Goal: Task Accomplishment & Management: Use online tool/utility

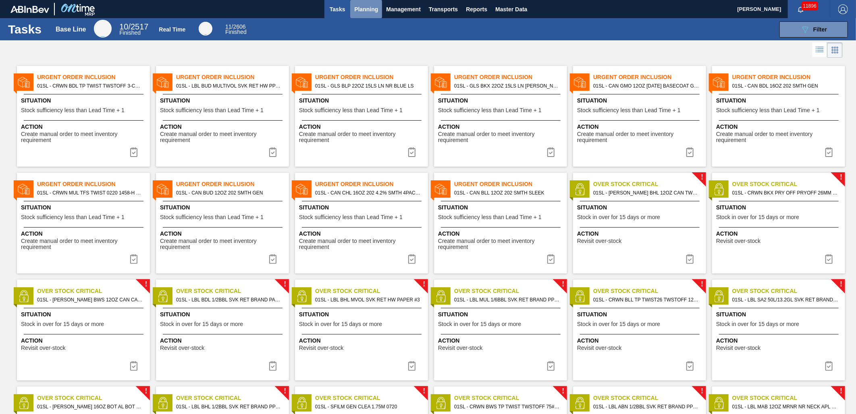
click at [373, 12] on span "Planning" at bounding box center [366, 9] width 24 height 10
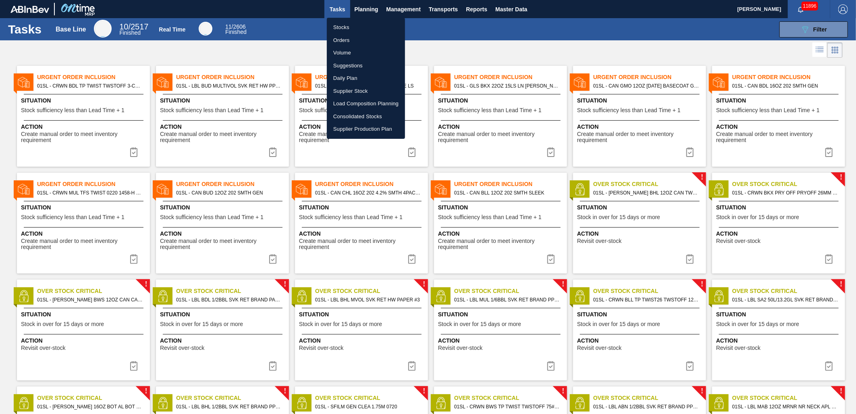
click at [361, 64] on li "Suggestions" at bounding box center [366, 65] width 78 height 13
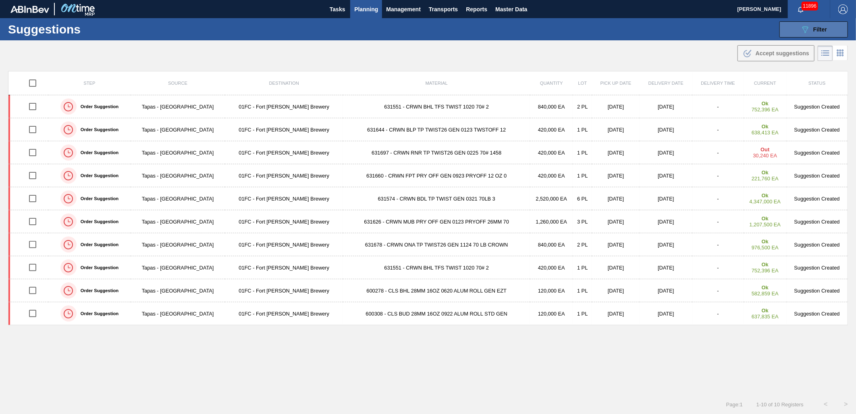
click at [814, 29] on span "Filter" at bounding box center [821, 29] width 14 height 6
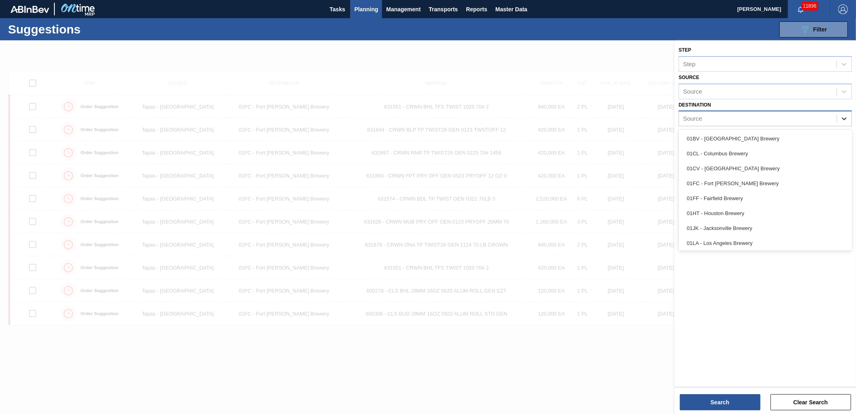
click at [837, 120] on div at bounding box center [844, 118] width 15 height 15
drag, startPoint x: 751, startPoint y: 228, endPoint x: 748, endPoint y: 206, distance: 22.4
click at [751, 228] on div "01JK - Jacksonville Brewery" at bounding box center [765, 228] width 173 height 15
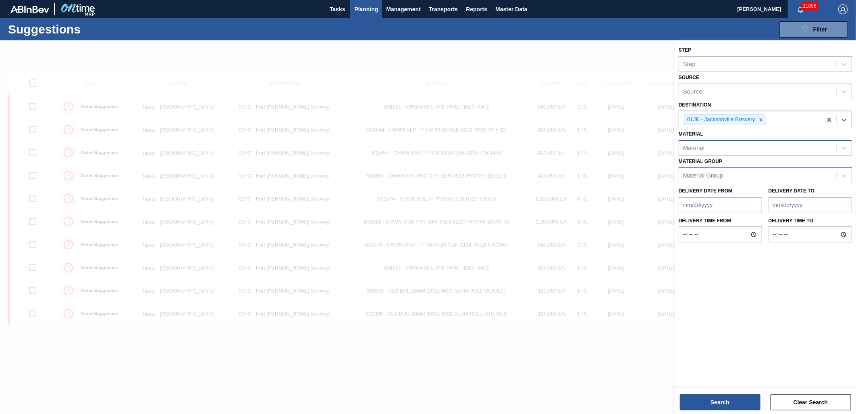
click at [757, 148] on div "Material" at bounding box center [758, 148] width 158 height 12
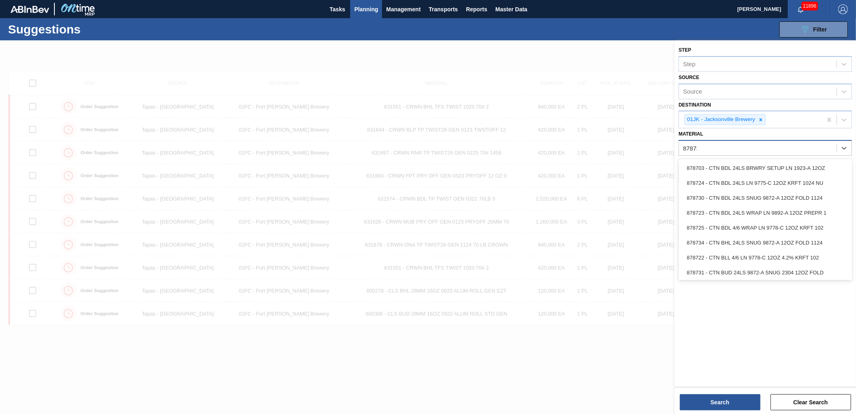
type input "878731"
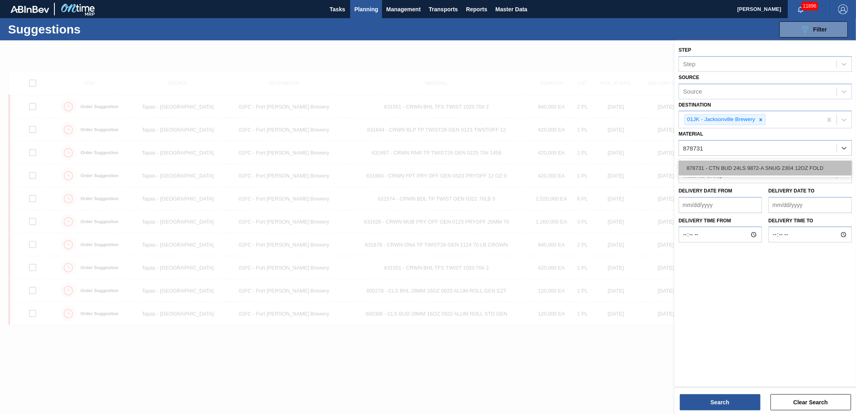
click at [743, 163] on div "878731 - CTN BUD 24LS 9872-A SNUG 2304 12OZ FOLD" at bounding box center [765, 167] width 173 height 15
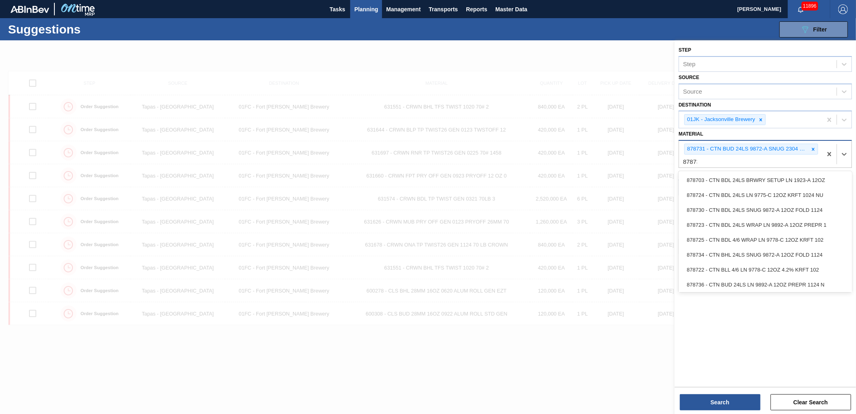
type input "878730"
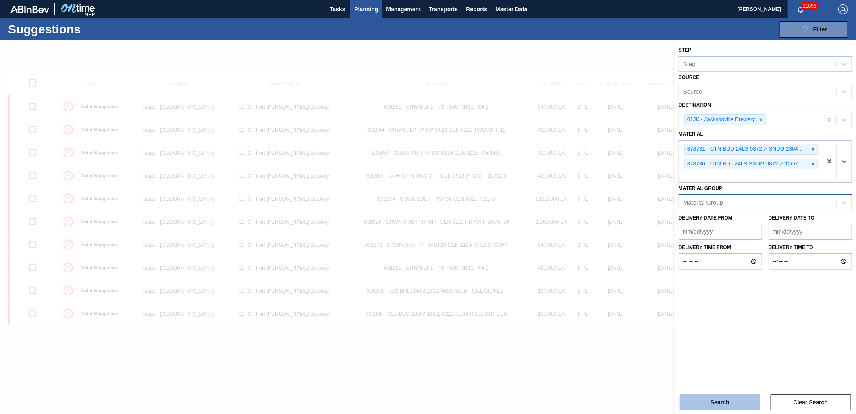
click at [726, 400] on button "Search" at bounding box center [720, 402] width 81 height 16
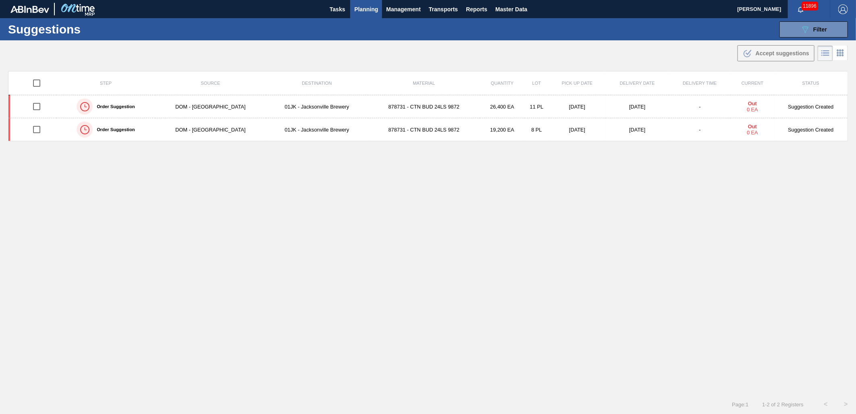
click at [364, 9] on span "Planning" at bounding box center [366, 9] width 24 height 10
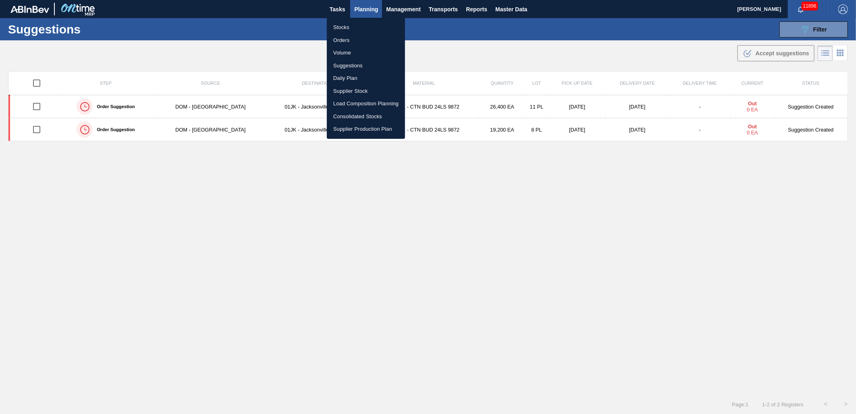
click at [350, 27] on li "Stocks" at bounding box center [366, 27] width 78 height 13
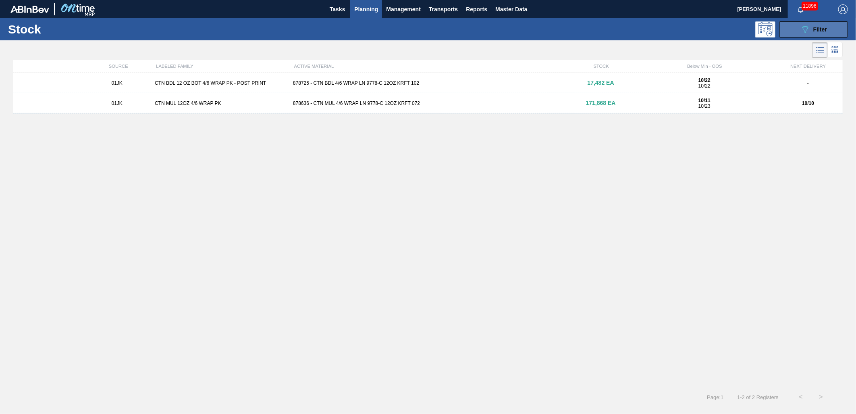
click at [835, 27] on button "089F7B8B-B2A5-4AFE-B5C0-19BA573D28AC Filter" at bounding box center [814, 29] width 69 height 16
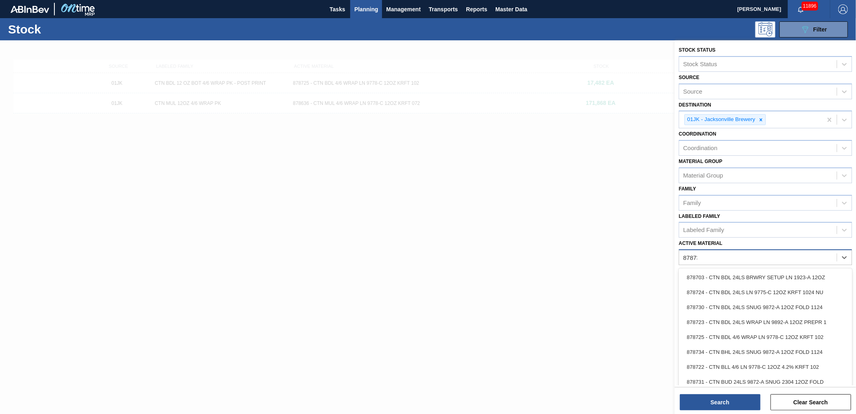
type Material "878731"
type Material "878730"
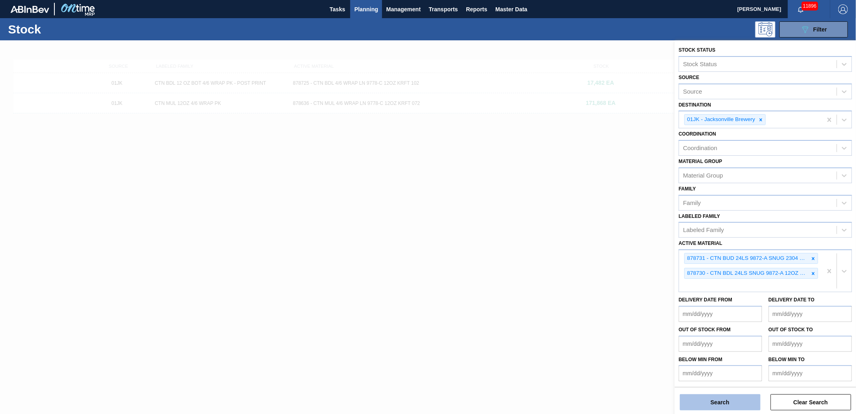
click at [728, 399] on button "Search" at bounding box center [720, 402] width 81 height 16
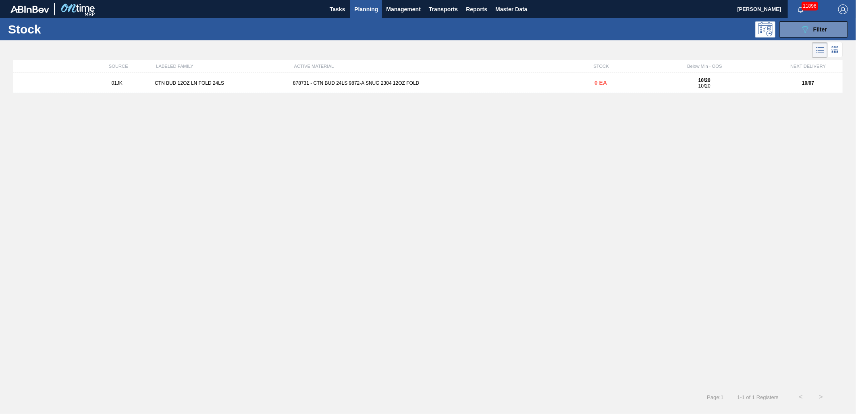
click at [529, 83] on div "878731 - CTN BUD 24LS 9872-A SNUG 2304 12OZ FOLD" at bounding box center [428, 83] width 277 height 6
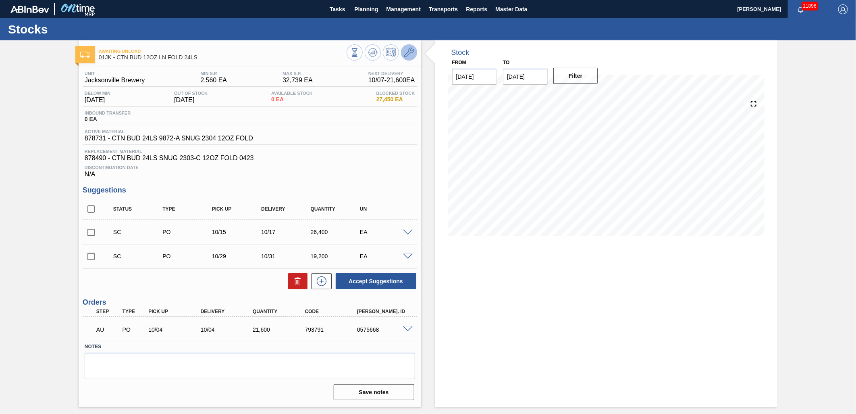
click at [406, 56] on icon at bounding box center [409, 53] width 10 height 10
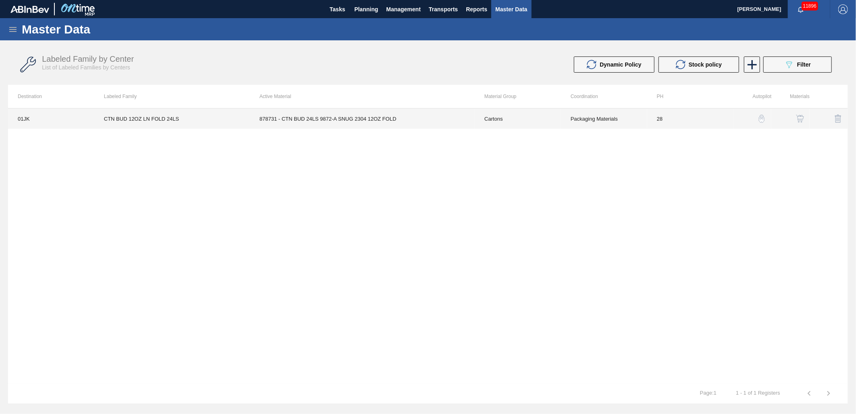
click at [668, 119] on td "28" at bounding box center [690, 118] width 86 height 20
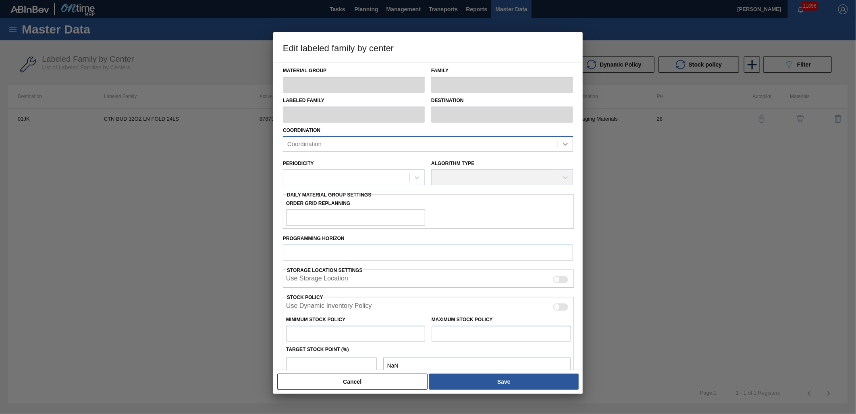
type input "Cartons"
type input "Folding Cartons"
type input "CTN BUD 12OZ LN FOLD 24LS"
type input "01JK - Jacksonville Brewery"
type input "28"
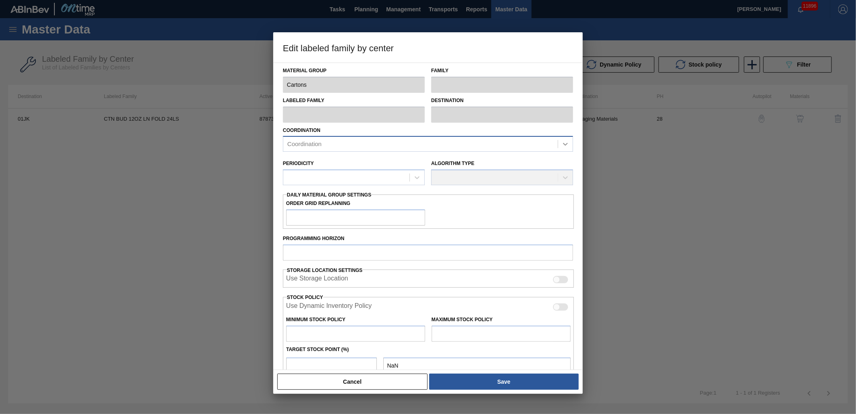
type input "2,560"
type input "32,739"
type input "0"
type input "2,560"
checkbox input "true"
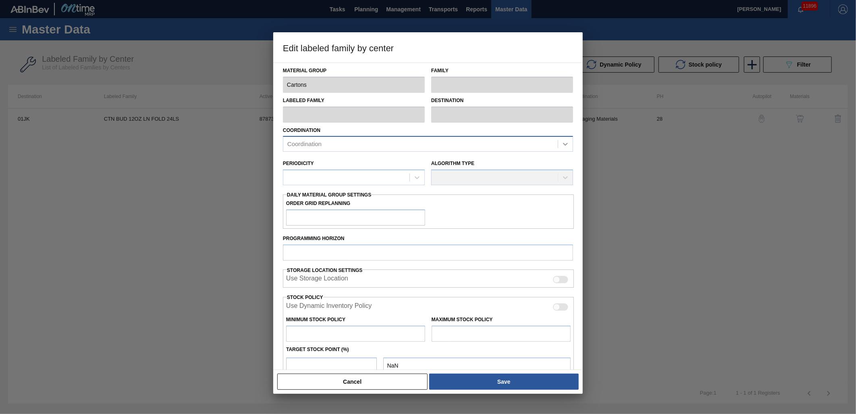
checkbox input "true"
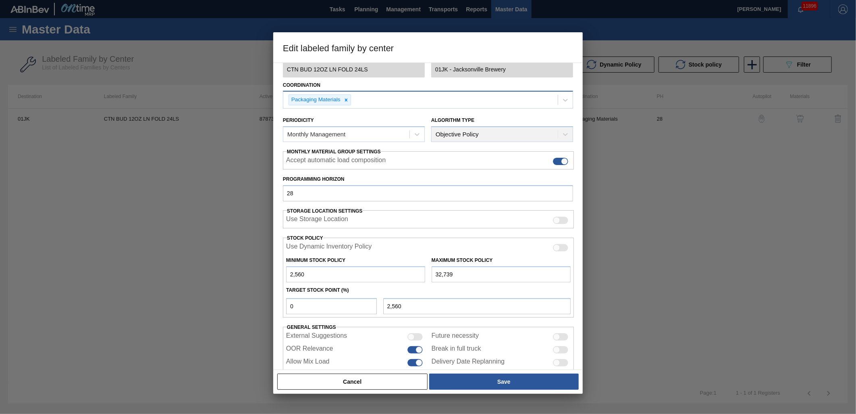
scroll to position [62, 0]
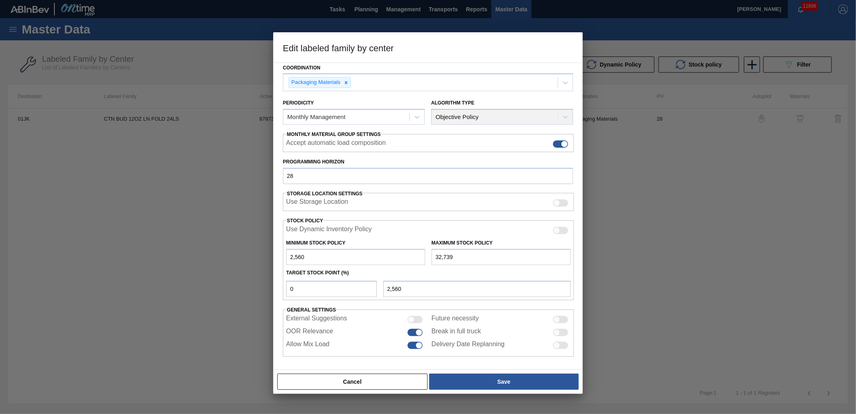
click at [158, 202] on div at bounding box center [428, 207] width 856 height 414
click at [310, 373] on div "Cancel Save" at bounding box center [428, 382] width 303 height 18
click at [302, 381] on button "Cancel" at bounding box center [352, 381] width 150 height 16
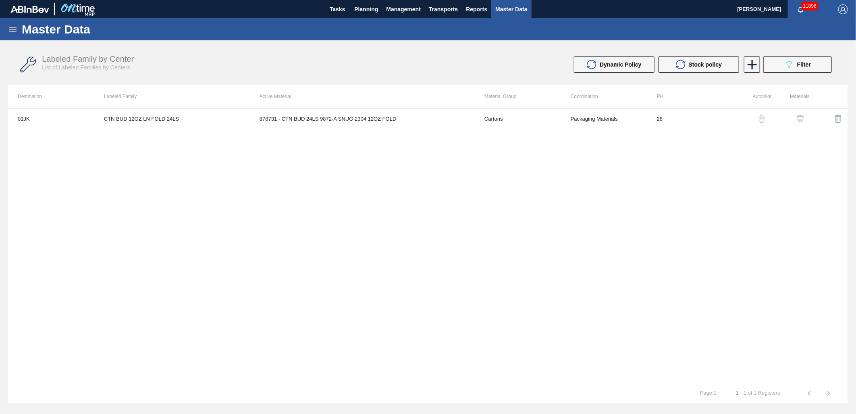
click at [751, 260] on div "01JK CTN BUD 12OZ LN FOLD 24LS 878731 - CTN BUD 24LS 9872-A SNUG 2304 12OZ FOLD…" at bounding box center [428, 245] width 840 height 275
click at [787, 74] on div "Labeled Family by Center List of Labeled Families by Centers Dynamic Policy Sto…" at bounding box center [428, 65] width 840 height 30
click at [789, 71] on button "089F7B8B-B2A5-4AFE-B5C0-19BA573D28AC Filter" at bounding box center [798, 64] width 69 height 16
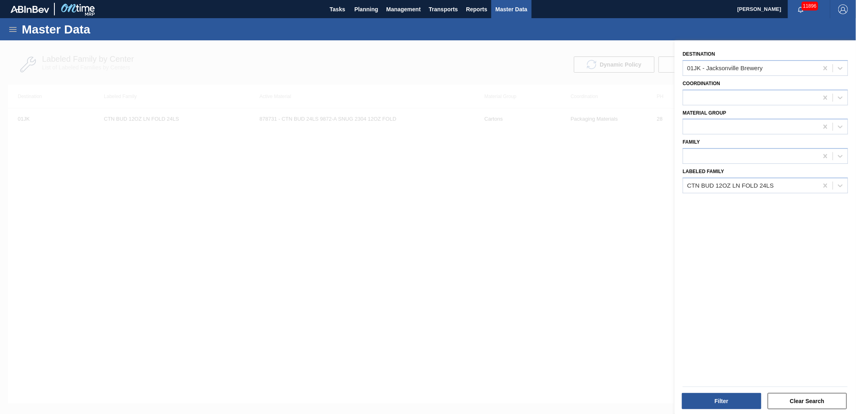
click at [531, 41] on div at bounding box center [428, 247] width 856 height 414
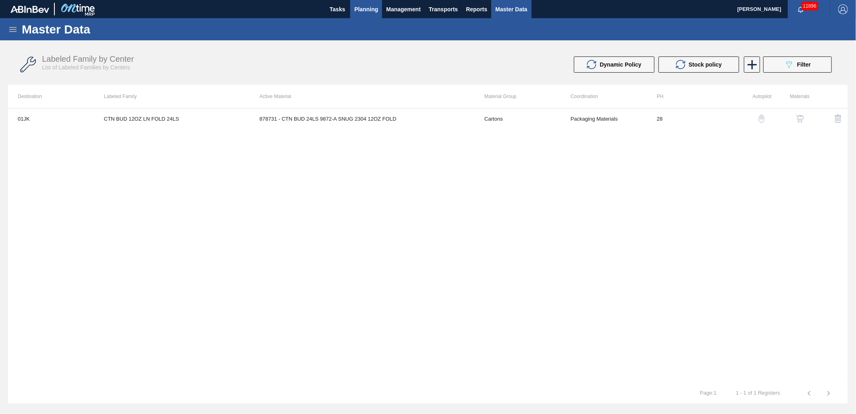
click at [370, 5] on span "Planning" at bounding box center [366, 9] width 24 height 10
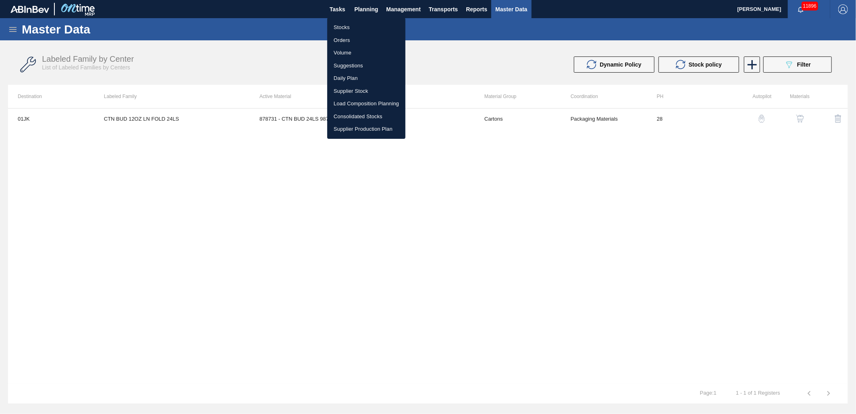
click at [361, 61] on li "Suggestions" at bounding box center [366, 65] width 78 height 13
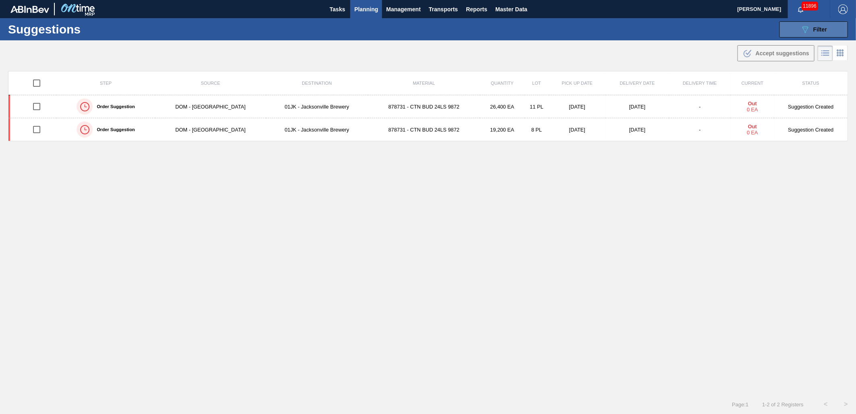
click at [798, 31] on button "089F7B8B-B2A5-4AFE-B5C0-19BA573D28AC Filter" at bounding box center [814, 29] width 69 height 16
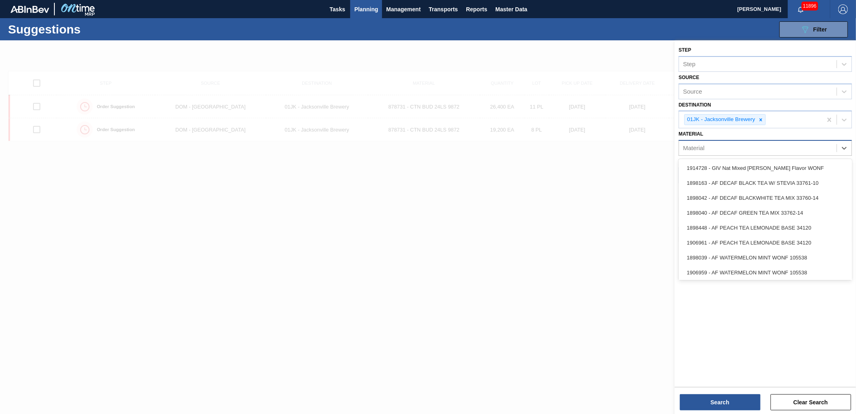
click at [775, 148] on div "Material" at bounding box center [758, 148] width 158 height 12
type input "878725"
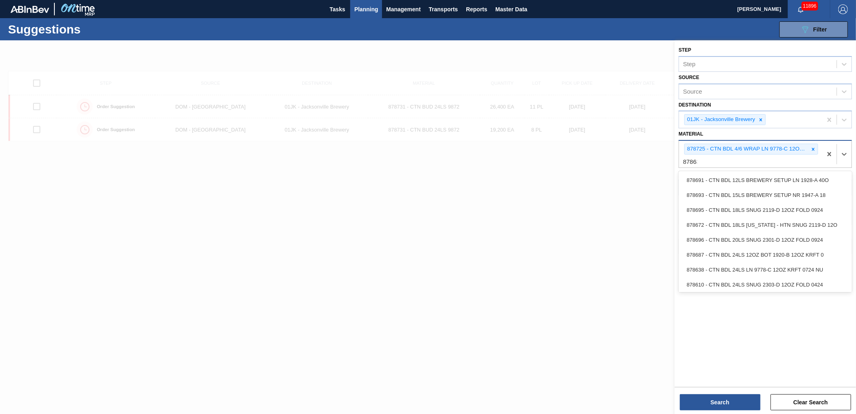
type input "878636"
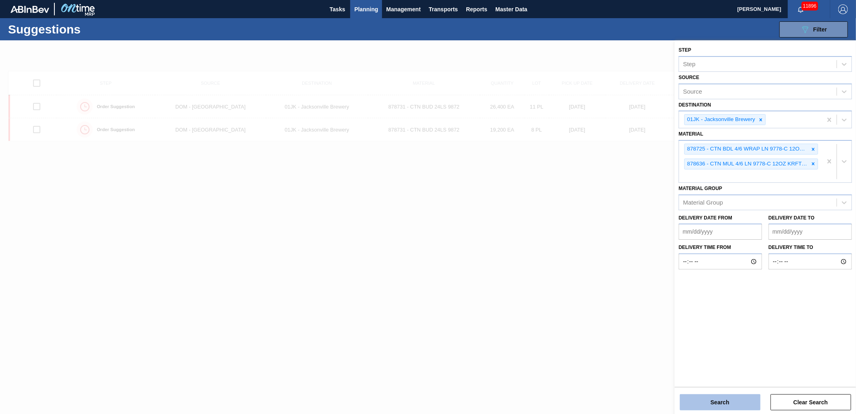
click at [745, 400] on button "Search" at bounding box center [720, 402] width 81 height 16
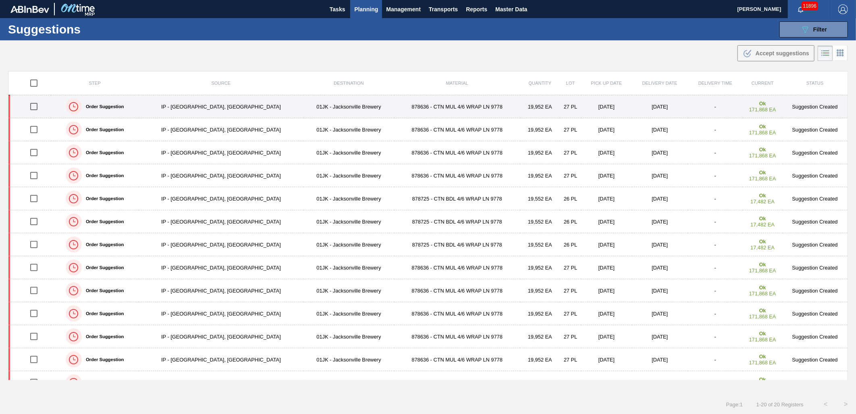
click at [520, 101] on td "19,952 EA" at bounding box center [540, 106] width 40 height 23
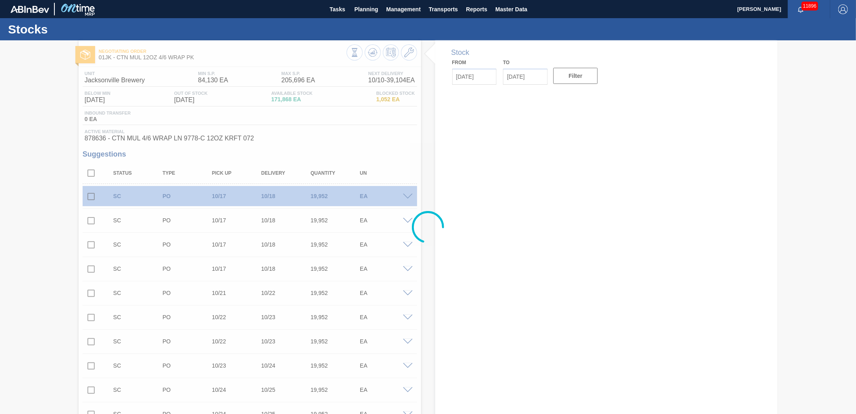
type input "[DATE]"
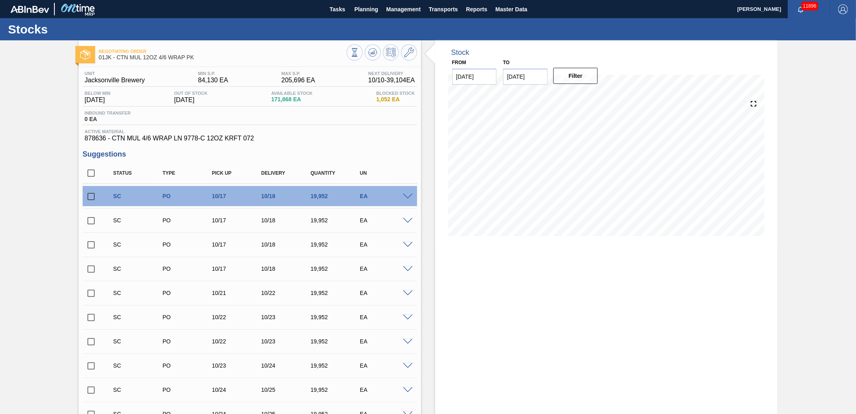
click at [409, 54] on icon at bounding box center [409, 53] width 10 height 10
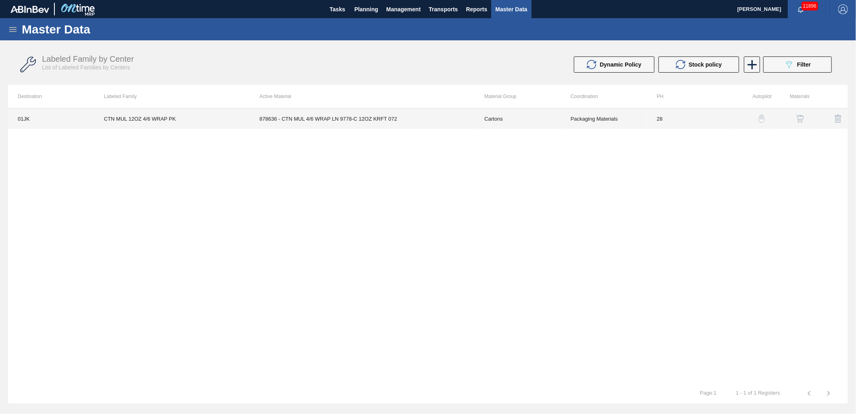
click at [639, 119] on td "Packaging Materials" at bounding box center [604, 118] width 86 height 20
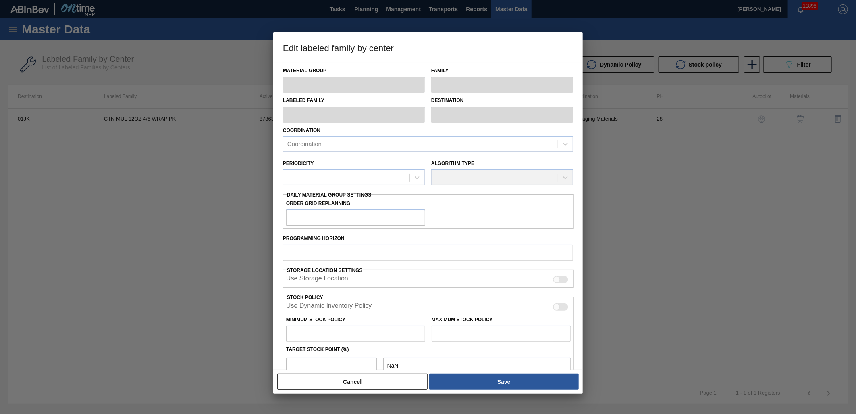
type input "Cartons"
type input "Corrugate Cartons"
type input "CTN MUL 12OZ 4/6 WRAP PK"
type input "01JK - Jacksonville Brewery"
type input "28"
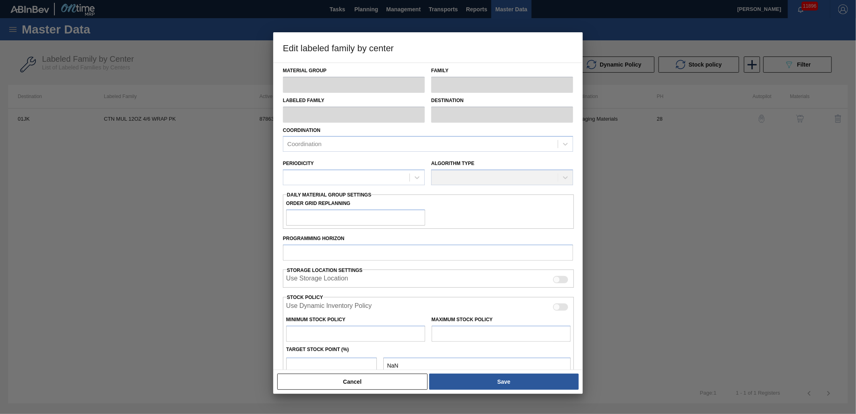
type input "84,130"
type input "205,696"
type input "0"
type input "84,130"
checkbox input "true"
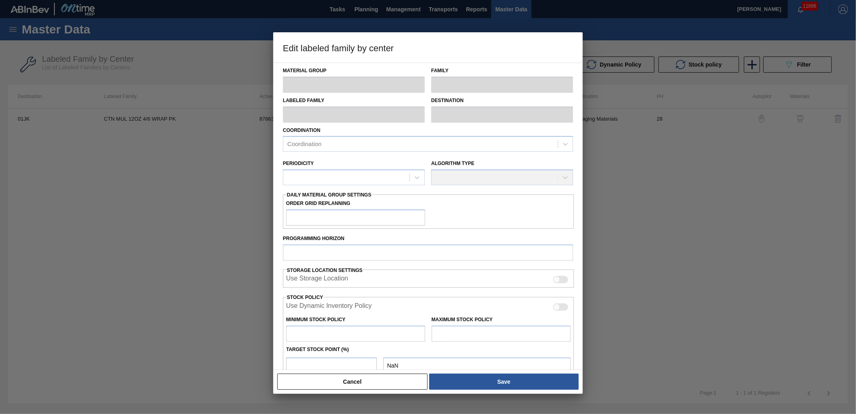
checkbox input "true"
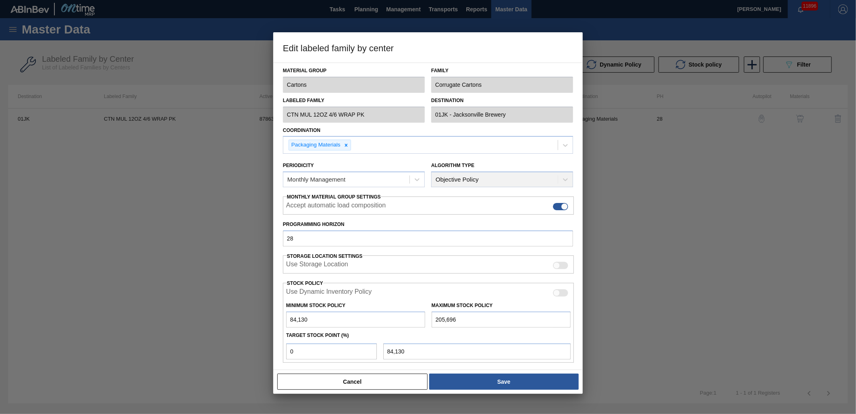
click at [686, 197] on div at bounding box center [428, 207] width 856 height 414
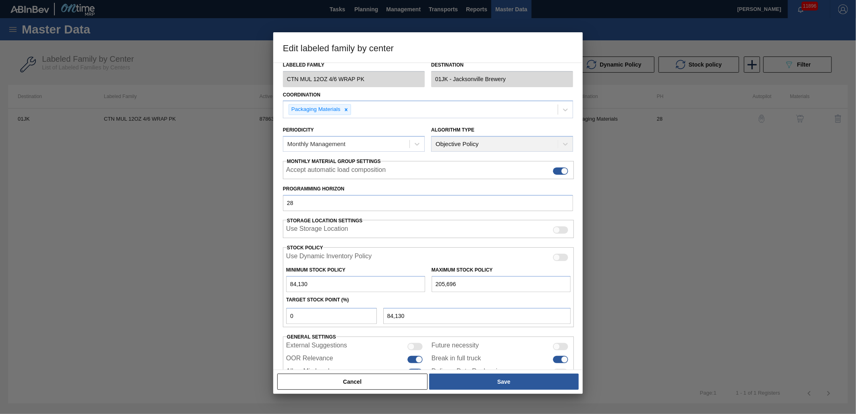
scroll to position [62, 0]
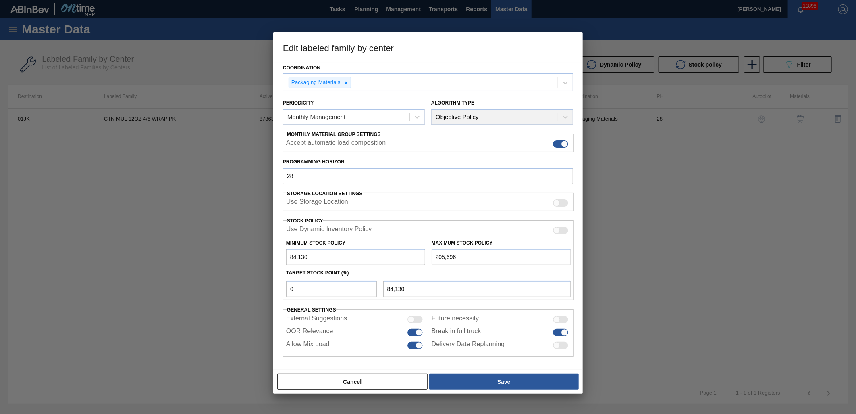
drag, startPoint x: 656, startPoint y: 184, endPoint x: 431, endPoint y: 356, distance: 283.0
click at [653, 187] on div at bounding box center [428, 207] width 856 height 414
click at [330, 386] on button "Cancel" at bounding box center [352, 381] width 150 height 16
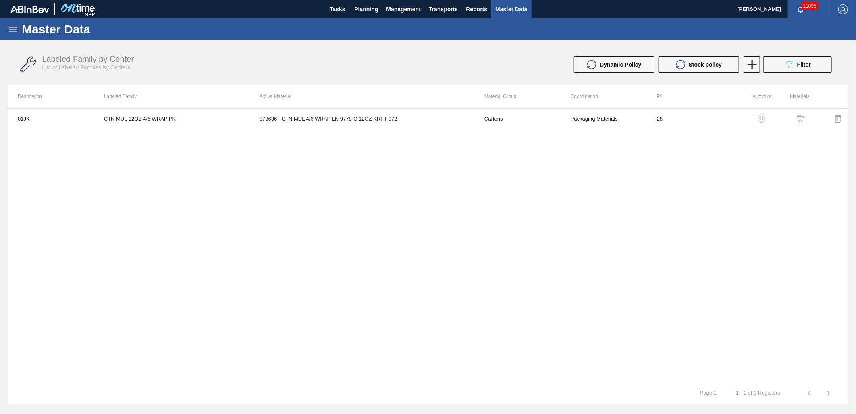
click at [800, 113] on button "button" at bounding box center [800, 118] width 19 height 19
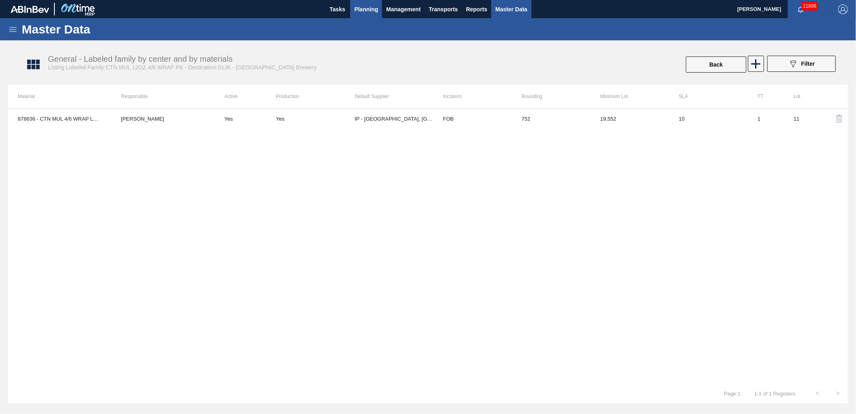
click at [375, 11] on span "Planning" at bounding box center [366, 9] width 24 height 10
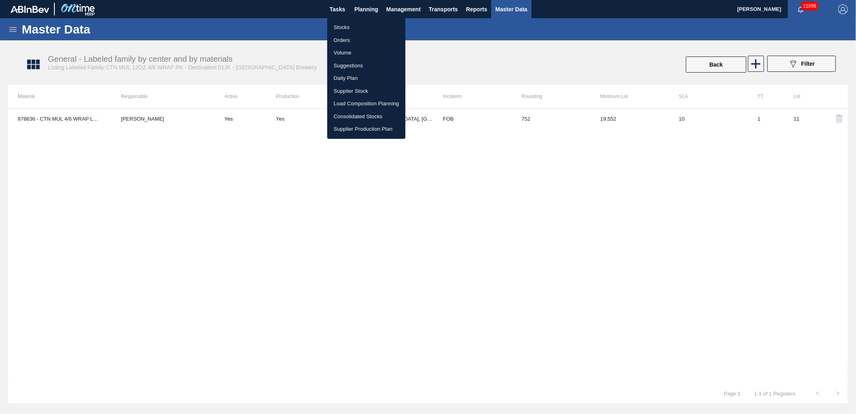
click at [377, 63] on li "Suggestions" at bounding box center [366, 65] width 78 height 13
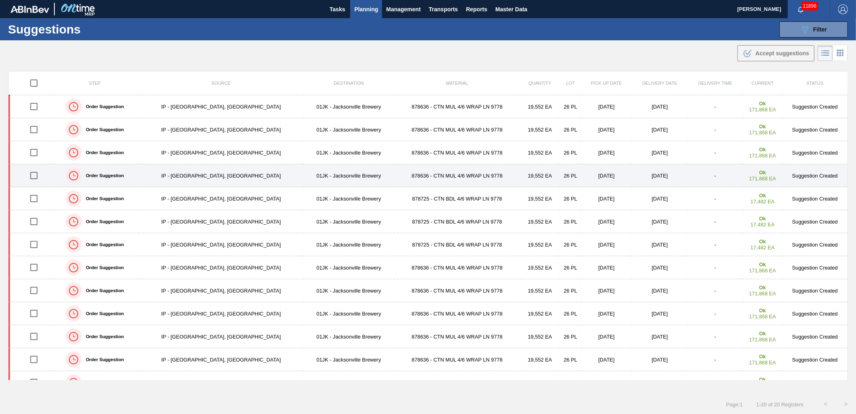
drag, startPoint x: 38, startPoint y: 198, endPoint x: 35, endPoint y: 183, distance: 14.8
click at [38, 198] on input "checkbox" at bounding box center [33, 198] width 17 height 17
checkbox input "true"
click at [35, 177] on input "checkbox" at bounding box center [33, 175] width 17 height 17
checkbox input "true"
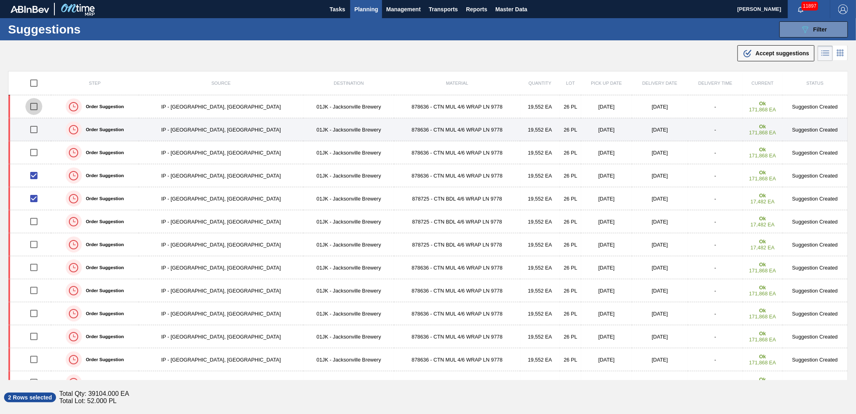
drag, startPoint x: 41, startPoint y: 106, endPoint x: 39, endPoint y: 127, distance: 21.4
click at [41, 106] on input "checkbox" at bounding box center [33, 106] width 17 height 17
checkbox input "true"
click at [37, 131] on input "checkbox" at bounding box center [33, 129] width 17 height 17
checkbox input "true"
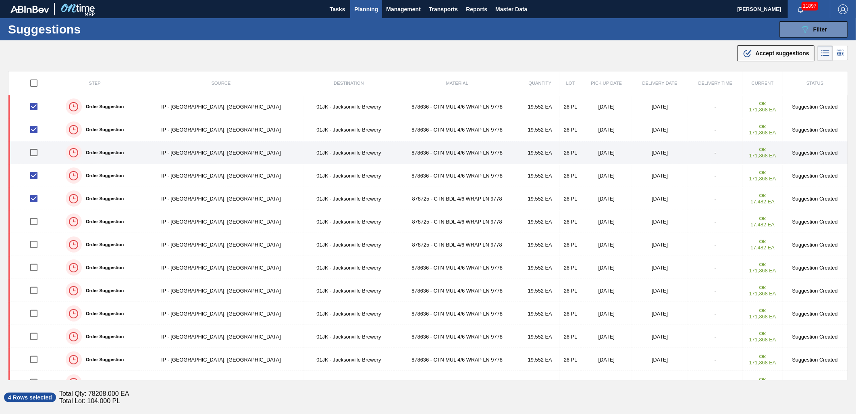
click at [37, 150] on input "checkbox" at bounding box center [33, 152] width 17 height 17
checkbox input "true"
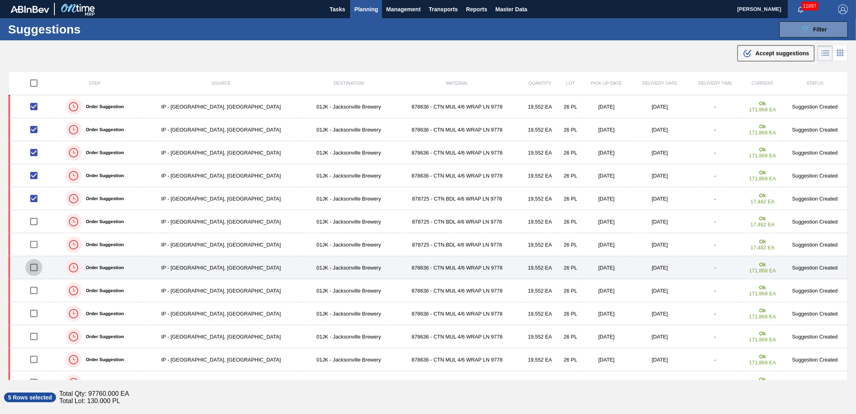
click at [37, 269] on input "checkbox" at bounding box center [33, 267] width 17 height 17
checkbox input "true"
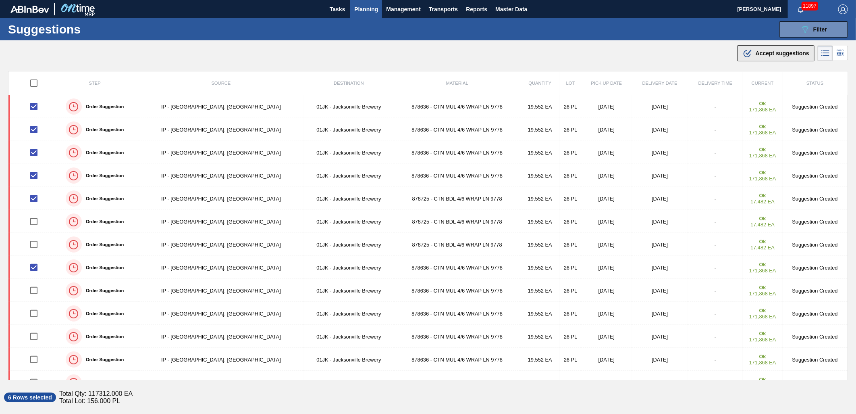
click at [751, 53] on icon ".b{fill:var(--color-action-default)}" at bounding box center [748, 53] width 10 height 10
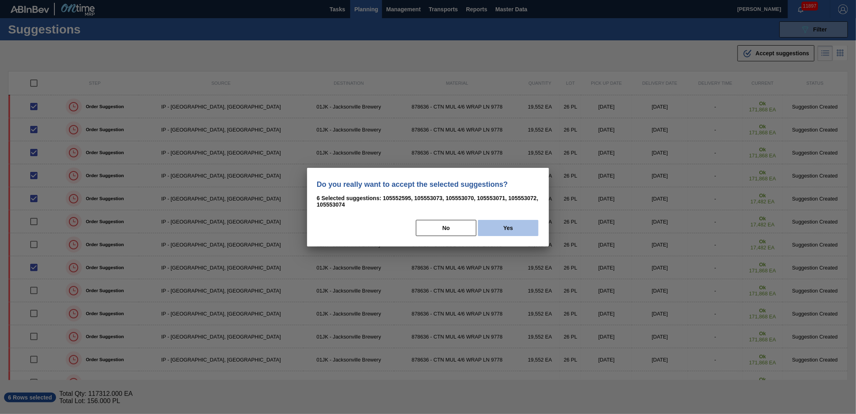
click at [498, 227] on button "Yes" at bounding box center [508, 228] width 60 height 16
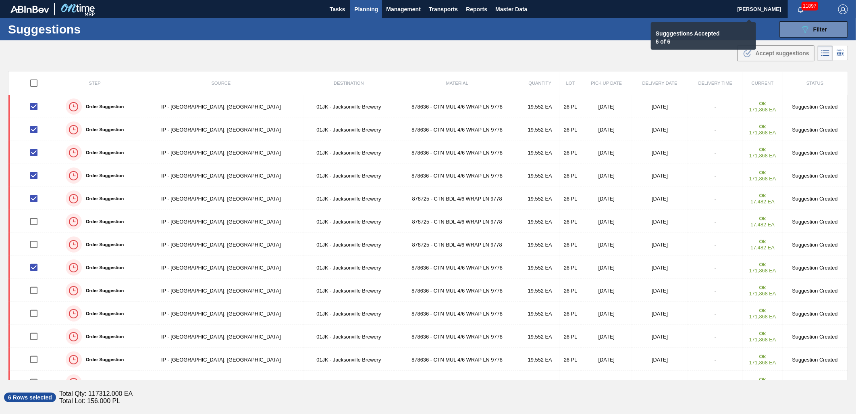
checkbox input "false"
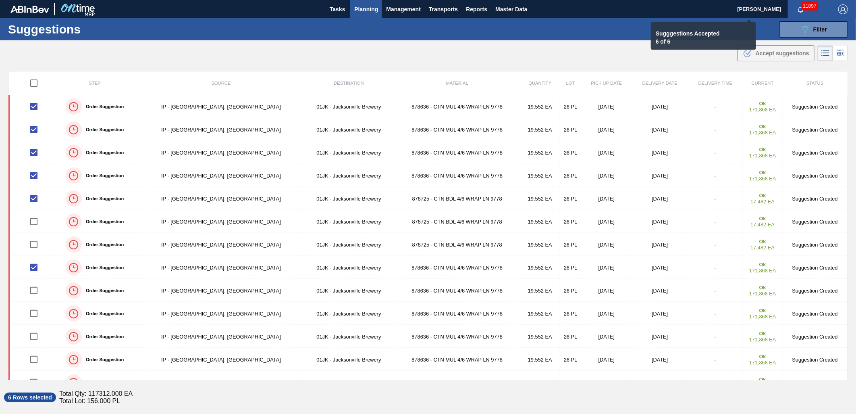
checkbox input "false"
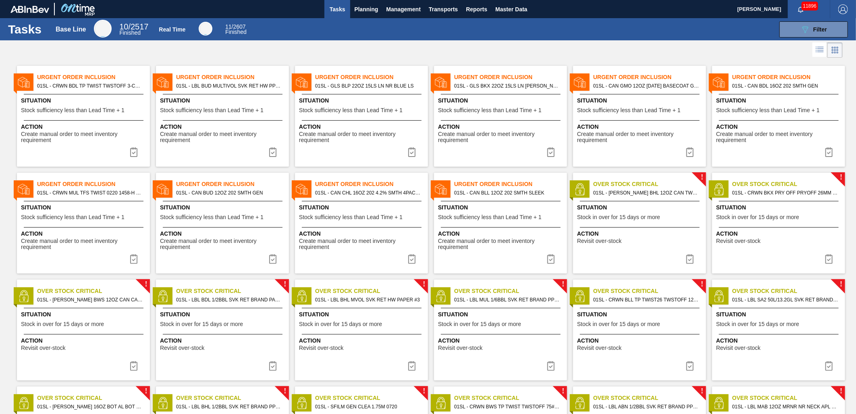
click at [330, 6] on span "Tasks" at bounding box center [338, 9] width 18 height 10
click at [372, 10] on span "Planning" at bounding box center [366, 9] width 24 height 10
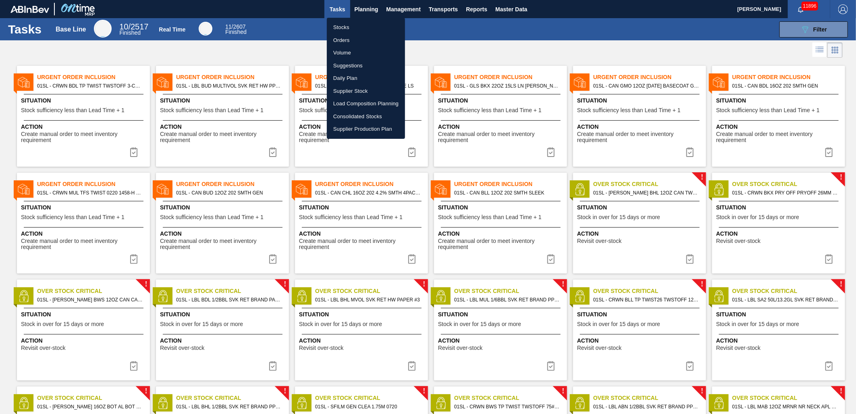
click at [348, 63] on li "Suggestions" at bounding box center [366, 65] width 78 height 13
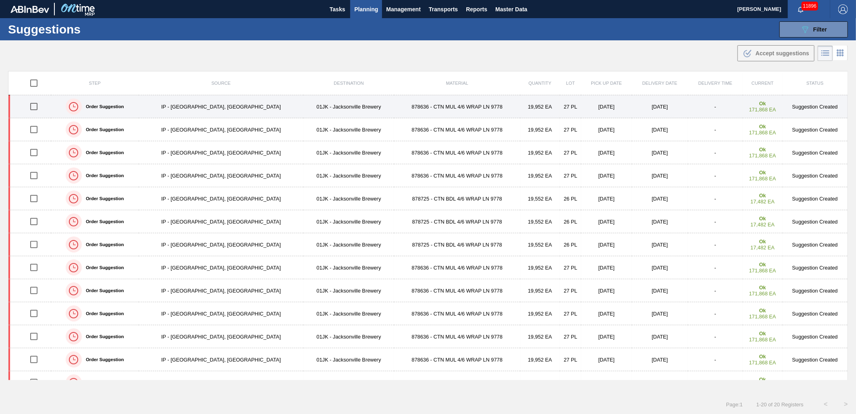
click at [448, 108] on td "878636 - CTN MUL 4/6 WRAP LN 9778" at bounding box center [457, 106] width 126 height 23
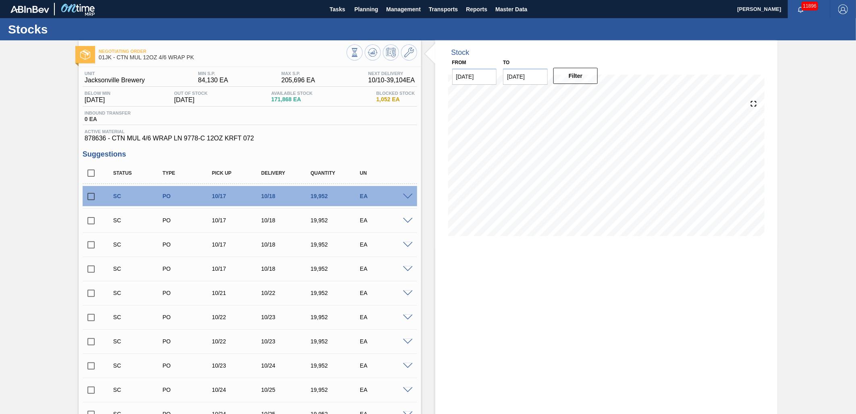
click at [410, 194] on div at bounding box center [409, 196] width 16 height 6
click at [408, 196] on span at bounding box center [408, 197] width 10 height 6
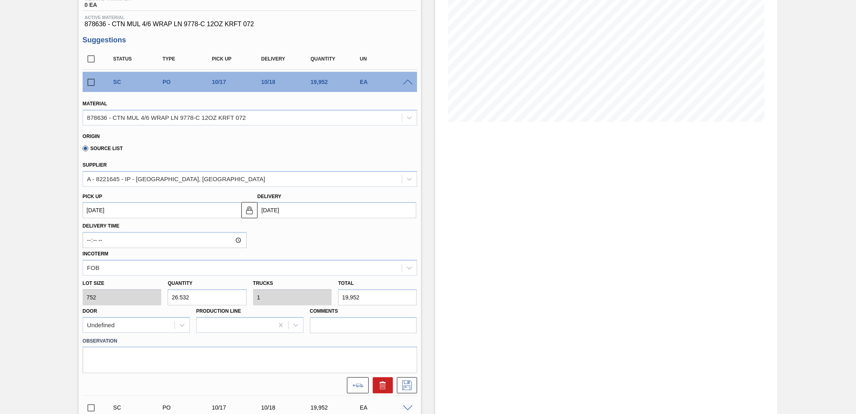
scroll to position [134, 0]
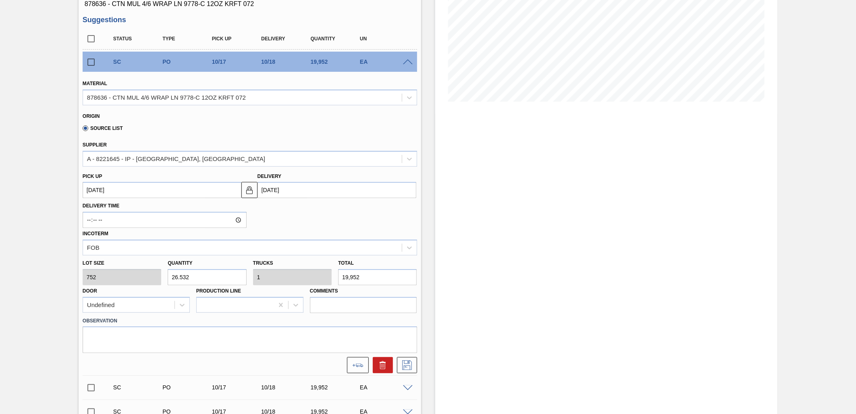
drag, startPoint x: 208, startPoint y: 277, endPoint x: 180, endPoint y: 283, distance: 28.3
click at [180, 283] on div "Lot size 752 Quantity 26.532 Trucks 1 Total 19,952 Door Undefined Production Li…" at bounding box center [249, 284] width 341 height 58
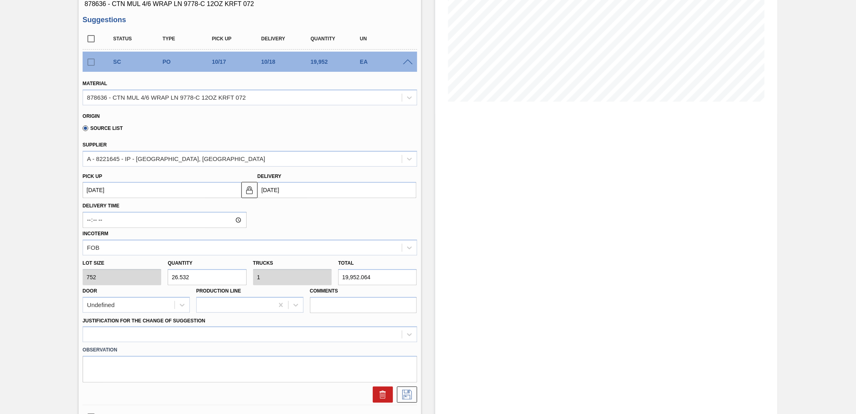
type input "19,952.064"
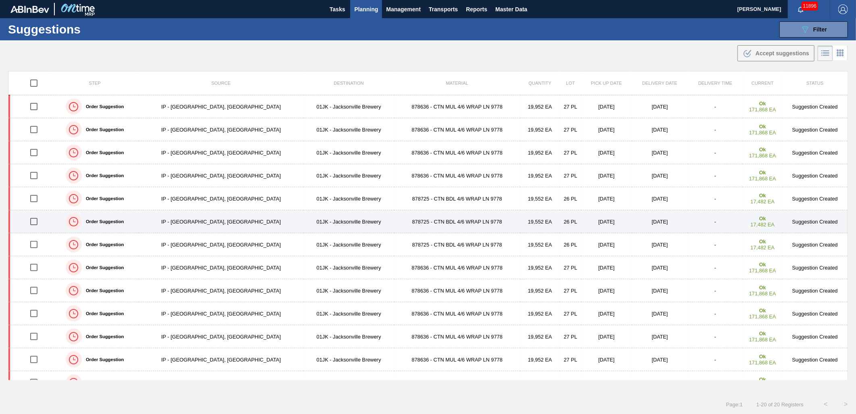
click at [560, 219] on td "26 PL" at bounding box center [570, 221] width 21 height 23
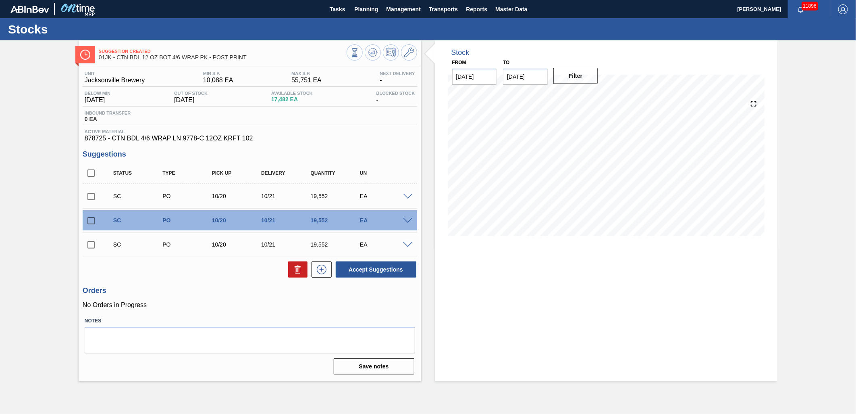
click at [408, 198] on span at bounding box center [408, 197] width 10 height 6
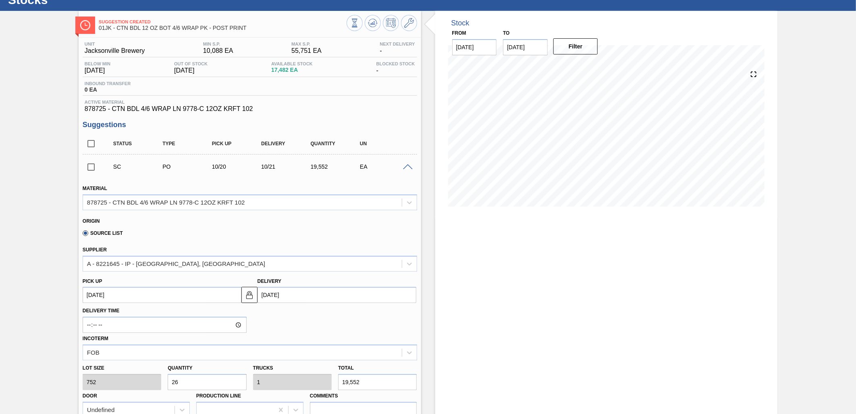
scroll to position [45, 0]
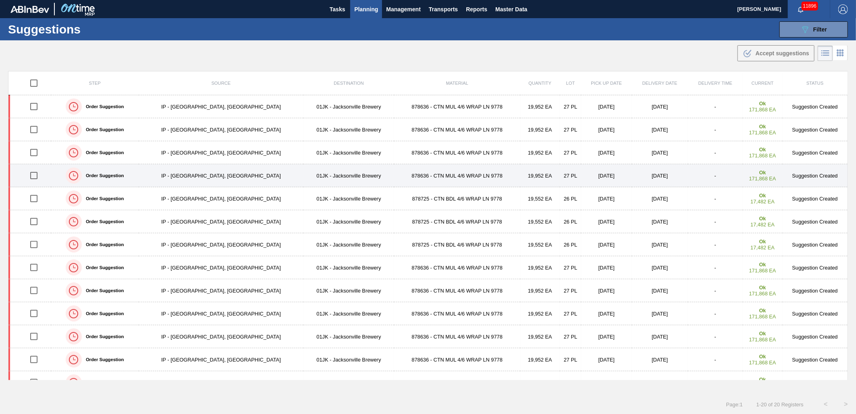
click at [520, 180] on td "19,952 EA" at bounding box center [540, 175] width 40 height 23
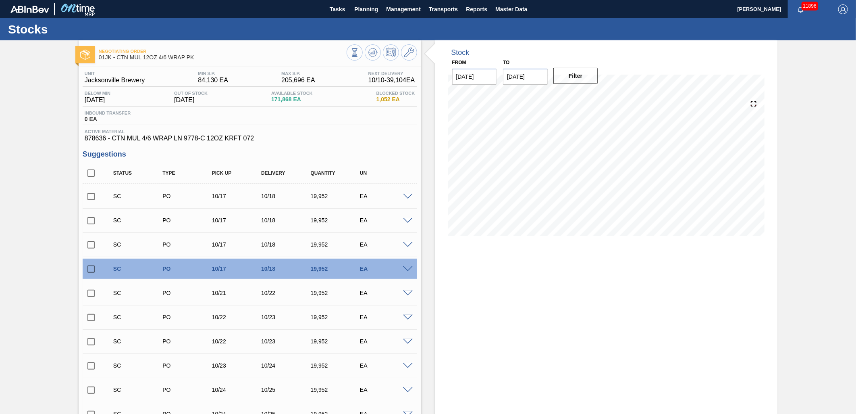
click at [405, 194] on div at bounding box center [409, 196] width 16 height 6
click at [405, 194] on span at bounding box center [408, 197] width 10 height 6
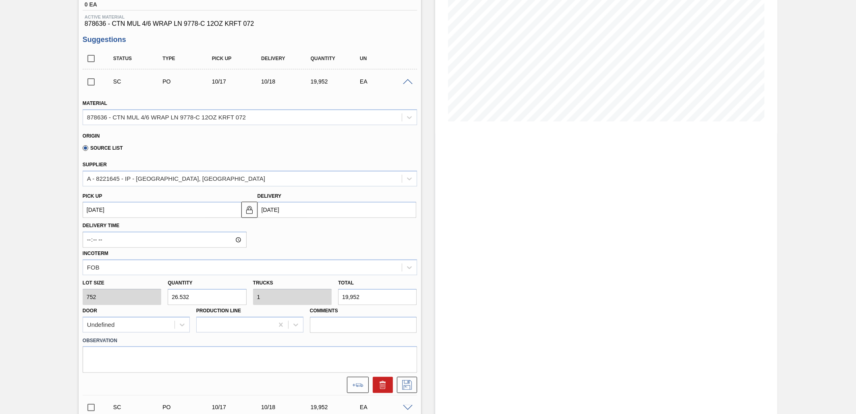
scroll to position [224, 0]
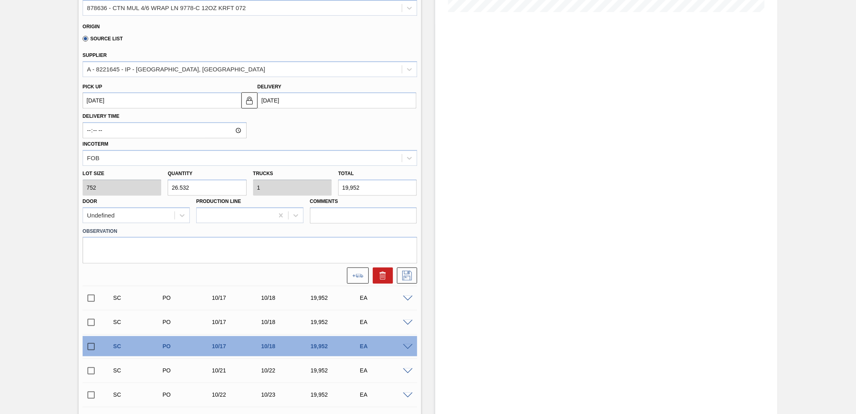
drag, startPoint x: 171, startPoint y: 189, endPoint x: 214, endPoint y: 186, distance: 44.1
click at [211, 188] on input "26.532" at bounding box center [207, 187] width 79 height 16
type input "19,952.064"
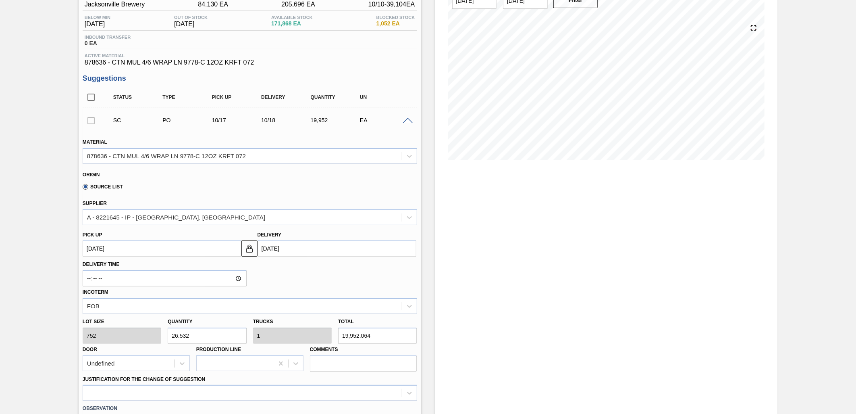
scroll to position [90, 0]
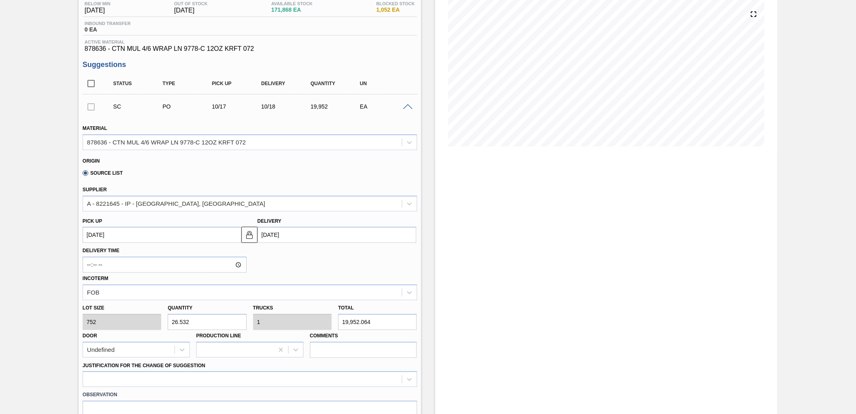
click at [387, 323] on input "19,952.064" at bounding box center [377, 322] width 79 height 16
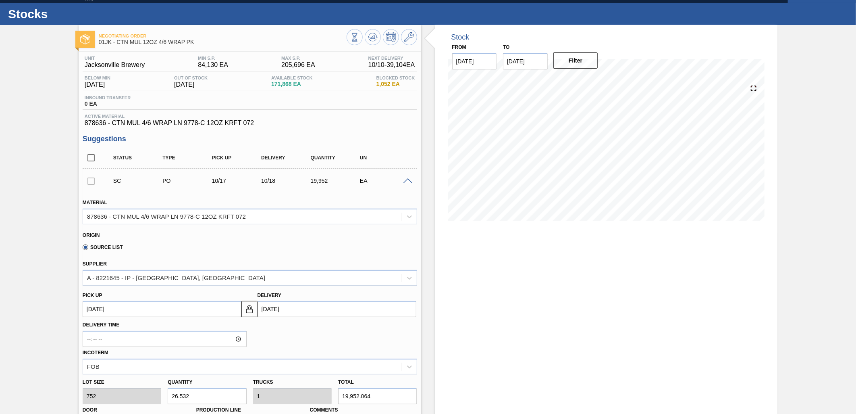
scroll to position [0, 0]
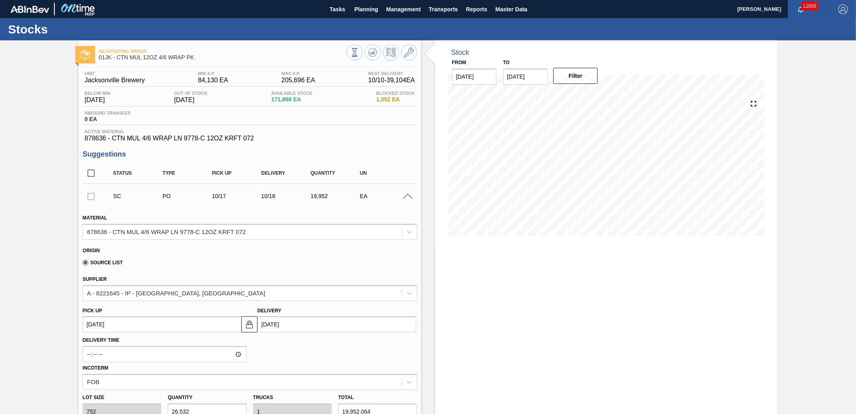
click at [410, 195] on span at bounding box center [408, 197] width 10 height 6
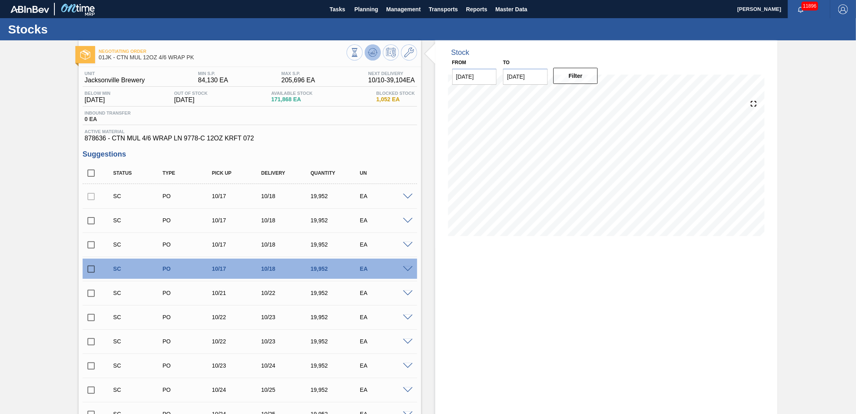
click at [368, 49] on icon at bounding box center [373, 53] width 10 height 10
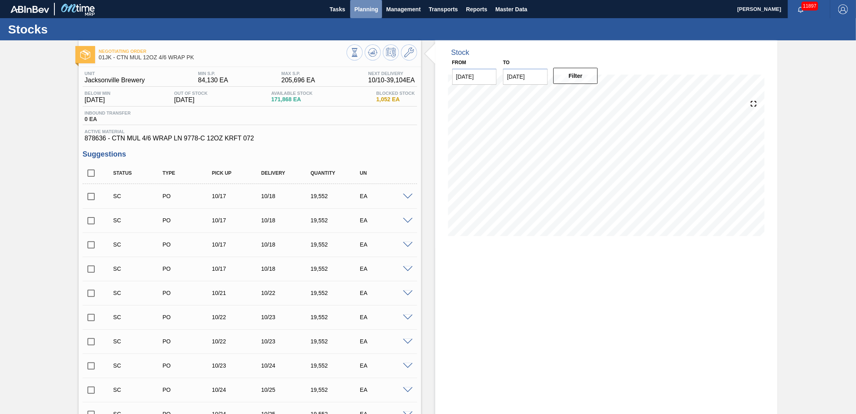
click at [373, 11] on span "Planning" at bounding box center [366, 9] width 24 height 10
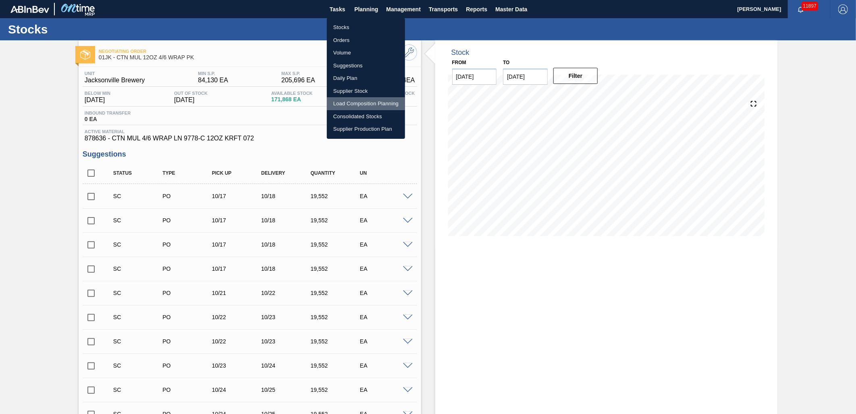
click at [373, 101] on li "Load Composition Planning" at bounding box center [366, 103] width 78 height 13
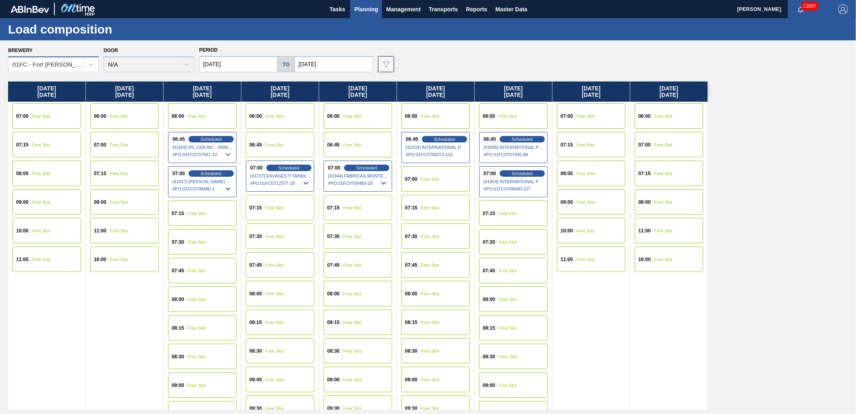
drag, startPoint x: 22, startPoint y: 55, endPoint x: 26, endPoint y: 59, distance: 6.0
click at [22, 55] on div "Brewery 01FC - [GEOGRAPHIC_DATA][PERSON_NAME]" at bounding box center [53, 58] width 91 height 27
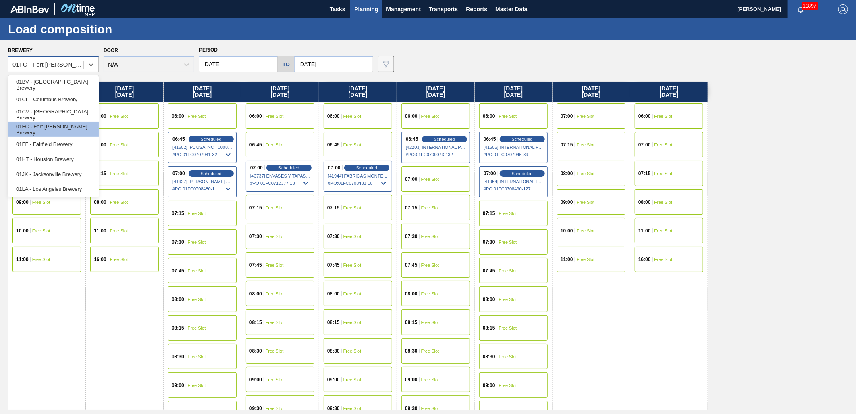
click at [28, 61] on div "01FC - Fort [PERSON_NAME] Brewery" at bounding box center [48, 64] width 72 height 7
click at [51, 174] on div "01JK - Jacksonville Brewery" at bounding box center [53, 174] width 91 height 15
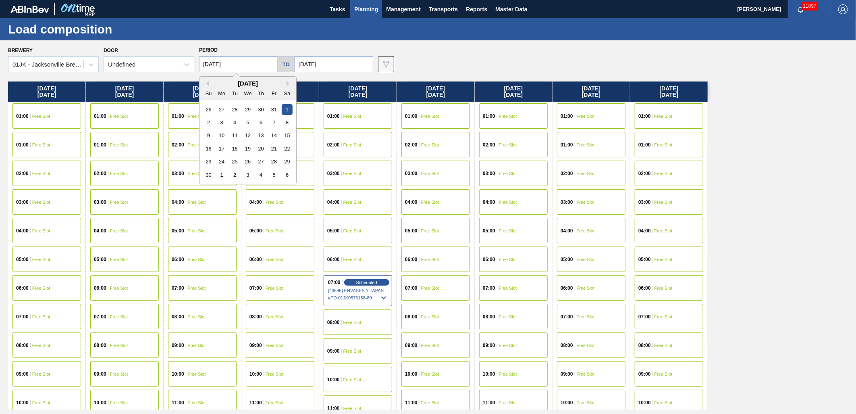
click at [247, 61] on input "[DATE]" at bounding box center [238, 64] width 79 height 16
click at [209, 82] on div "[DATE]" at bounding box center [248, 83] width 97 height 7
click at [206, 82] on button "Previous Month" at bounding box center [207, 84] width 6 height 6
click at [208, 131] on div "12" at bounding box center [208, 135] width 11 height 11
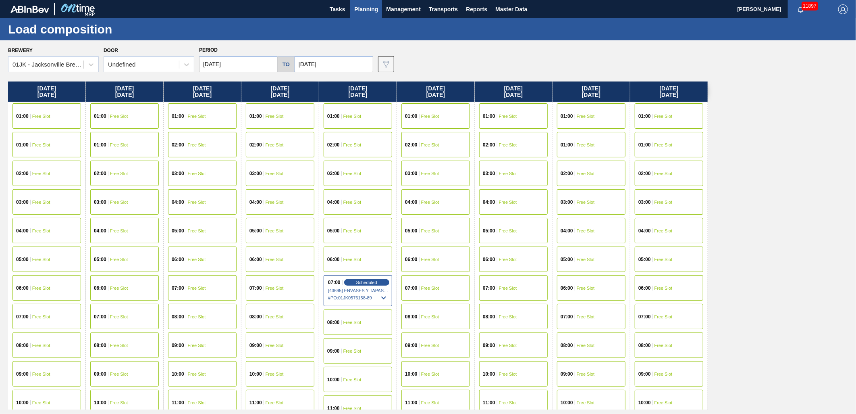
type input "[DATE]"
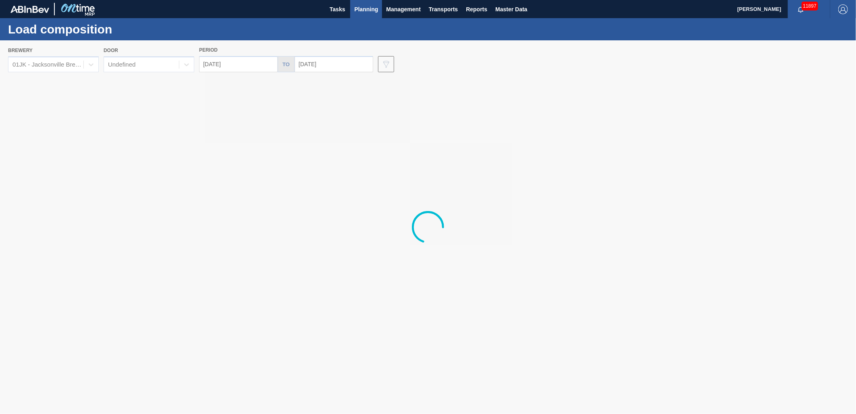
click at [335, 66] on input "[DATE]" at bounding box center [334, 64] width 79 height 16
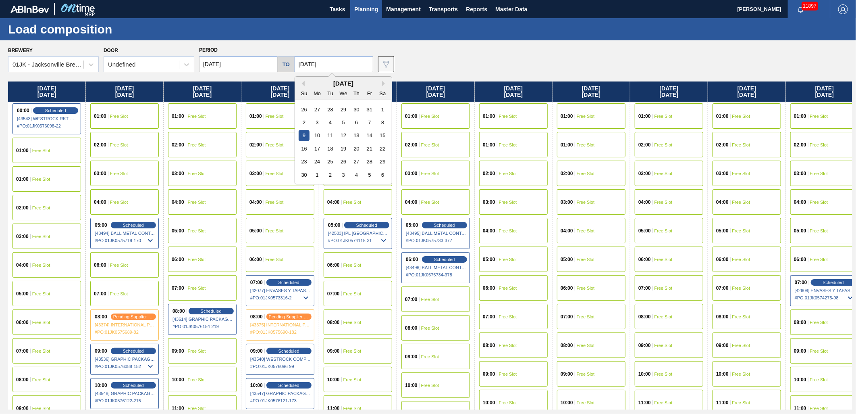
click at [325, 65] on input "[DATE]" at bounding box center [334, 64] width 79 height 16
click at [302, 82] on button "Previous Month" at bounding box center [302, 84] width 6 height 6
click at [305, 150] on div "19" at bounding box center [304, 148] width 11 height 11
type input "[DATE]"
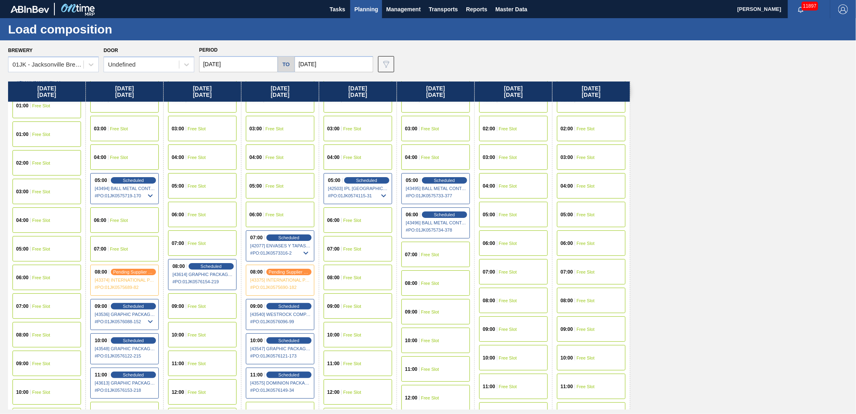
scroll to position [90, 0]
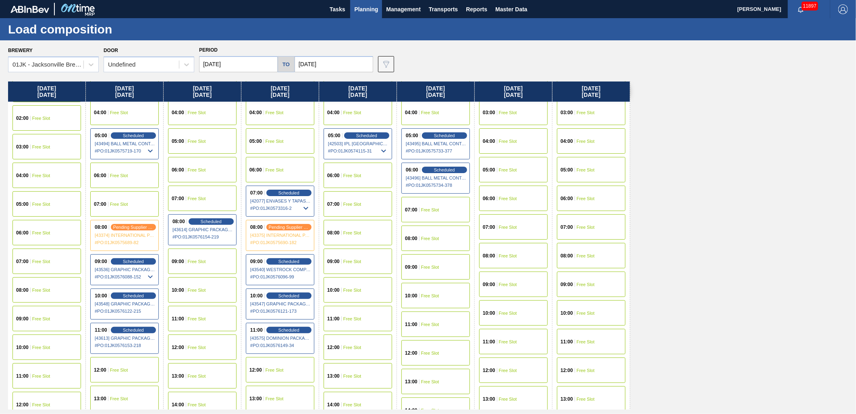
click at [429, 236] on span "Free Slot" at bounding box center [430, 238] width 18 height 5
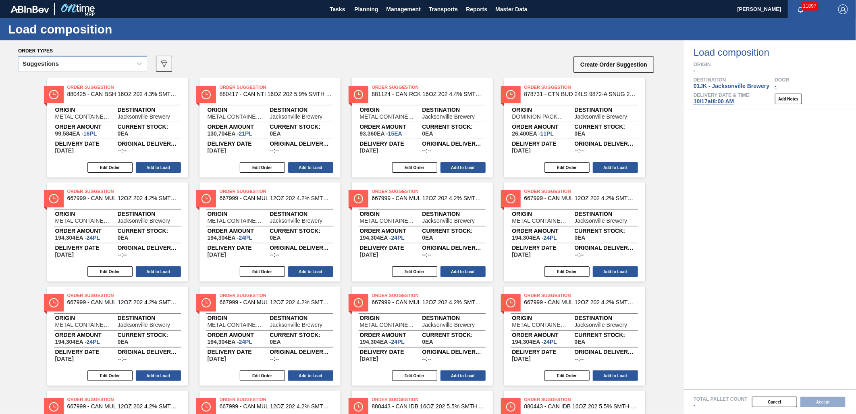
click at [106, 62] on div "Suggestions" at bounding box center [75, 64] width 113 height 12
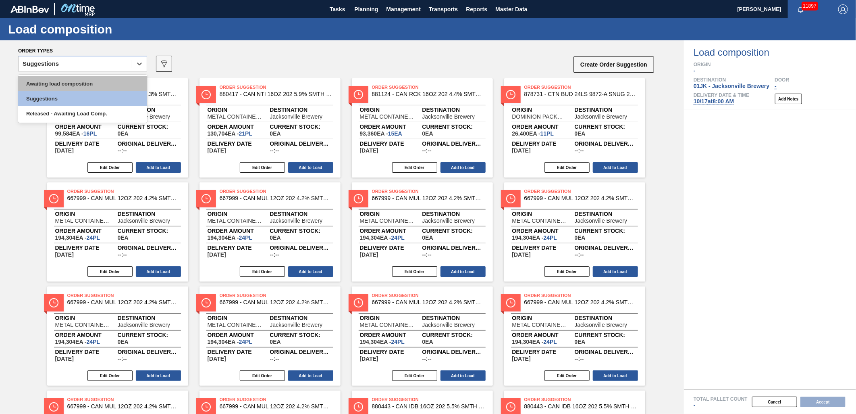
click at [100, 83] on div "Awaiting load composition" at bounding box center [82, 83] width 129 height 15
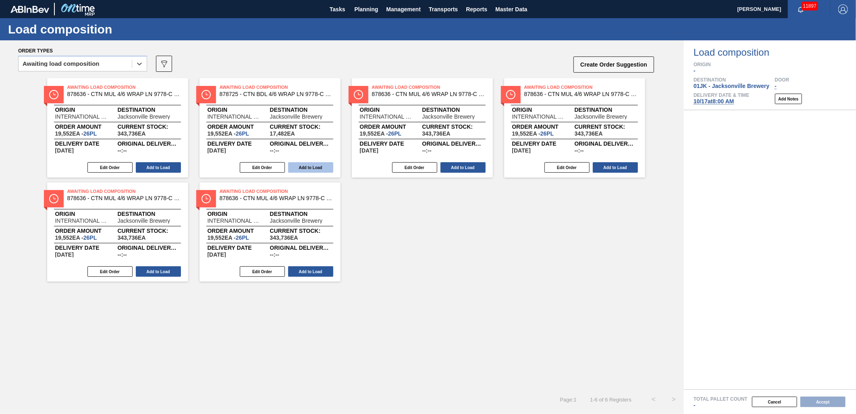
click at [328, 166] on button "Add to Load" at bounding box center [310, 167] width 45 height 10
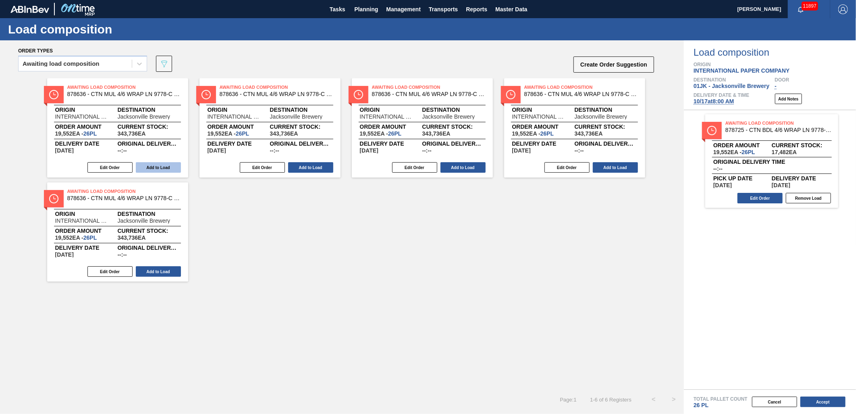
click at [170, 167] on button "Add to Load" at bounding box center [158, 167] width 45 height 10
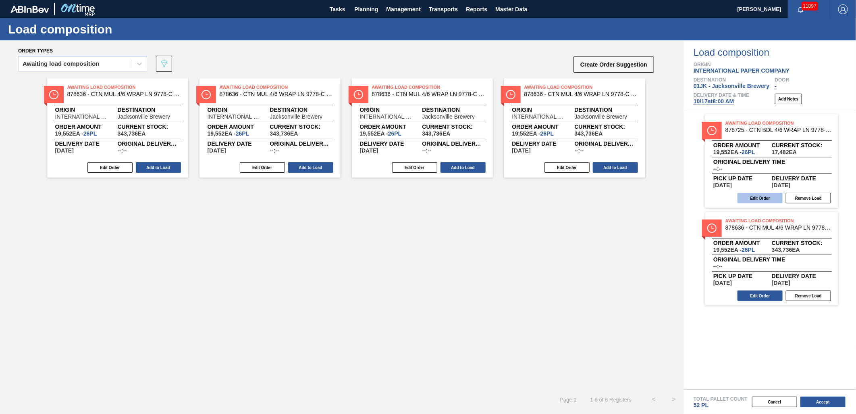
click at [769, 201] on button "Edit Order" at bounding box center [760, 198] width 45 height 10
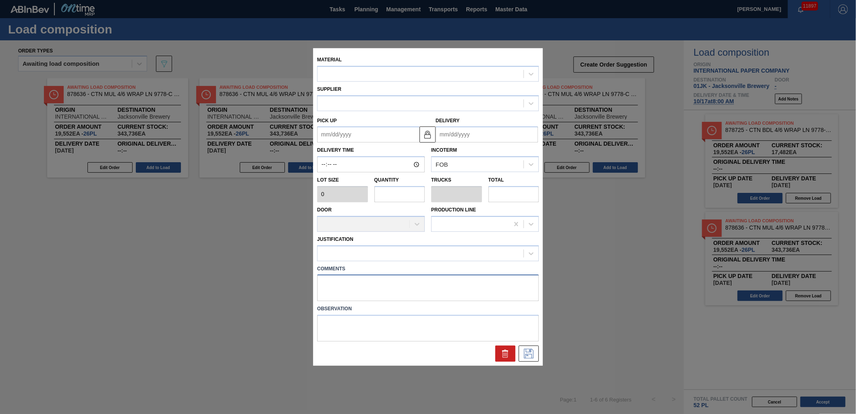
click at [413, 280] on textarea at bounding box center [428, 288] width 222 height 27
type textarea "LIVE"
type input "752"
type input "26"
type input "1"
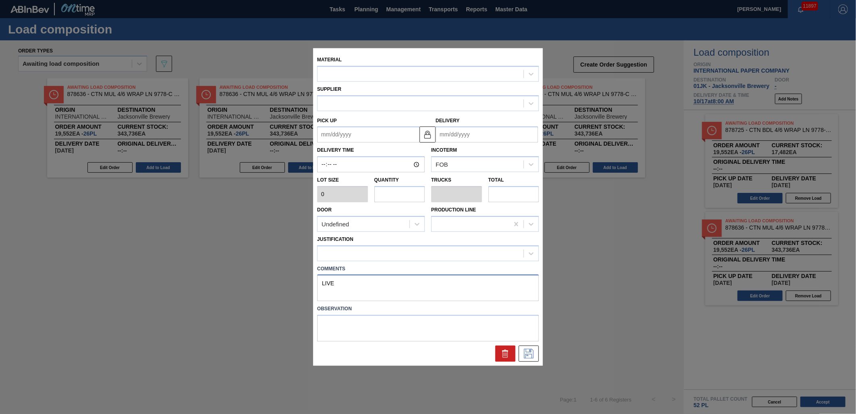
type input "19,552"
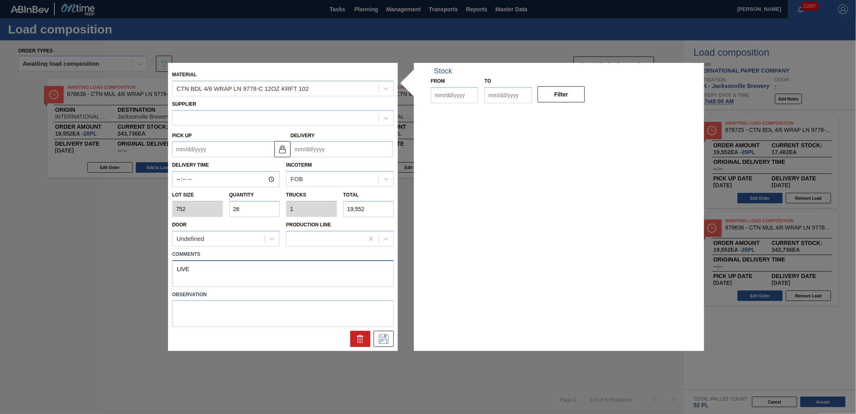
type up "[DATE]"
type input "[DATE]"
type textarea "LIVE"
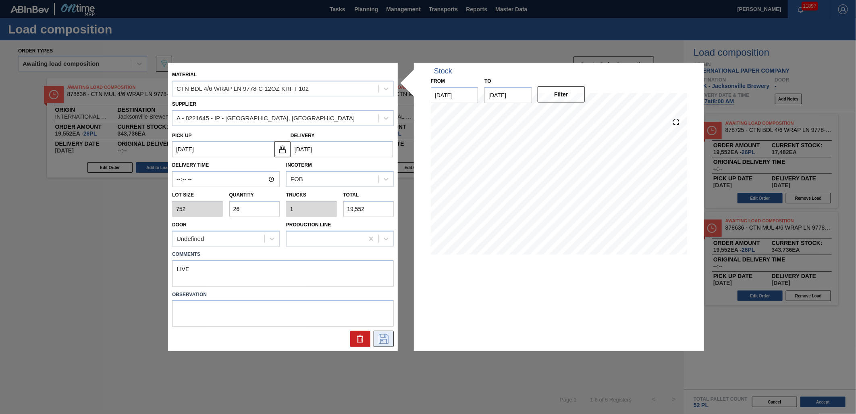
click at [388, 333] on button at bounding box center [384, 339] width 20 height 16
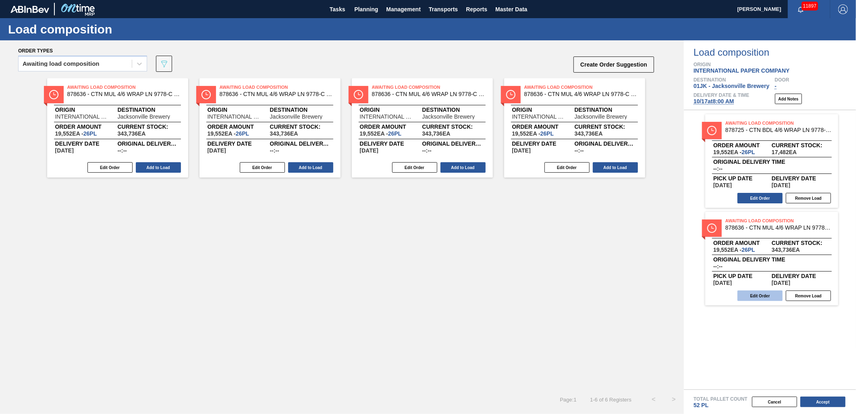
click at [750, 297] on button "Edit Order" at bounding box center [760, 295] width 45 height 10
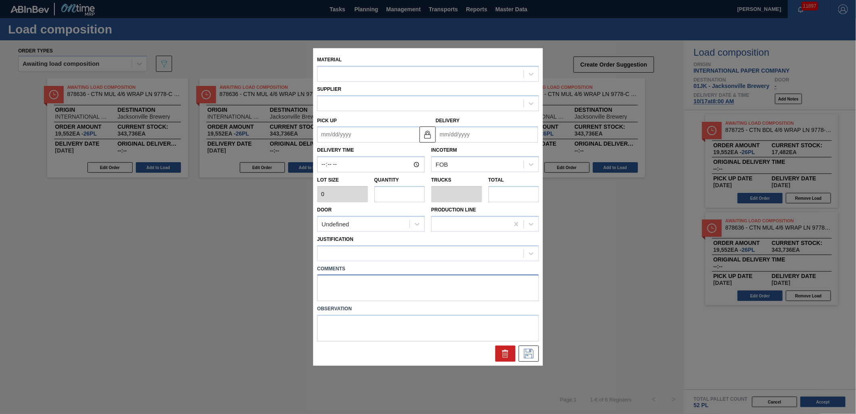
click at [360, 283] on textarea at bounding box center [428, 288] width 222 height 27
type input "752"
type input "26"
type input "1"
type input "19,552"
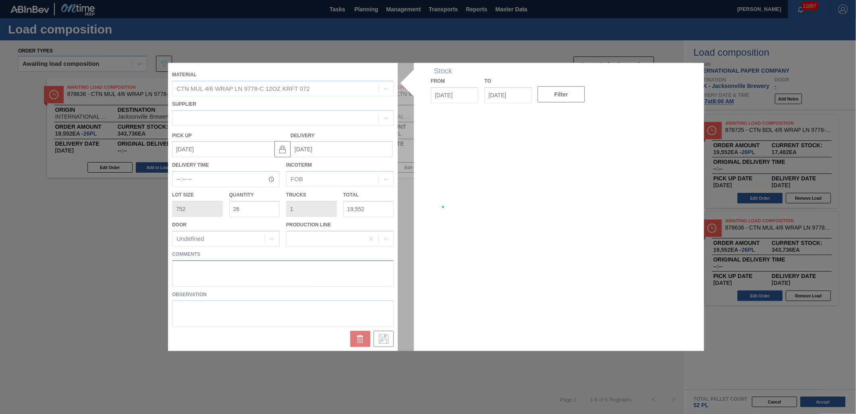
type up "[DATE]"
type input "[DATE]"
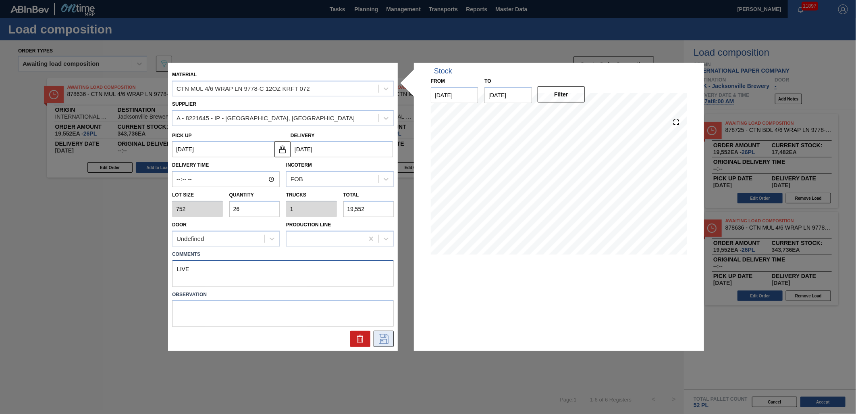
type textarea "LIVE"
click at [386, 336] on icon at bounding box center [383, 339] width 13 height 10
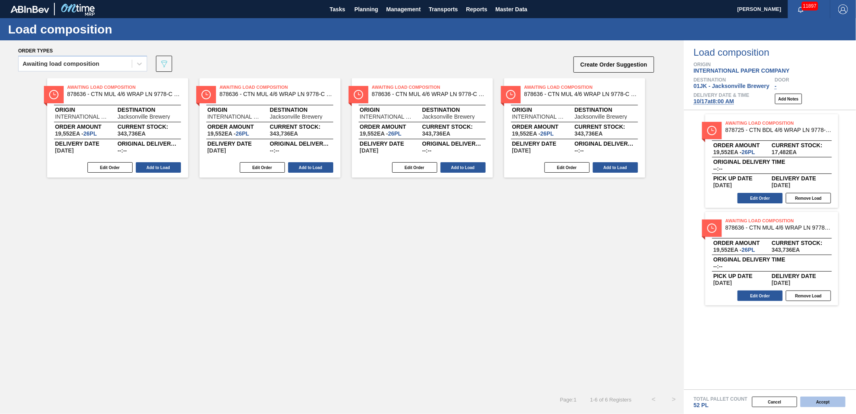
click at [834, 402] on button "Accept" at bounding box center [823, 401] width 45 height 10
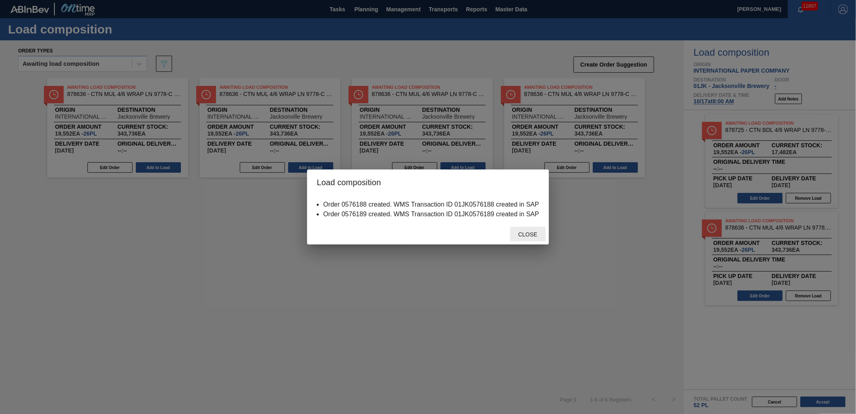
click at [529, 227] on div "Close" at bounding box center [527, 234] width 35 height 15
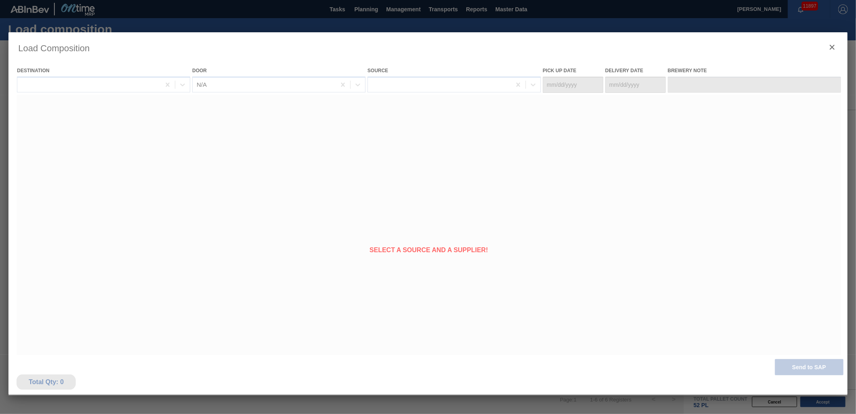
type Date "[DATE]"
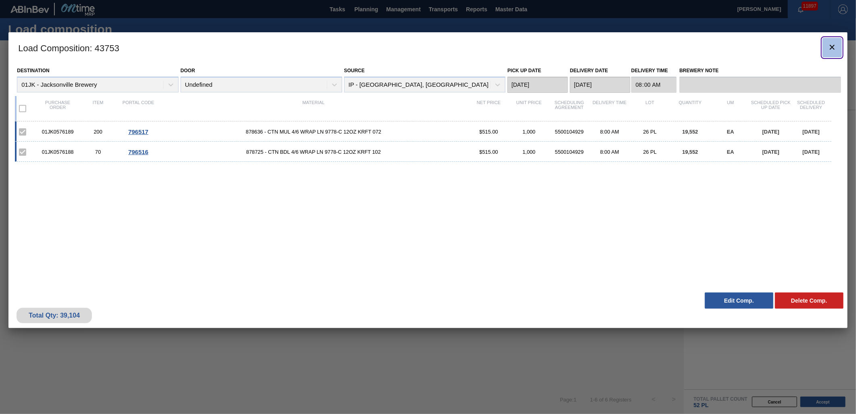
click at [837, 42] on icon "botão de ícone" at bounding box center [833, 47] width 10 height 10
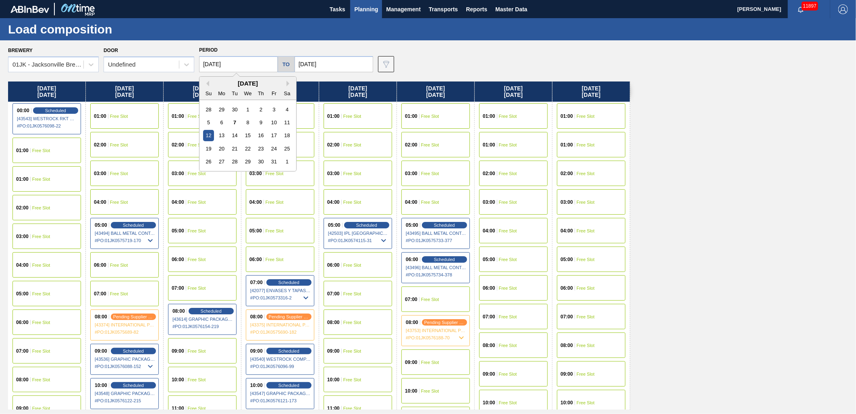
click at [249, 66] on input "[DATE]" at bounding box center [238, 64] width 79 height 16
click at [210, 144] on div "19" at bounding box center [208, 148] width 11 height 11
type input "[DATE]"
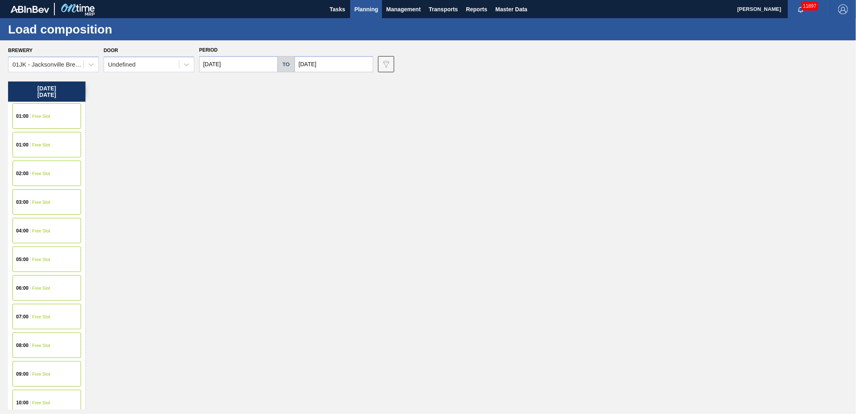
click at [338, 67] on input "[DATE]" at bounding box center [334, 64] width 79 height 16
click at [301, 160] on div "26" at bounding box center [304, 161] width 11 height 11
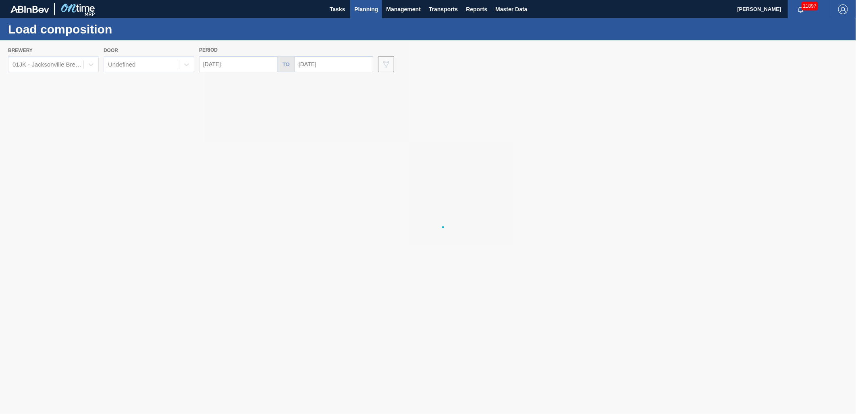
type input "[DATE]"
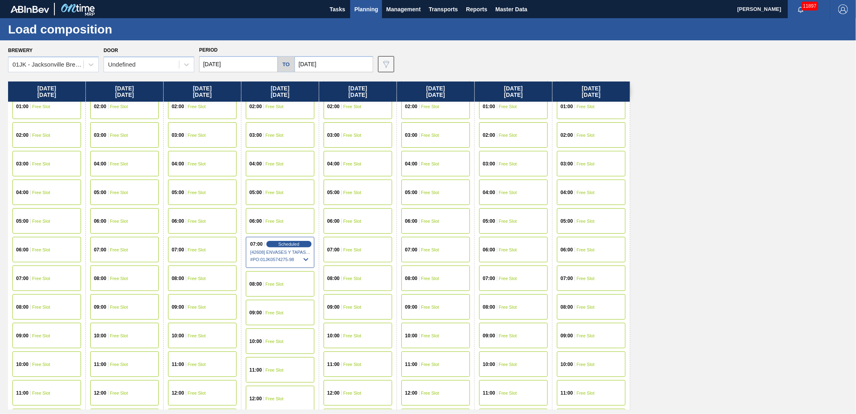
scroll to position [90, 0]
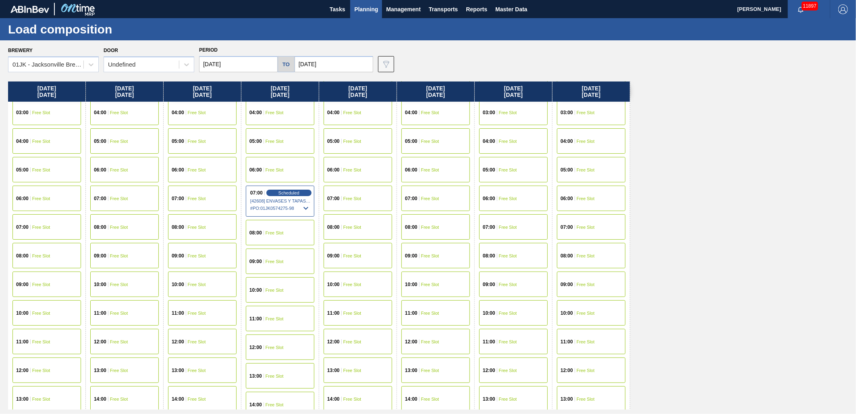
click at [121, 226] on span "Free Slot" at bounding box center [119, 227] width 18 height 5
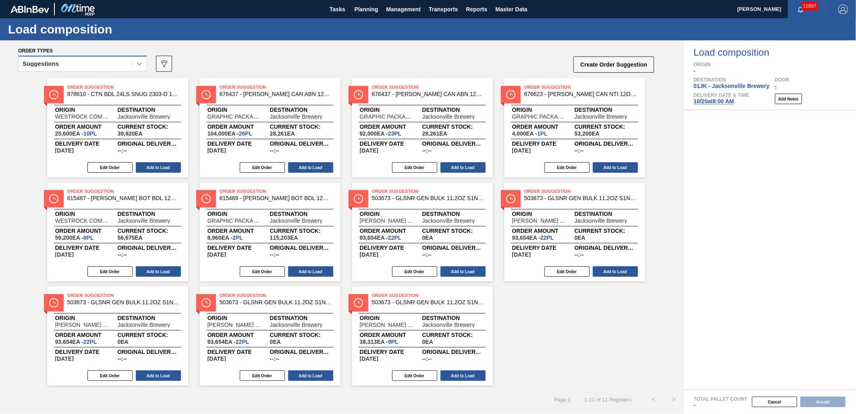
click at [139, 62] on icon at bounding box center [139, 64] width 8 height 8
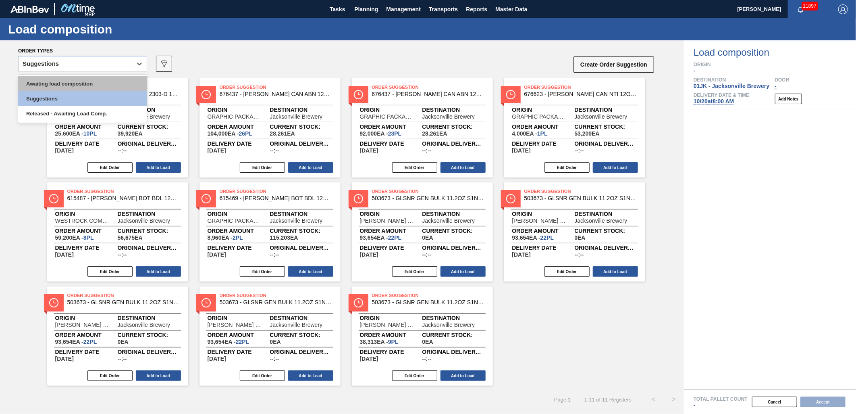
click at [107, 87] on div "Awaiting load composition" at bounding box center [82, 83] width 129 height 15
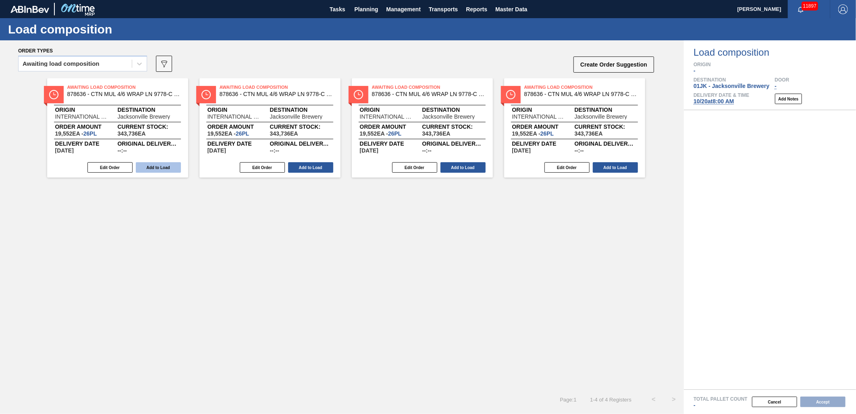
click at [170, 164] on button "Add to Load" at bounding box center [158, 167] width 45 height 10
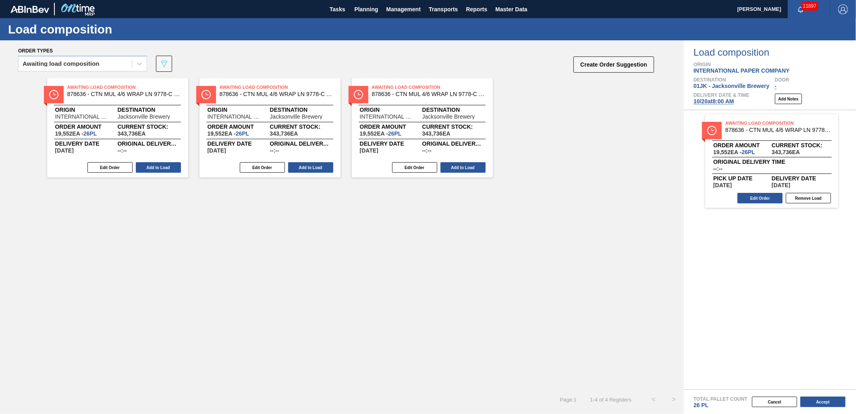
click at [172, 167] on button "Add to Load" at bounding box center [158, 167] width 45 height 10
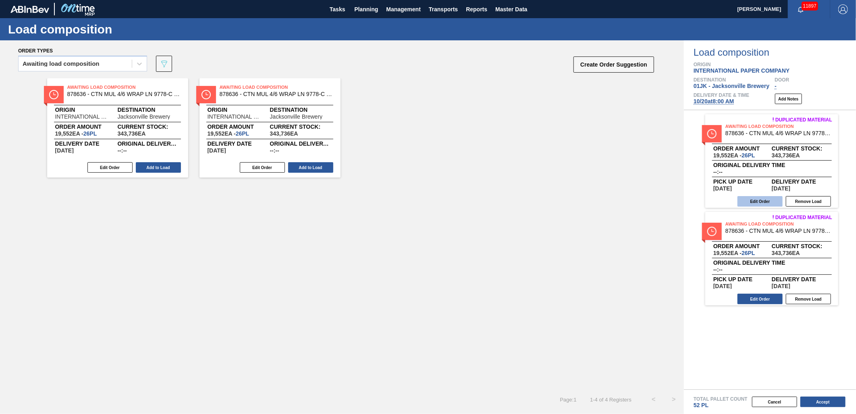
click at [776, 200] on button "Edit Order" at bounding box center [760, 201] width 45 height 10
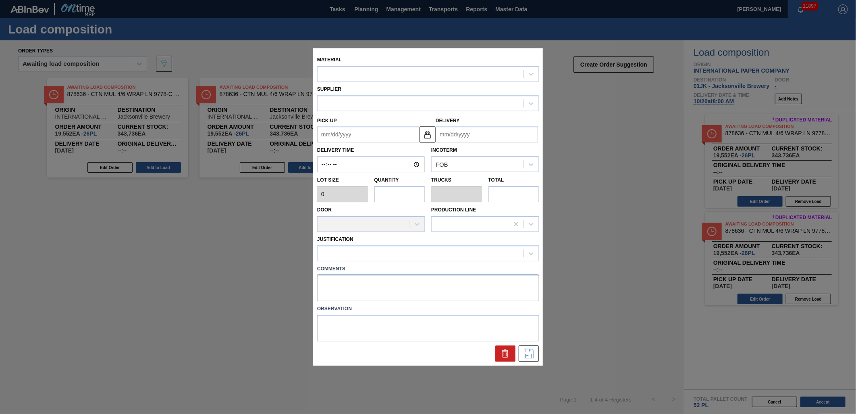
click at [360, 275] on textarea at bounding box center [428, 288] width 222 height 27
type input "752"
type input "26"
type input "1"
type input "19,552"
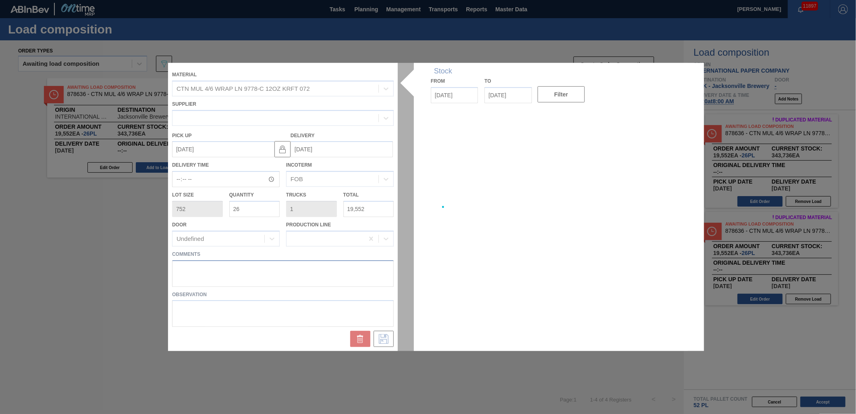
type up "[DATE]"
type input "[DATE]"
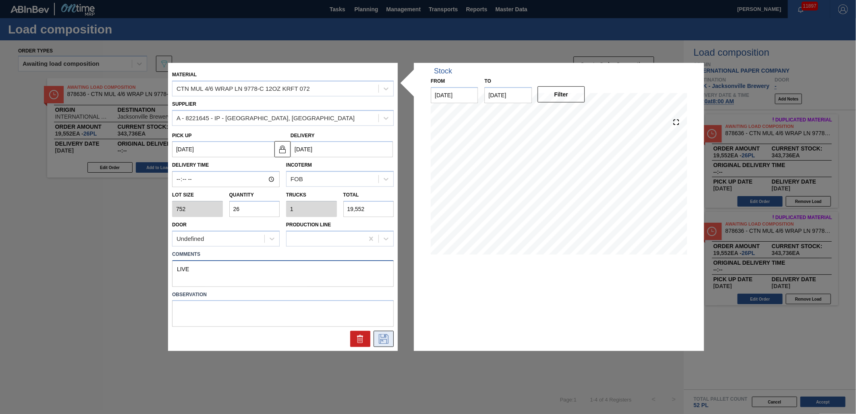
type textarea "LIVE"
click at [386, 340] on icon at bounding box center [383, 339] width 13 height 10
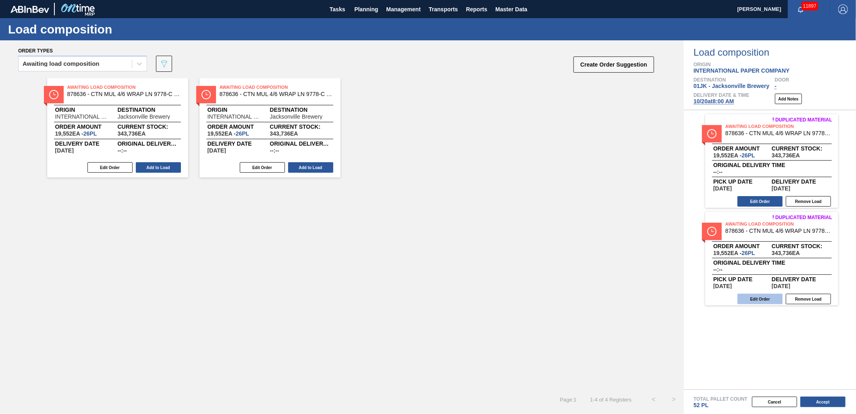
click at [757, 296] on button "Edit Order" at bounding box center [760, 299] width 45 height 10
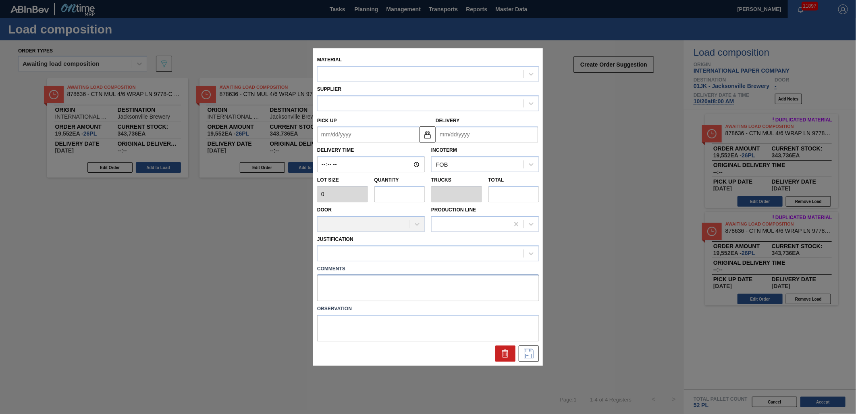
click at [371, 280] on textarea at bounding box center [428, 288] width 222 height 27
type textarea "LI"
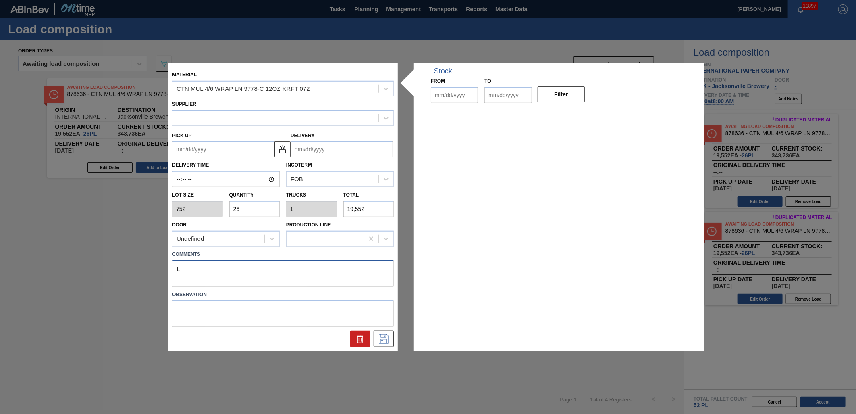
type input "752"
type input "26"
type input "1"
type input "19,552"
type textarea "LIV"
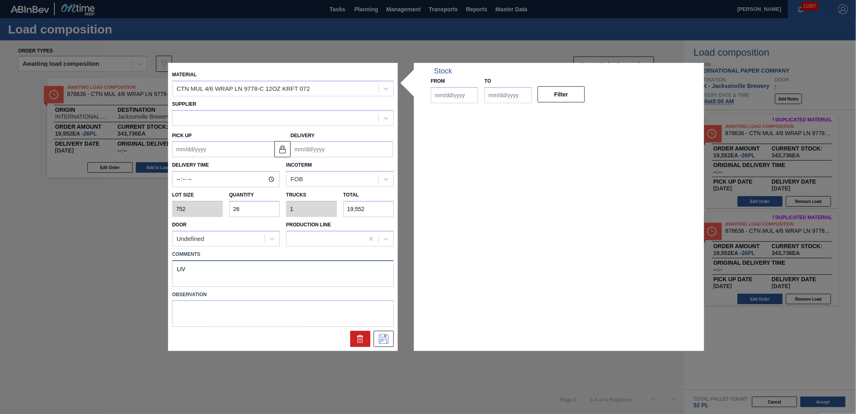
type up "[DATE]"
type input "[DATE]"
type textarea "LIVE"
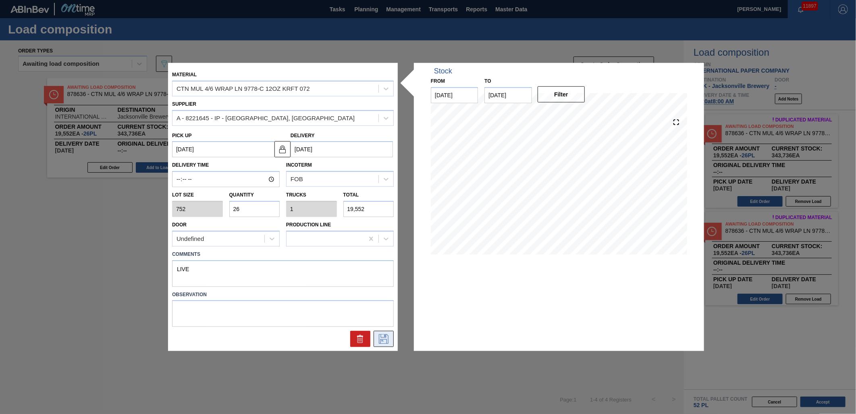
click at [381, 332] on button at bounding box center [384, 339] width 20 height 16
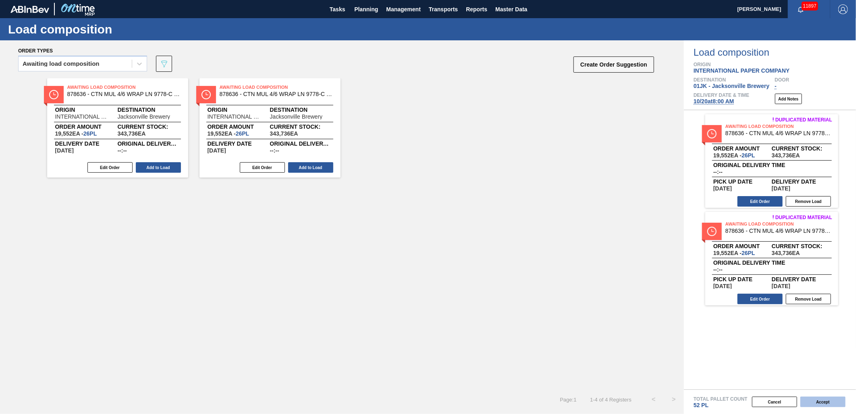
click at [824, 405] on button "Accept" at bounding box center [823, 401] width 45 height 10
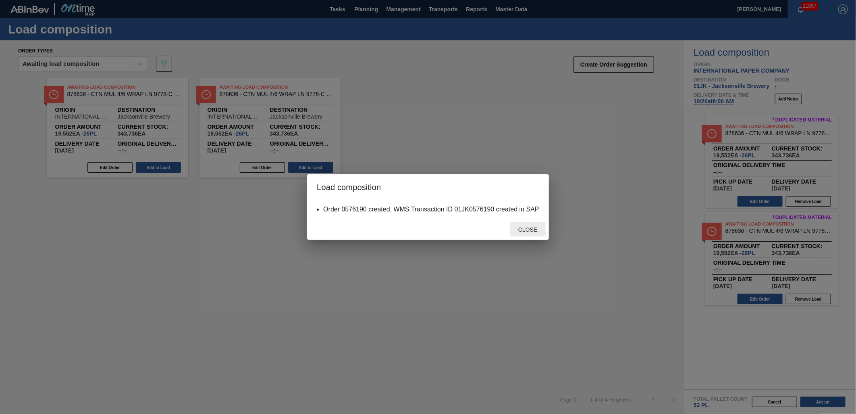
click at [539, 230] on span "Close" at bounding box center [528, 229] width 32 height 6
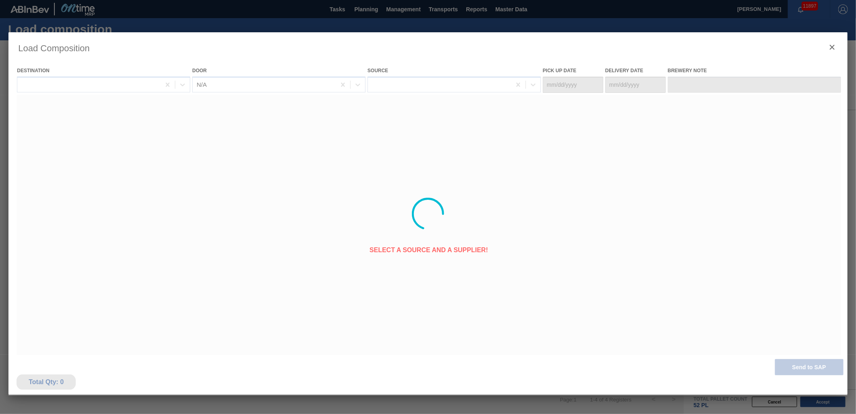
type Date "[DATE]"
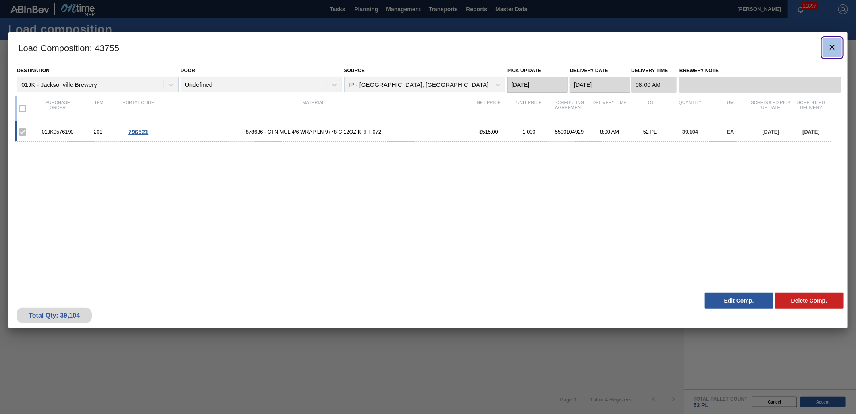
click at [829, 42] on icon "botão de ícone" at bounding box center [833, 47] width 10 height 10
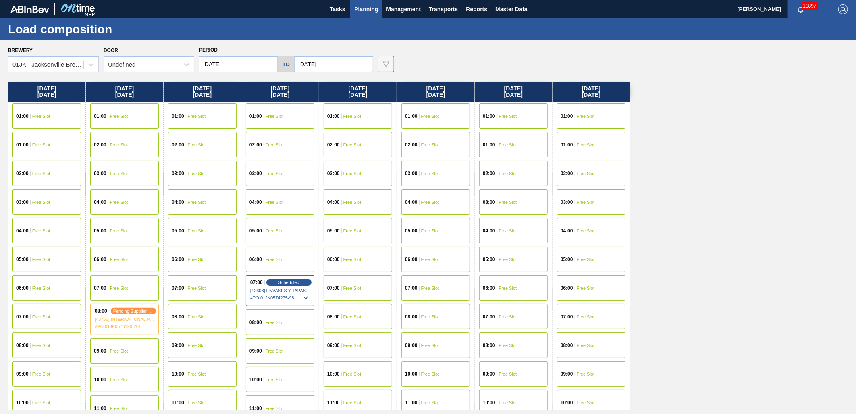
click at [214, 319] on div "08:00 Free Slot" at bounding box center [202, 316] width 69 height 25
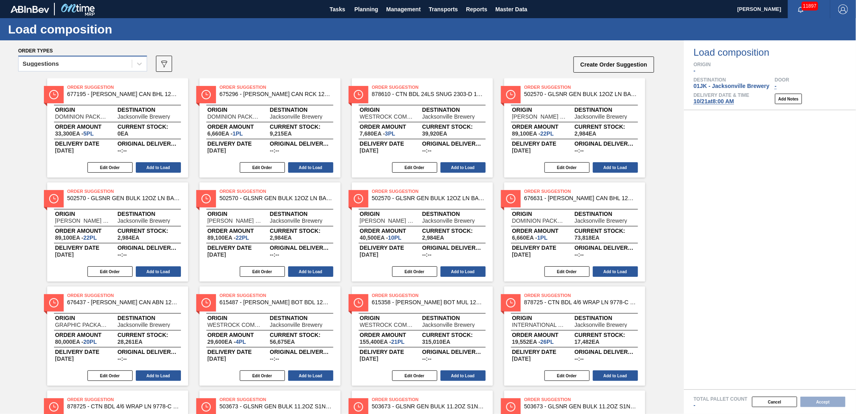
click at [90, 70] on div "Suggestions" at bounding box center [82, 64] width 129 height 16
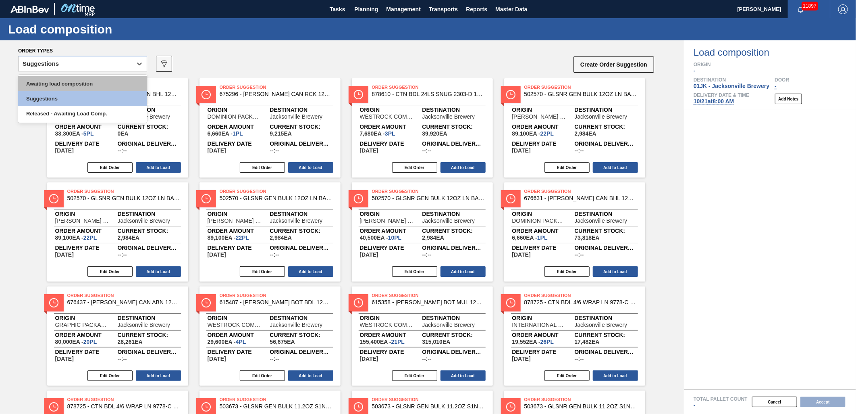
click at [83, 82] on div "Awaiting load composition" at bounding box center [82, 83] width 129 height 15
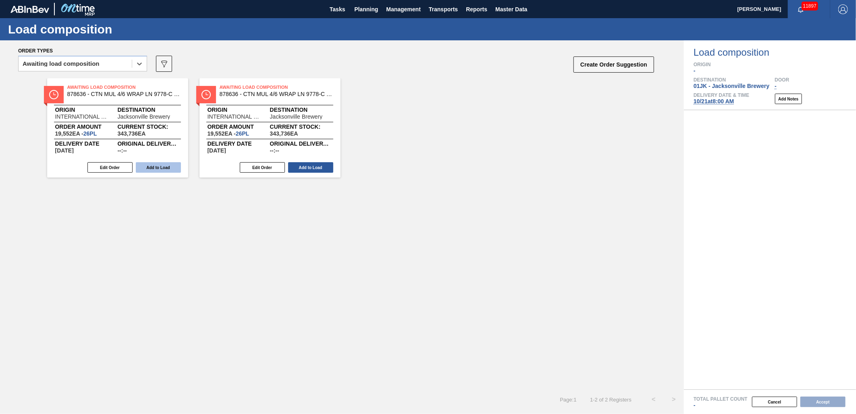
click at [170, 169] on button "Add to Load" at bounding box center [158, 167] width 45 height 10
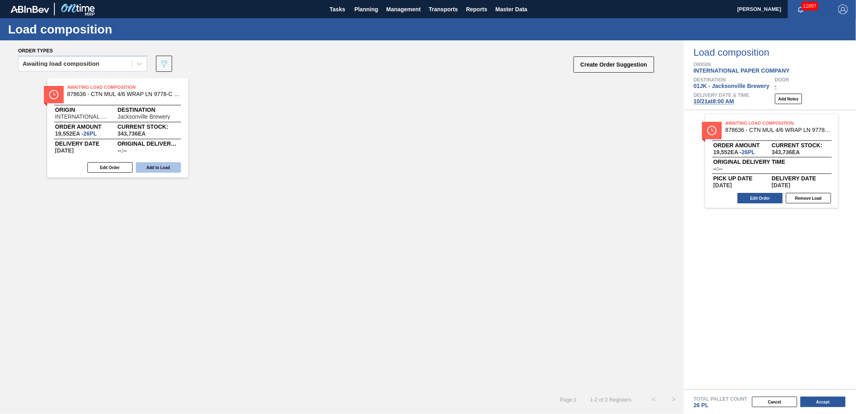
click at [179, 169] on button "Add to Load" at bounding box center [158, 167] width 45 height 10
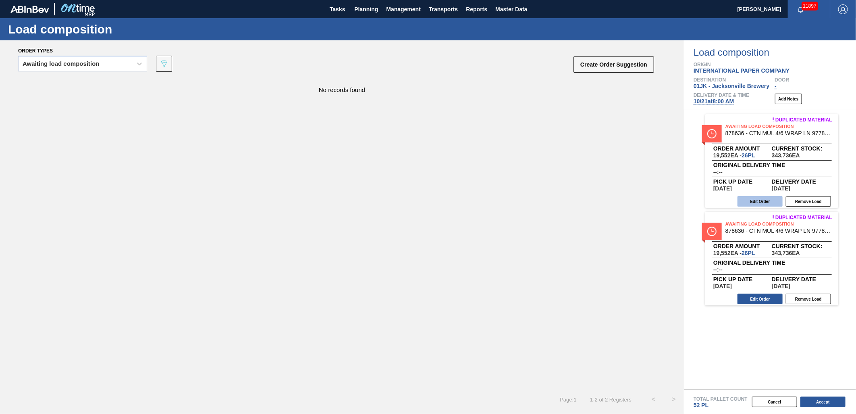
click at [757, 201] on button "Edit Order" at bounding box center [760, 201] width 45 height 10
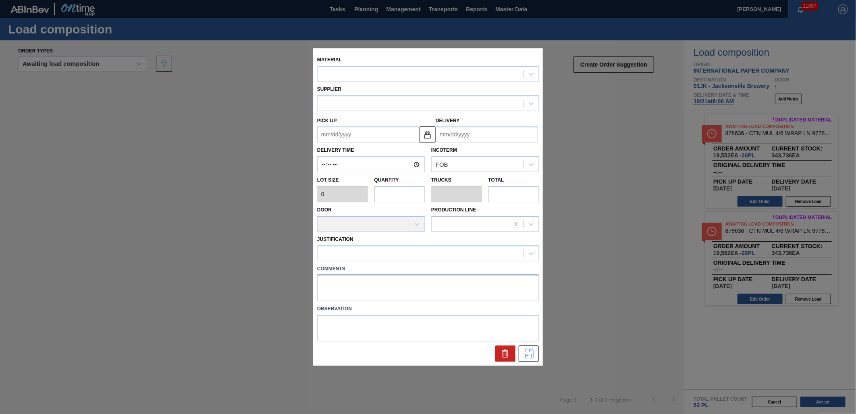
click at [442, 291] on textarea at bounding box center [428, 288] width 222 height 27
type textarea "LIVE"
click at [531, 349] on icon at bounding box center [529, 354] width 10 height 10
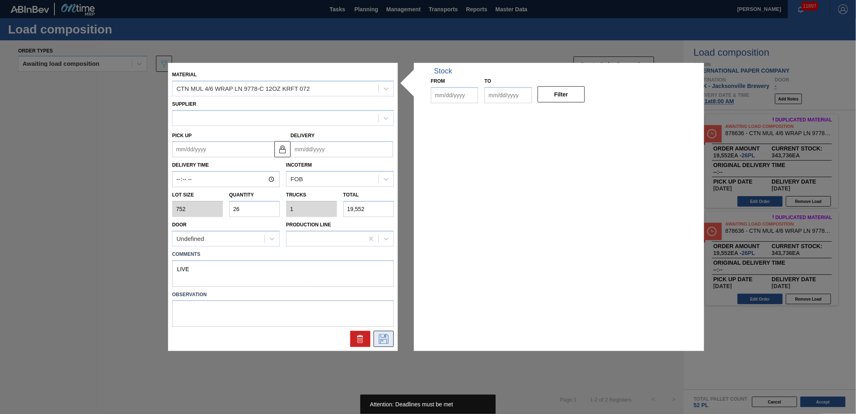
type input "752"
type input "26"
type input "1"
type input "19,552"
type up "[DATE]"
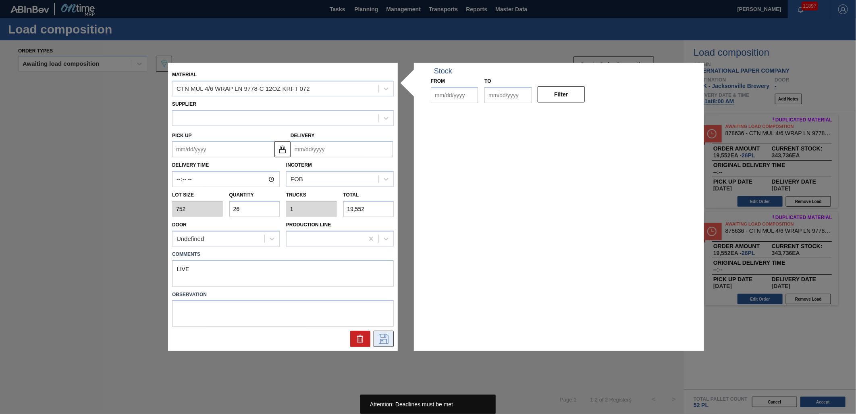
type input "[DATE]"
click at [385, 338] on icon at bounding box center [383, 339] width 13 height 10
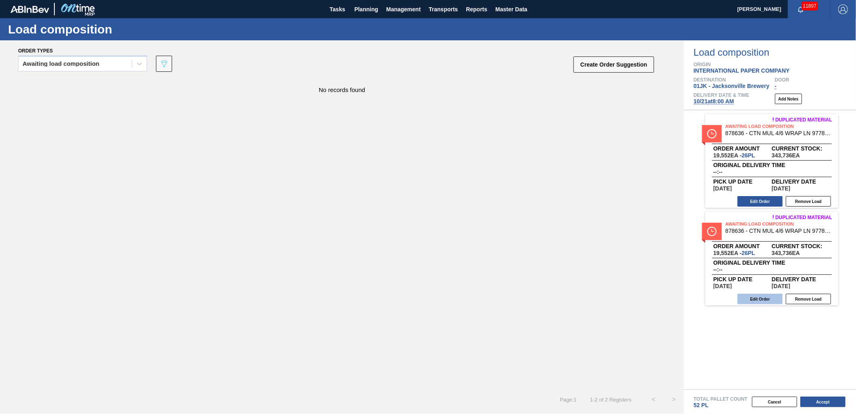
click at [756, 296] on button "Edit Order" at bounding box center [760, 299] width 45 height 10
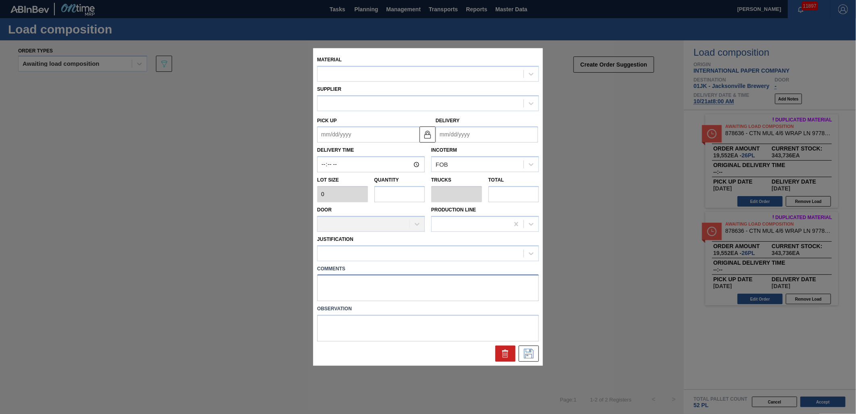
click at [404, 282] on textarea at bounding box center [428, 288] width 222 height 27
type textarea "LIVE"
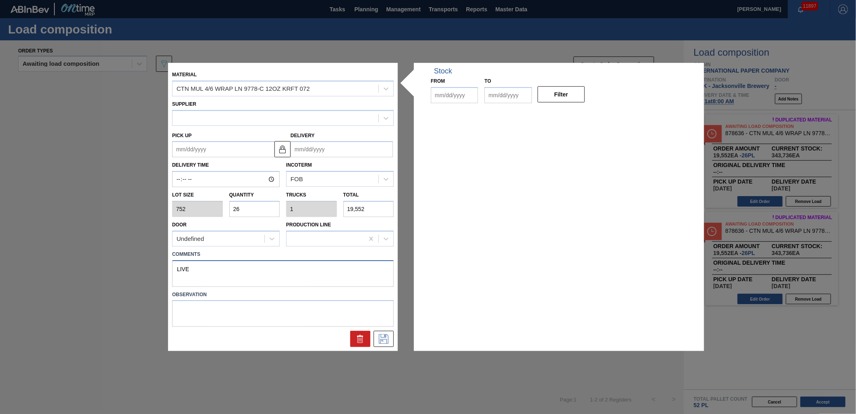
type input "752"
type input "26"
type input "1"
type input "19,552"
type up "[DATE]"
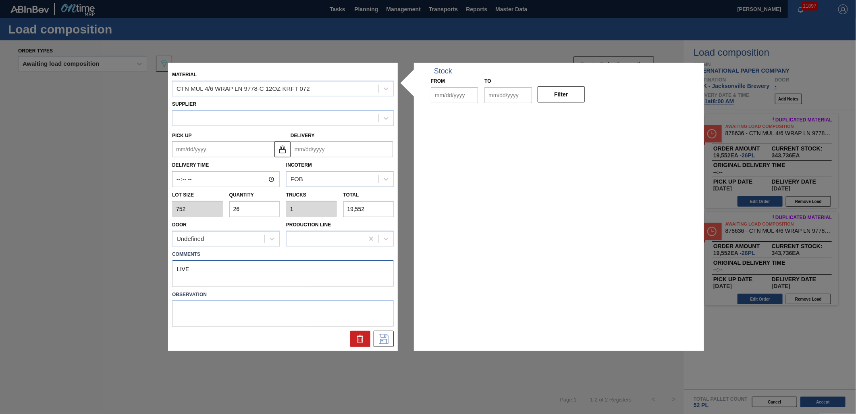
type input "[DATE]"
type textarea "LIVE"
click at [382, 340] on icon at bounding box center [383, 338] width 4 height 6
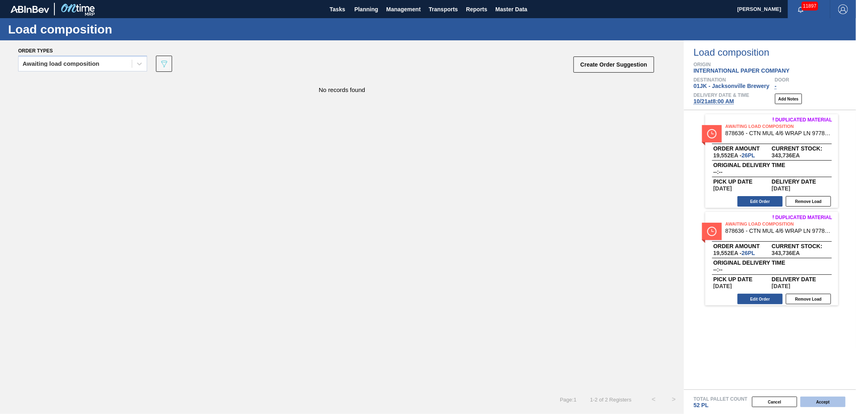
click at [841, 396] on button "Accept" at bounding box center [823, 401] width 45 height 10
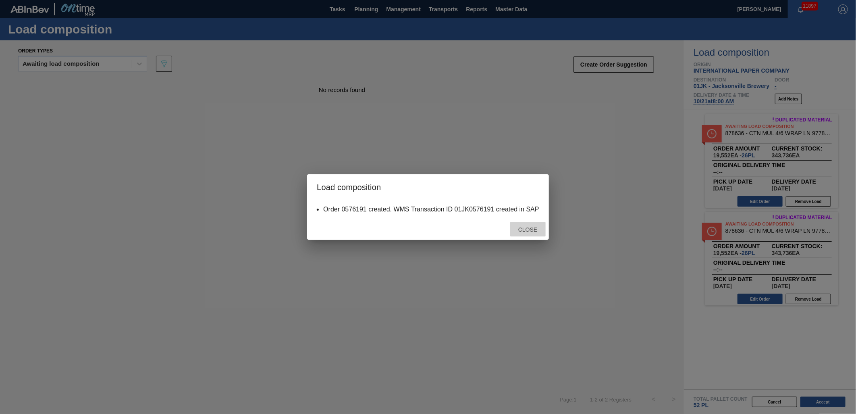
click at [531, 222] on div "Close" at bounding box center [527, 229] width 35 height 15
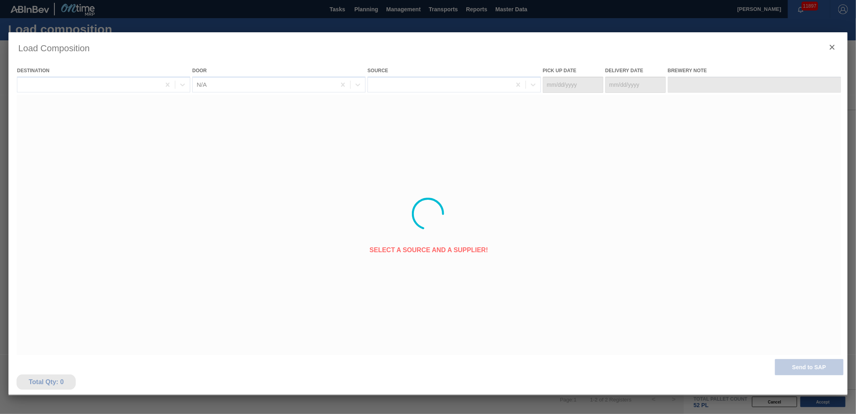
type Date "[DATE]"
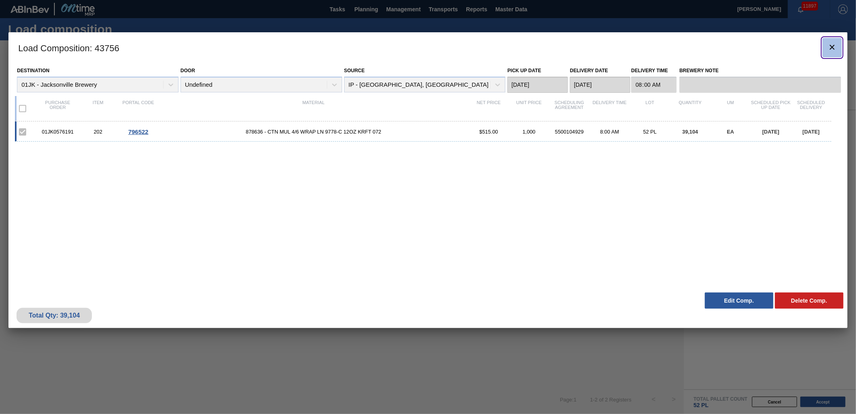
click at [838, 46] on button "botão de ícone" at bounding box center [832, 47] width 19 height 19
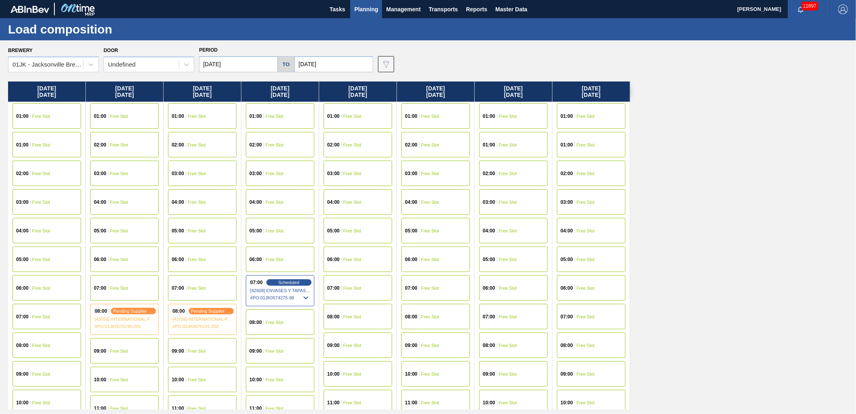
click at [274, 317] on div "08:00 Free Slot" at bounding box center [280, 321] width 69 height 25
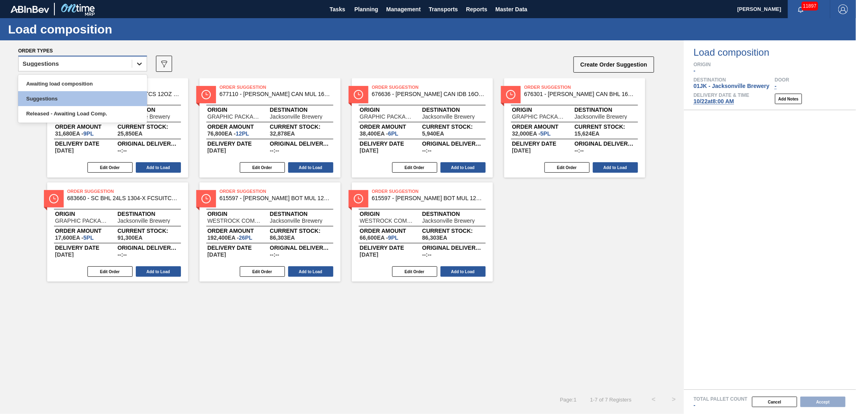
click at [140, 63] on icon at bounding box center [139, 63] width 5 height 3
click at [112, 86] on div "Awaiting load composition" at bounding box center [82, 83] width 129 height 15
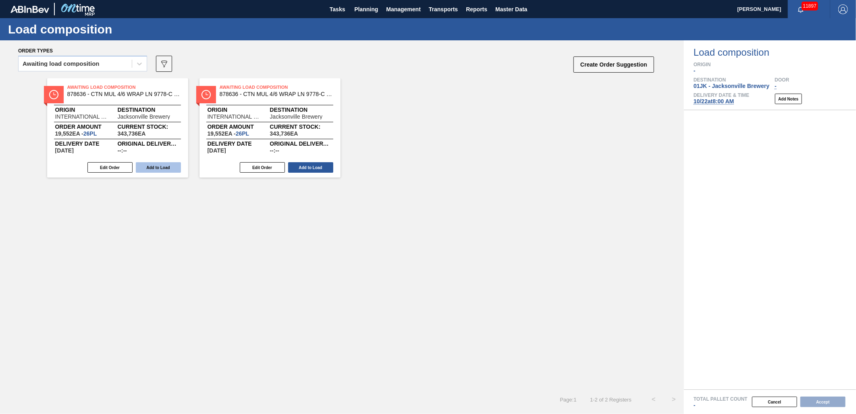
click at [171, 170] on button "Add to Load" at bounding box center [158, 167] width 45 height 10
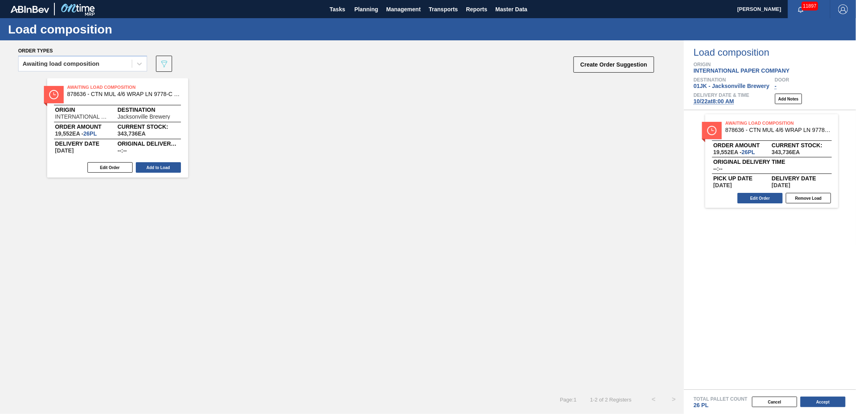
click at [171, 170] on button "Add to Load" at bounding box center [158, 167] width 45 height 10
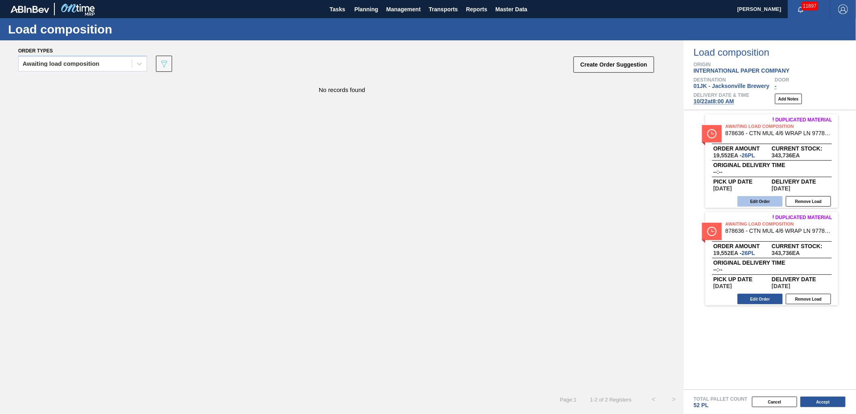
click at [767, 203] on button "Edit Order" at bounding box center [760, 201] width 45 height 10
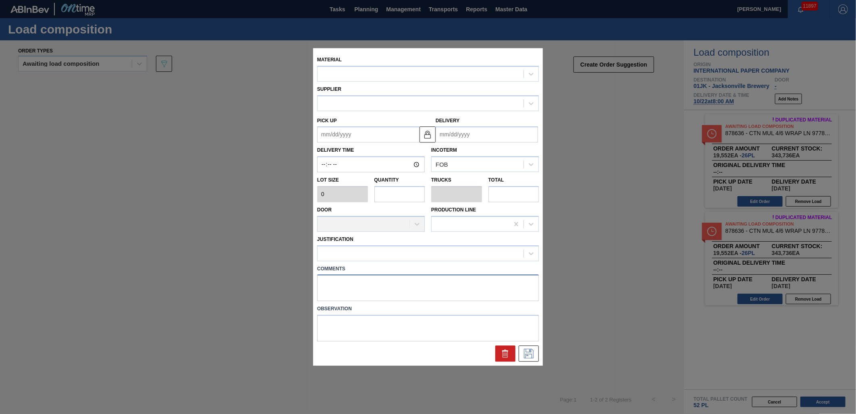
click at [432, 296] on textarea at bounding box center [428, 288] width 222 height 27
type input "752"
type input "26"
type input "1"
type input "19,552"
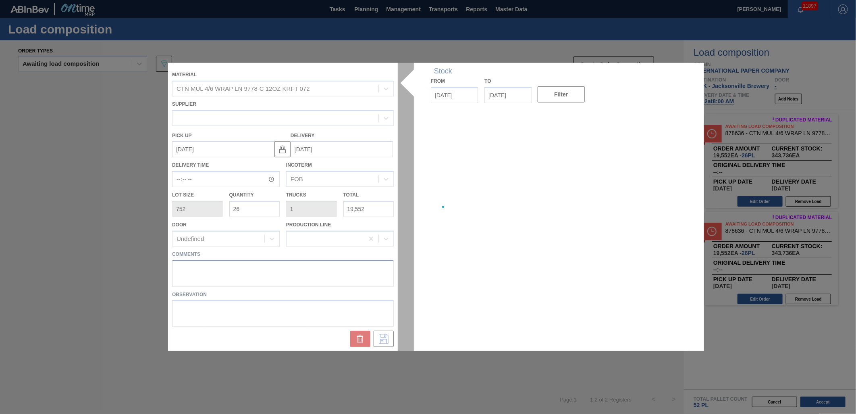
type up "[DATE]"
type input "[DATE]"
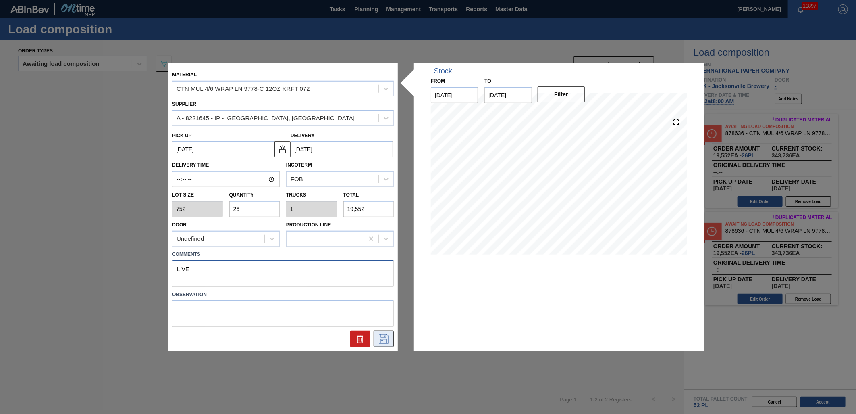
type textarea "LIVE"
click at [390, 331] on button at bounding box center [384, 339] width 20 height 16
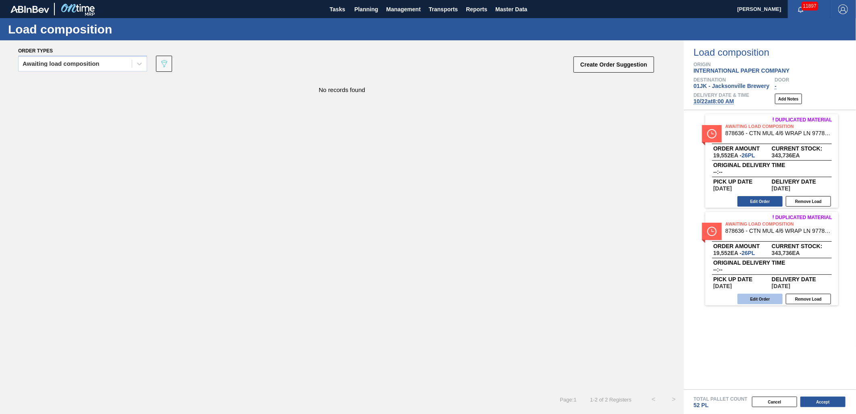
click at [760, 300] on button "Edit Order" at bounding box center [760, 299] width 45 height 10
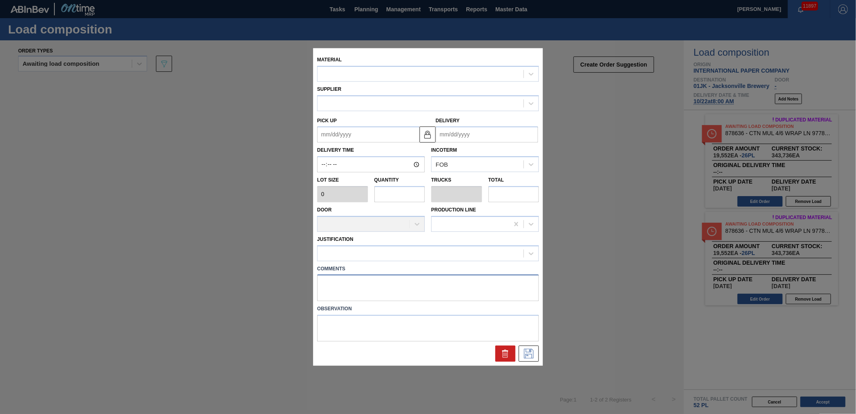
click at [493, 291] on textarea at bounding box center [428, 288] width 222 height 27
type textarea "LIVE"
click at [528, 349] on icon at bounding box center [529, 354] width 10 height 10
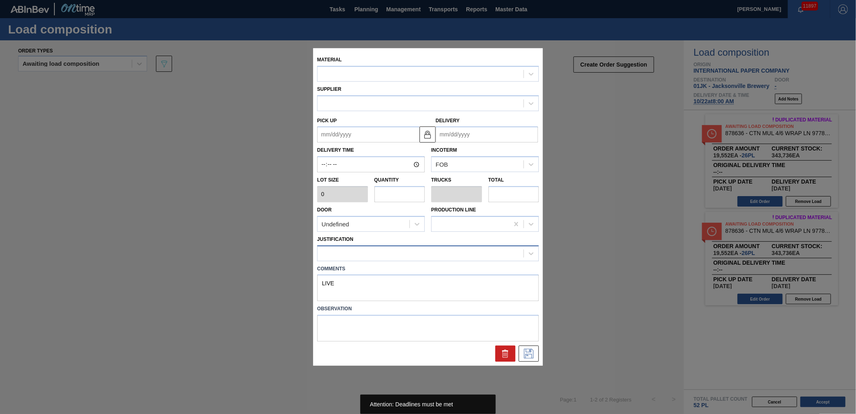
type input "752"
type input "26"
type input "1"
type input "19,552"
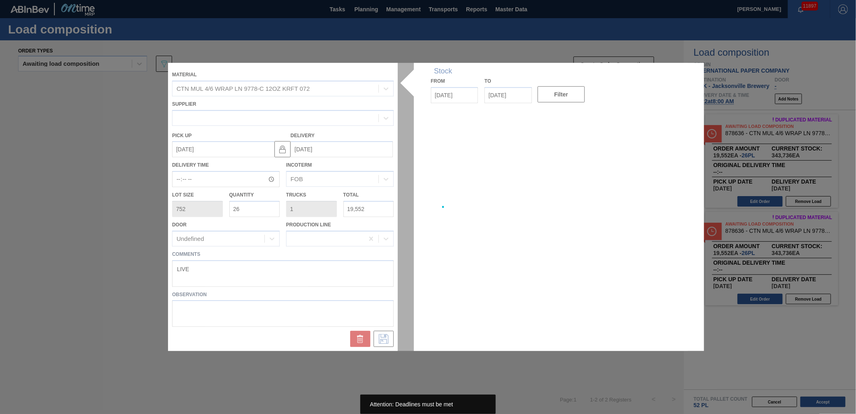
type up "[DATE]"
type input "[DATE]"
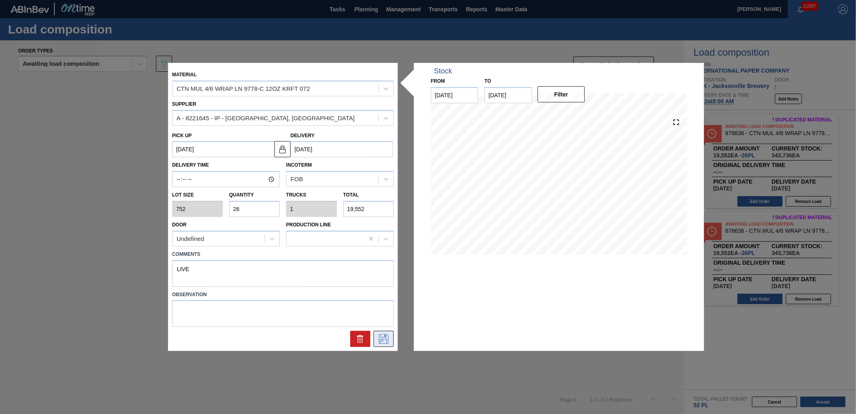
click at [381, 339] on icon at bounding box center [383, 339] width 13 height 10
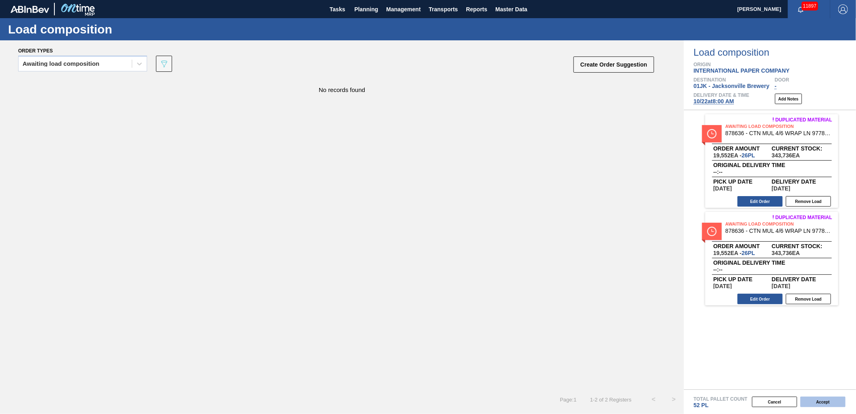
click at [817, 401] on button "Accept" at bounding box center [823, 401] width 45 height 10
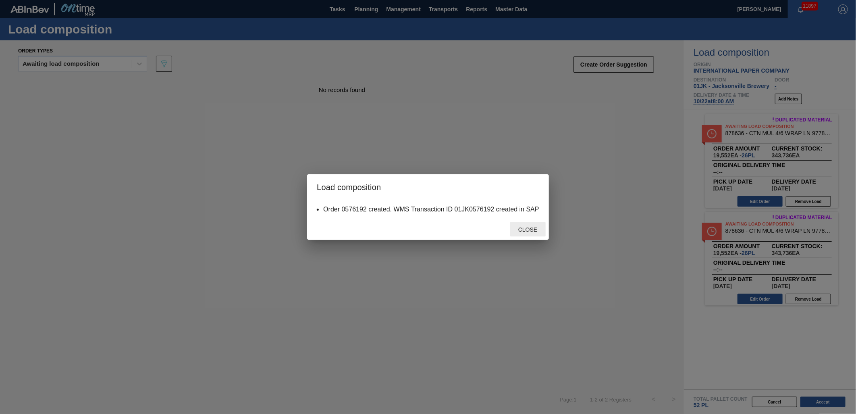
click at [527, 231] on span "Close" at bounding box center [528, 229] width 32 height 6
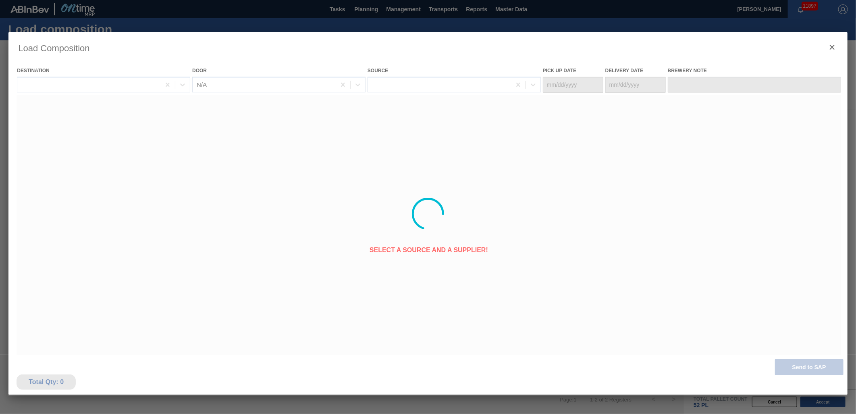
type Date "[DATE]"
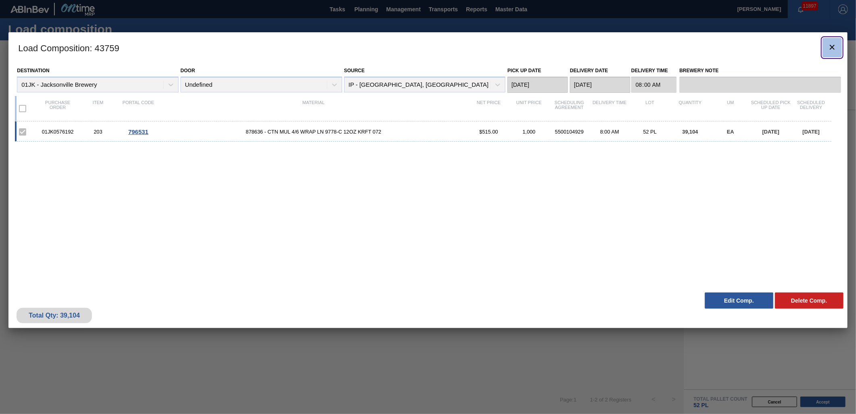
click at [835, 46] on icon "botão de ícone" at bounding box center [833, 47] width 10 height 10
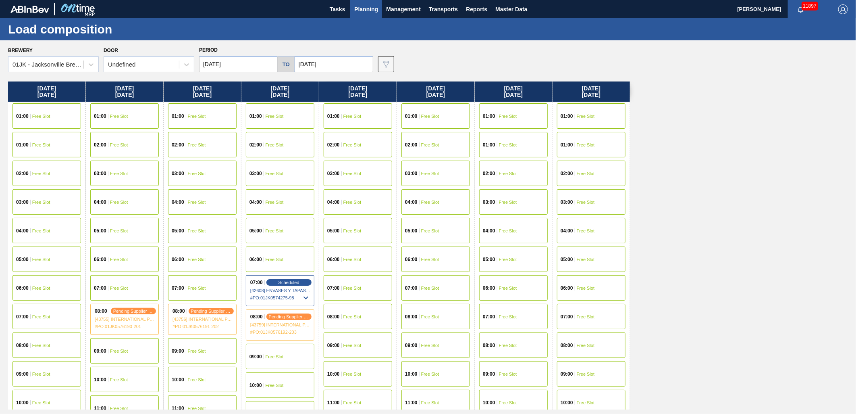
click at [374, 11] on span "Planning" at bounding box center [366, 9] width 24 height 10
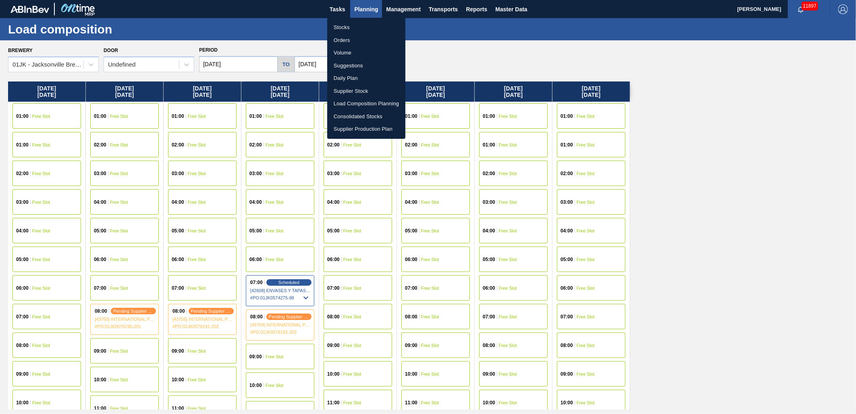
click at [352, 27] on li "Stocks" at bounding box center [366, 27] width 78 height 13
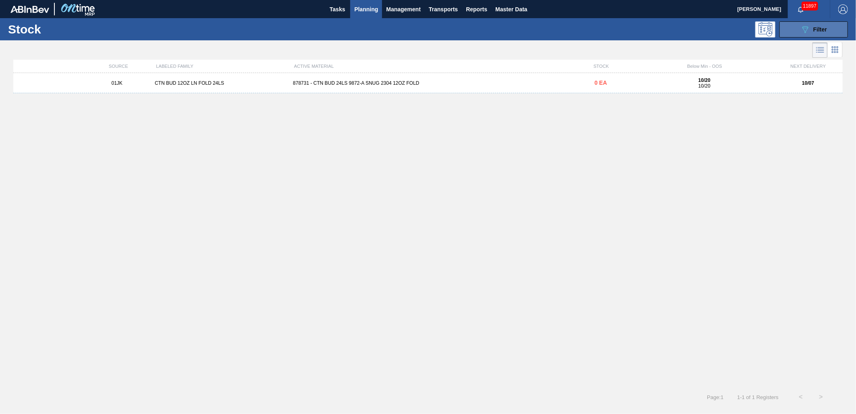
click at [801, 33] on icon "089F7B8B-B2A5-4AFE-B5C0-19BA573D28AC" at bounding box center [806, 30] width 10 height 10
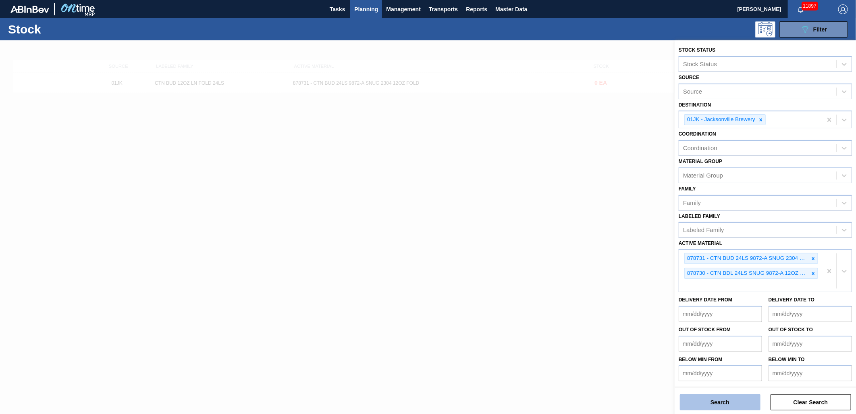
click at [745, 404] on button "Search" at bounding box center [720, 402] width 81 height 16
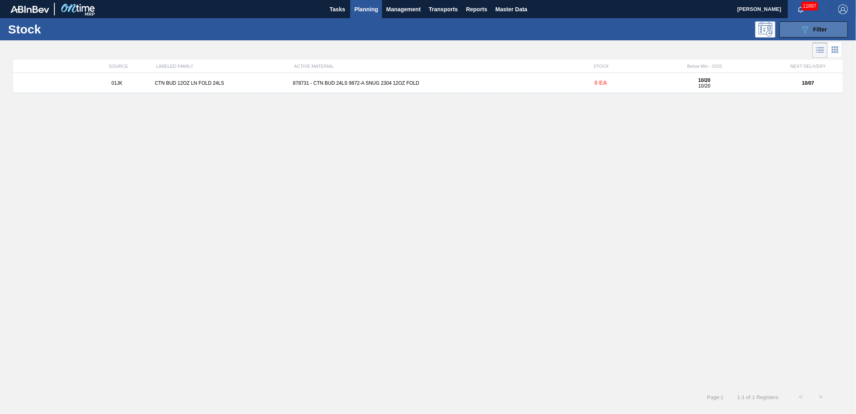
click at [811, 31] on div "089F7B8B-B2A5-4AFE-B5C0-19BA573D28AC Filter" at bounding box center [814, 30] width 27 height 10
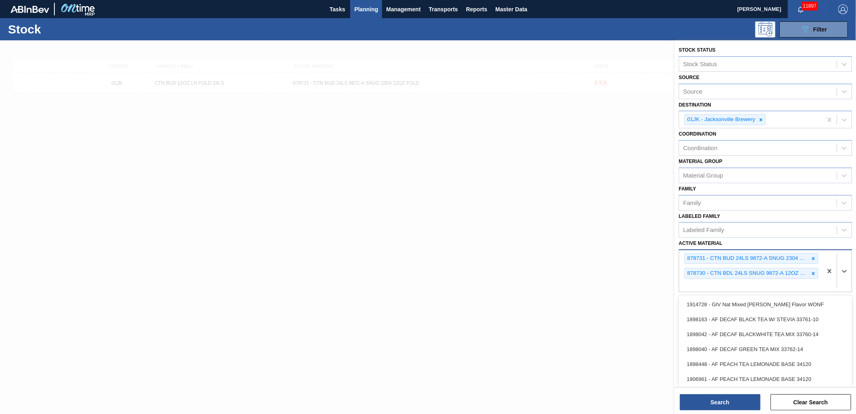
click at [795, 279] on div "878731 - CTN BUD 24LS 9872-A SNUG 2304 12OZ FOLD 878730 - CTN BDL 24LS SNUG 987…" at bounding box center [750, 271] width 143 height 42
type Material "878610"
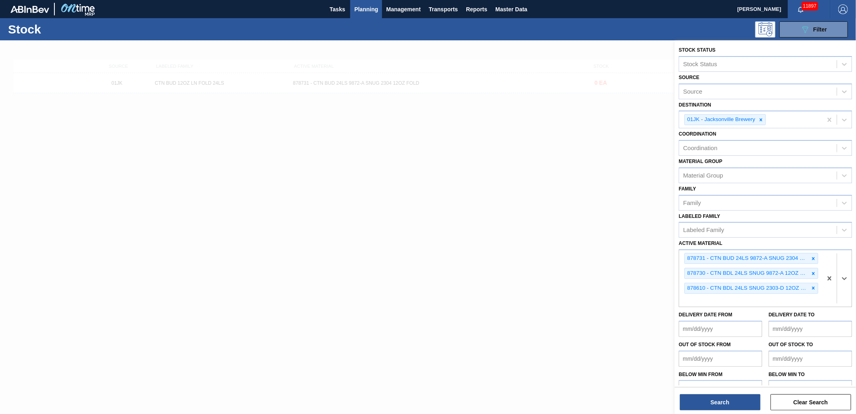
click at [719, 412] on div "Stock Status Stock Status Source Source Destination 01JK - [GEOGRAPHIC_DATA] Br…" at bounding box center [765, 227] width 181 height 375
click at [720, 406] on button "Search" at bounding box center [720, 402] width 81 height 16
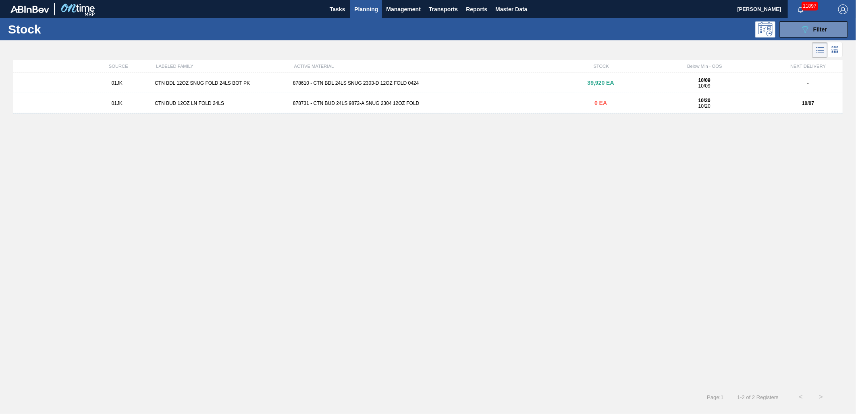
click at [421, 87] on div "01JK CTN BDL 12OZ SNUG FOLD 24LS BOT PK 878610 - CTN BDL 24LS SNUG 2303-D 12OZ …" at bounding box center [428, 83] width 830 height 20
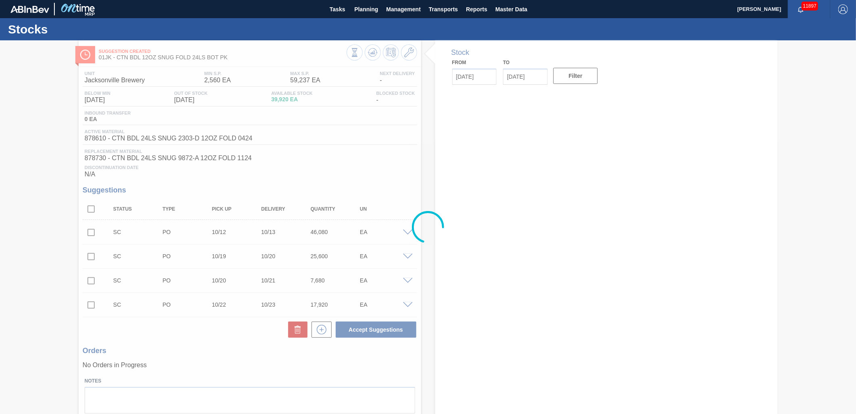
type input "[DATE]"
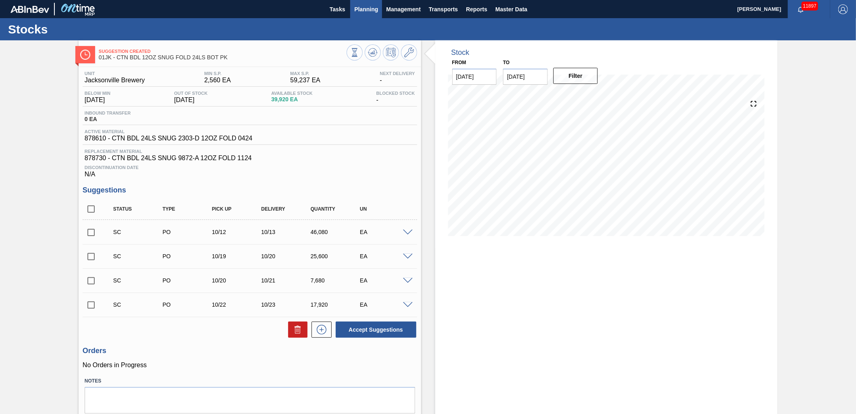
click at [368, 7] on span "Planning" at bounding box center [366, 9] width 24 height 10
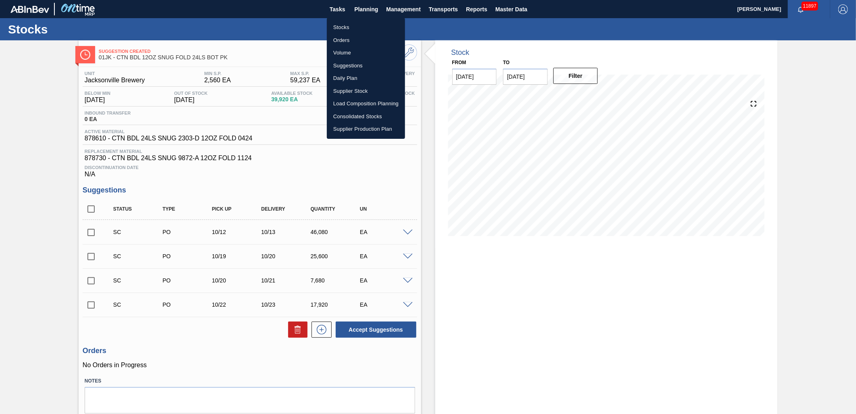
drag, startPoint x: 363, startPoint y: 29, endPoint x: 374, endPoint y: 26, distance: 11.7
click at [363, 29] on li "Stocks" at bounding box center [366, 27] width 78 height 13
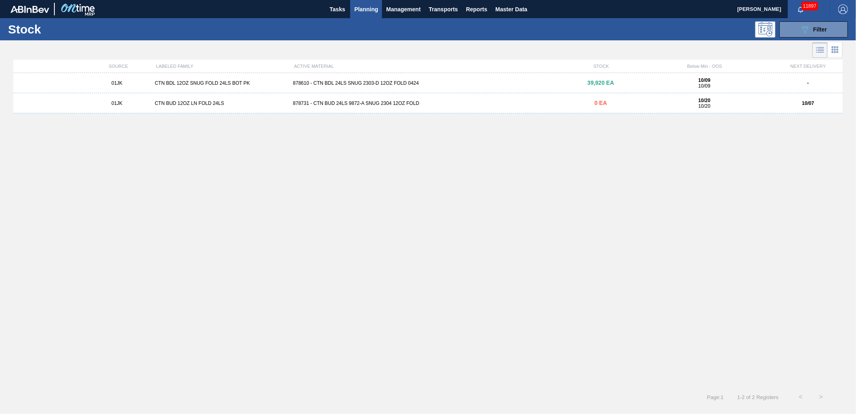
click at [841, 50] on li at bounding box center [835, 49] width 15 height 15
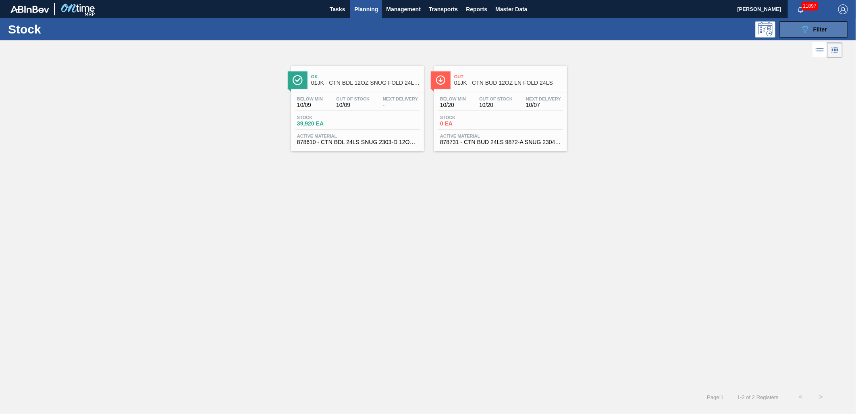
click at [800, 25] on button "089F7B8B-B2A5-4AFE-B5C0-19BA573D28AC Filter" at bounding box center [814, 29] width 69 height 16
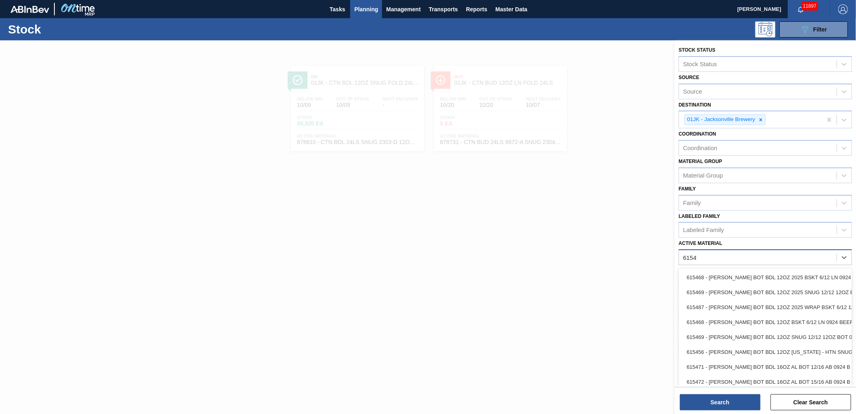
type Material "615471"
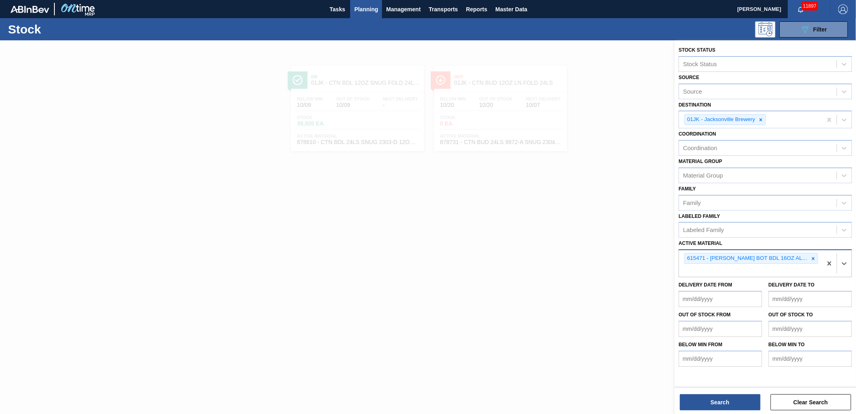
click at [702, 264] on div "615471 - [PERSON_NAME] BOT BDL 16OZ AL BOT 12/16 AB 0924 B" at bounding box center [750, 263] width 143 height 27
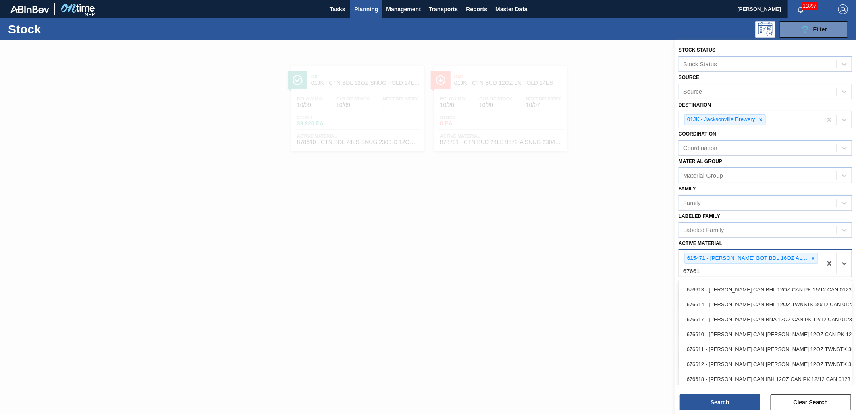
type Material "676618"
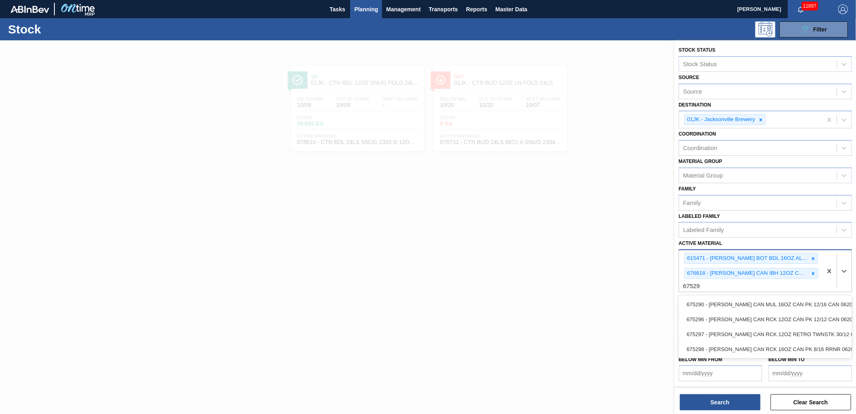
type Material "675296"
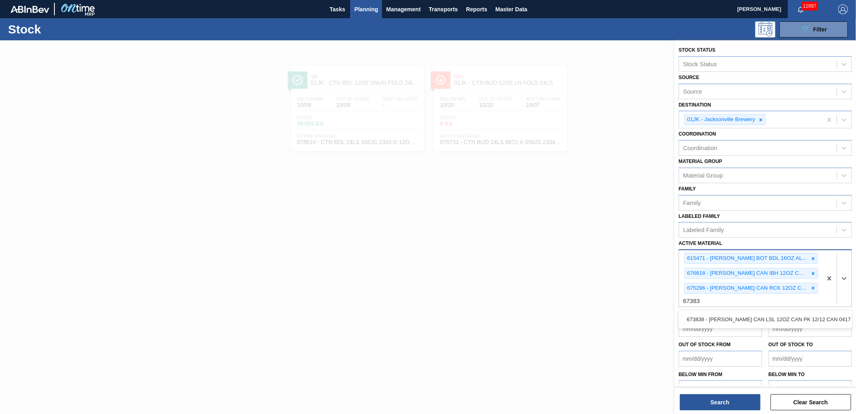
type Material "673838"
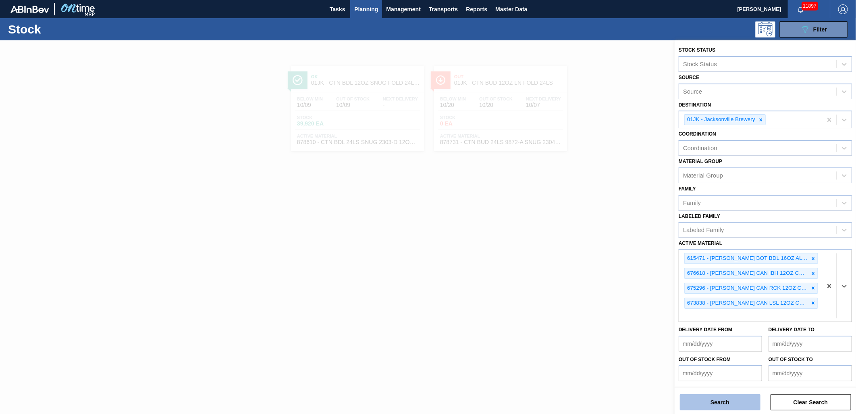
click at [728, 394] on button "Search" at bounding box center [720, 402] width 81 height 16
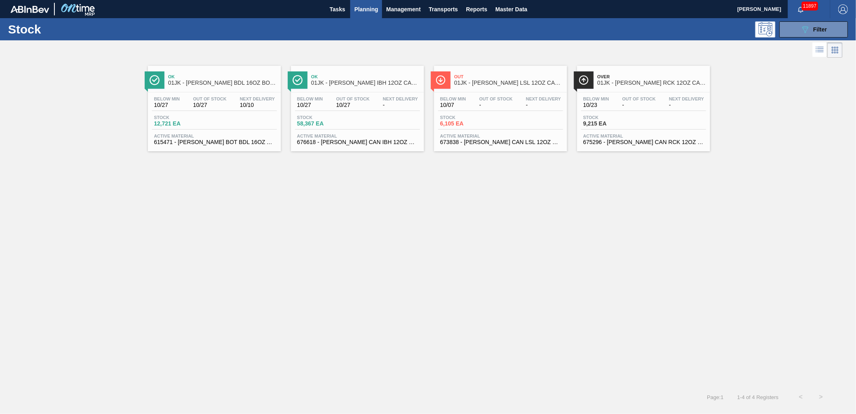
click at [220, 101] on span "Out Of Stock" at bounding box center [209, 98] width 33 height 5
click at [807, 30] on icon at bounding box center [806, 29] width 6 height 7
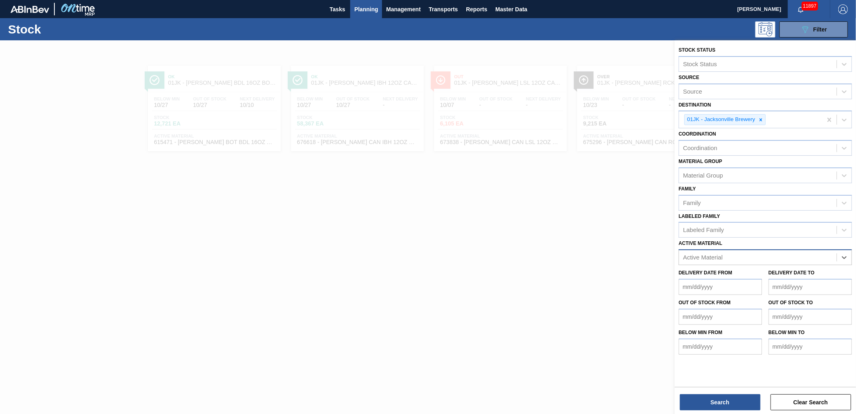
click at [815, 255] on div "Active Material" at bounding box center [758, 258] width 158 height 12
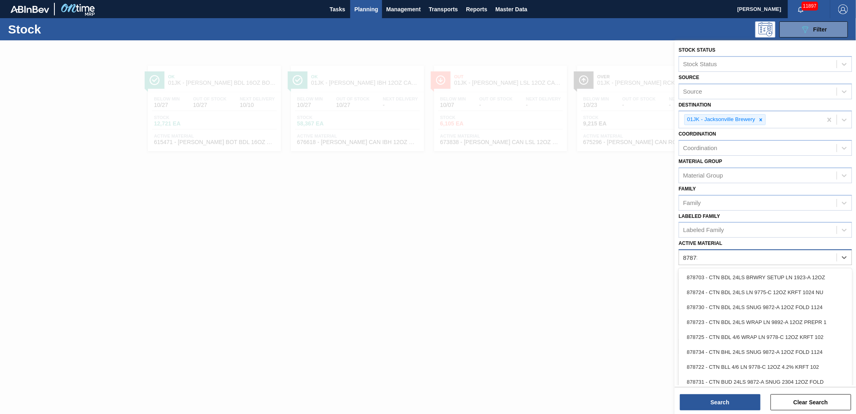
type Material "878731"
type Material "878730"
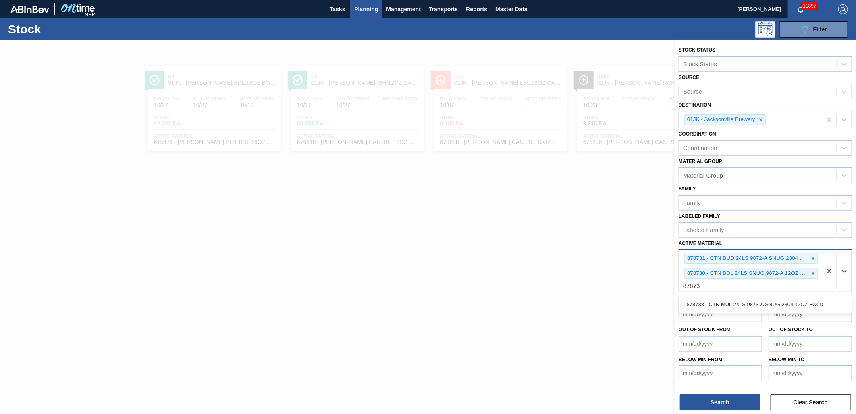
type Material "878733"
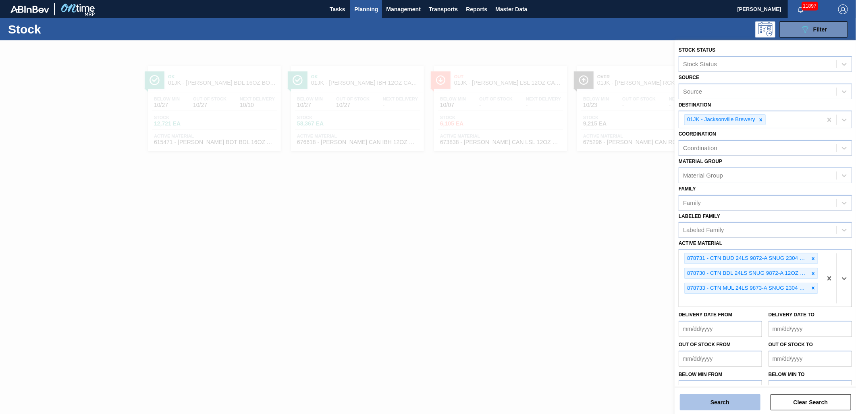
click at [744, 396] on button "Search" at bounding box center [720, 402] width 81 height 16
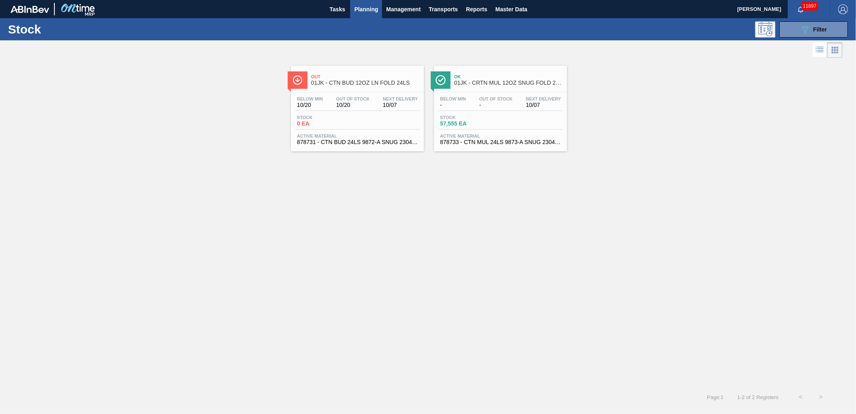
click at [525, 74] on span "Ok" at bounding box center [508, 76] width 109 height 5
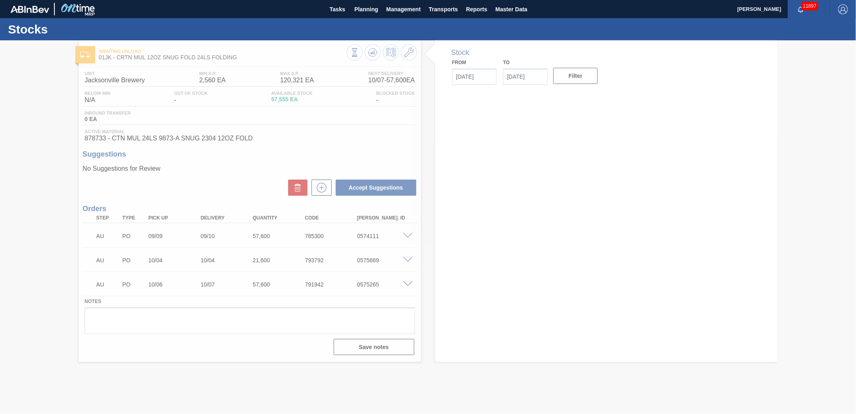
type input "[DATE]"
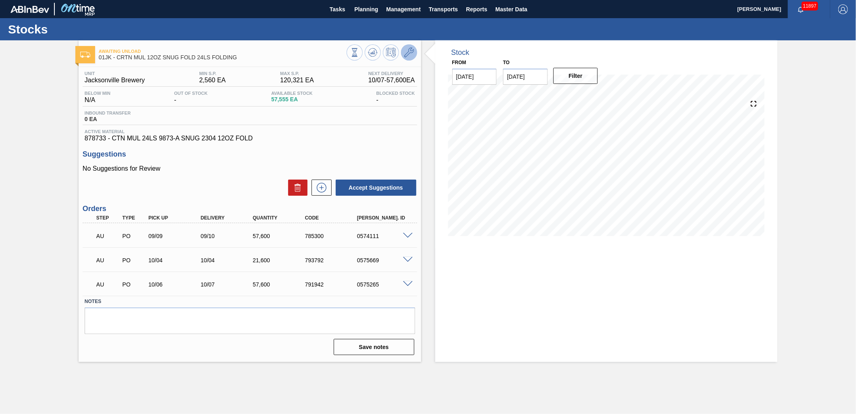
click at [409, 55] on icon at bounding box center [409, 53] width 10 height 10
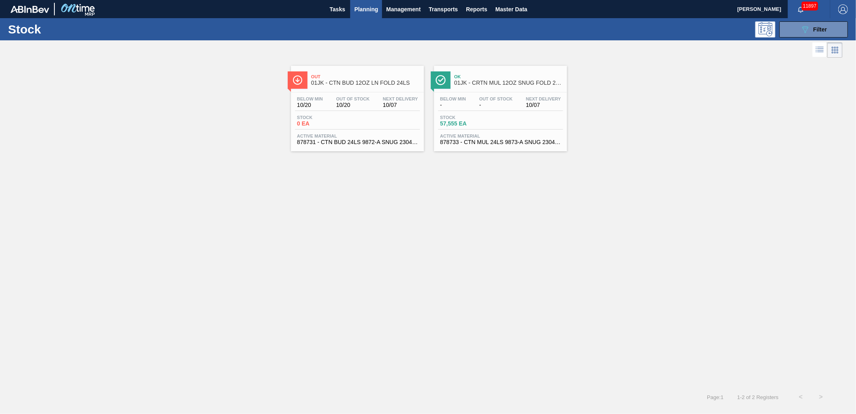
click at [389, 101] on div "Next Delivery 10/07" at bounding box center [400, 102] width 39 height 12
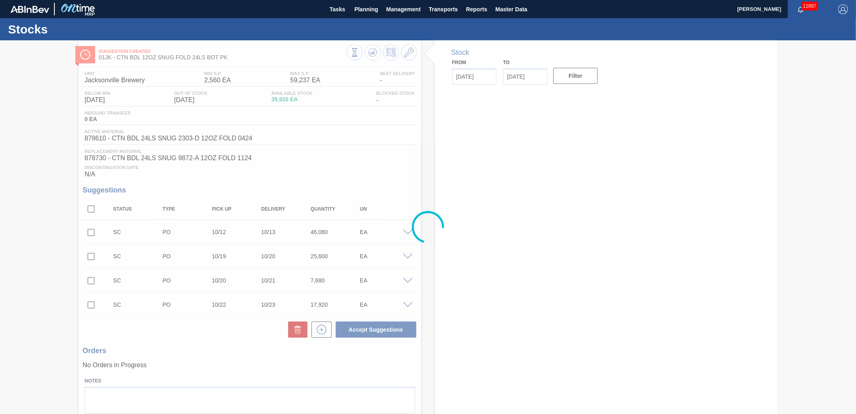
type input "[DATE]"
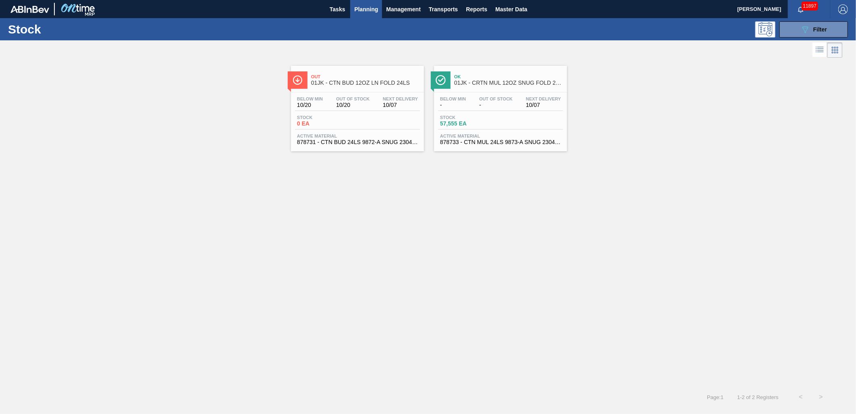
click at [346, 81] on span "01JK - CTN BUD 12OZ LN FOLD 24LS" at bounding box center [365, 83] width 109 height 6
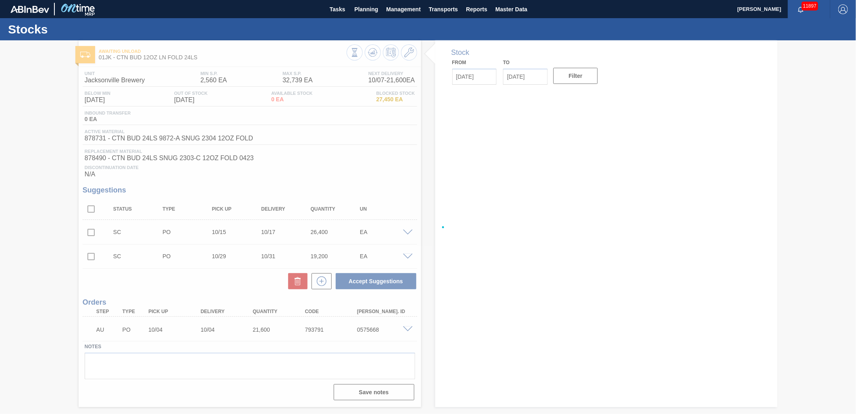
type input "[DATE]"
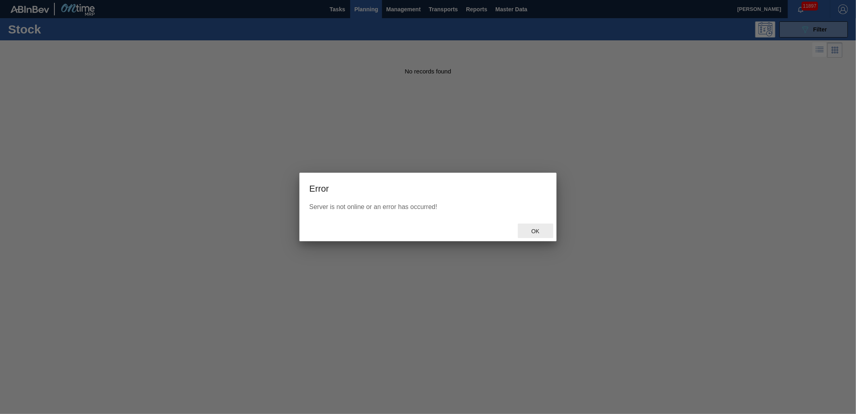
click at [541, 226] on div "Ok" at bounding box center [535, 230] width 35 height 15
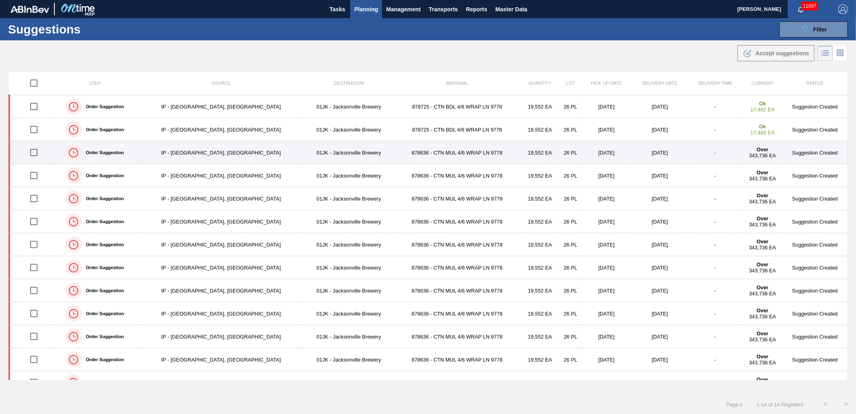
click at [34, 154] on input "checkbox" at bounding box center [33, 152] width 17 height 17
checkbox input "true"
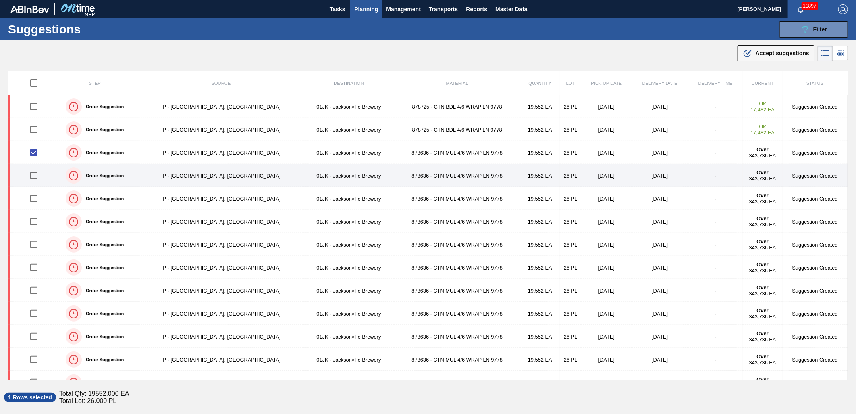
click at [38, 179] on input "checkbox" at bounding box center [33, 175] width 17 height 17
checkbox input "true"
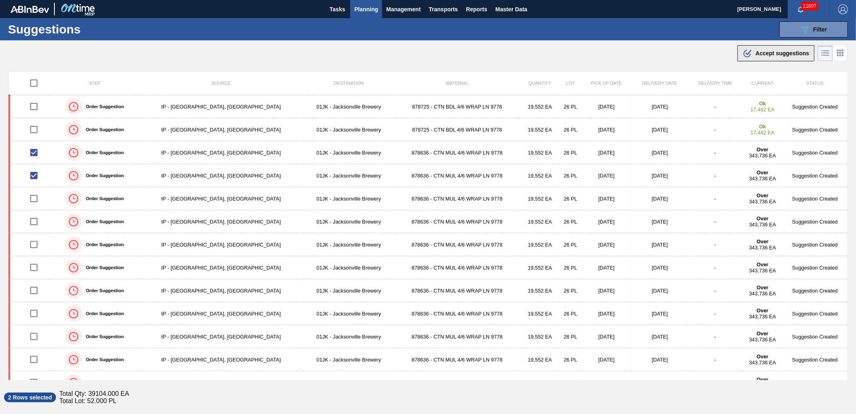
click at [775, 49] on div ".b{fill:var(--color-action-default)} Accept suggestions" at bounding box center [776, 53] width 67 height 10
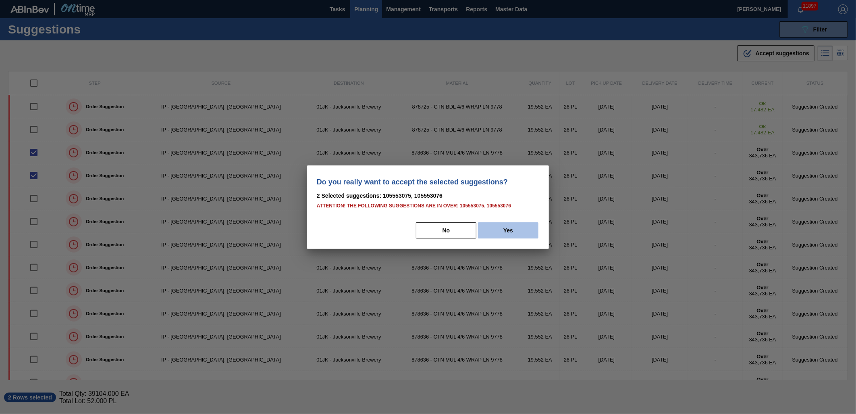
click at [498, 227] on button "Yes" at bounding box center [508, 230] width 60 height 16
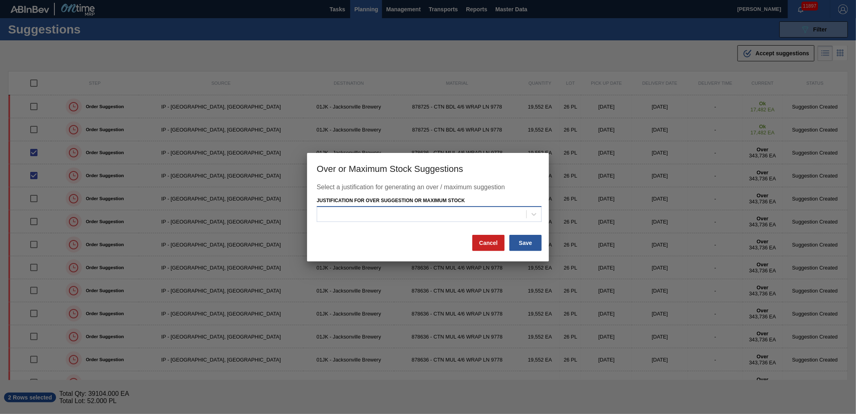
click at [523, 212] on div at bounding box center [421, 214] width 209 height 12
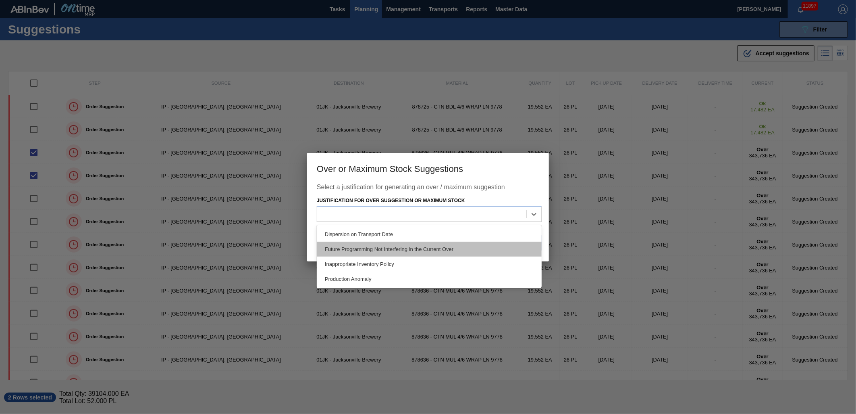
click at [465, 245] on div "Future Programming Not Interfering in the Current Over" at bounding box center [429, 248] width 225 height 15
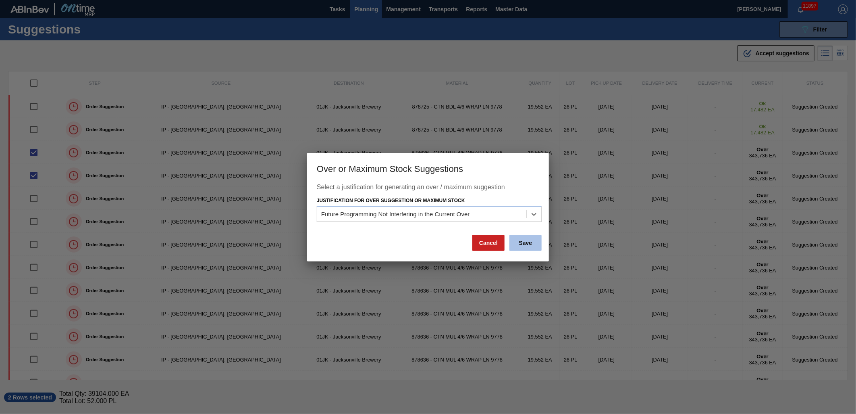
click at [531, 244] on button "Save" at bounding box center [526, 243] width 32 height 16
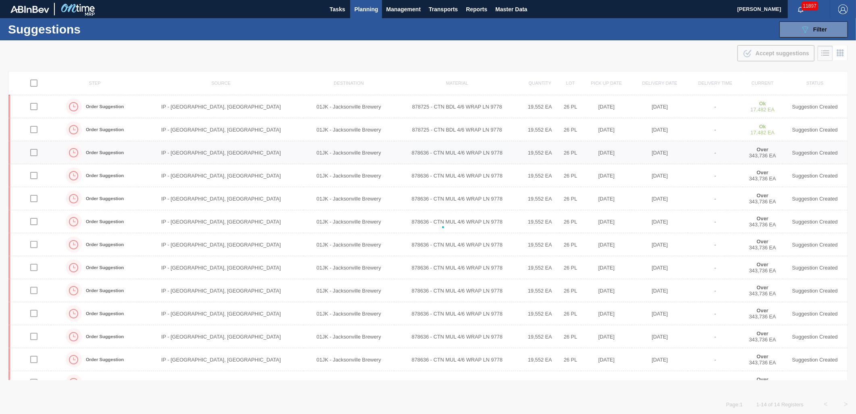
checkbox input "false"
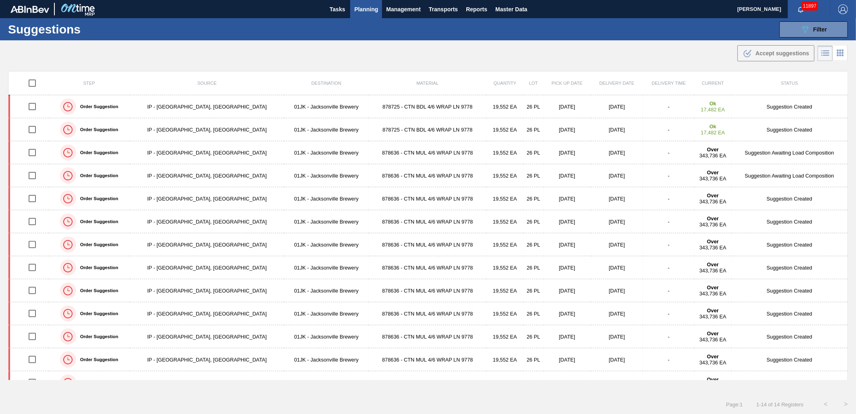
click at [357, 10] on span "Planning" at bounding box center [366, 9] width 24 height 10
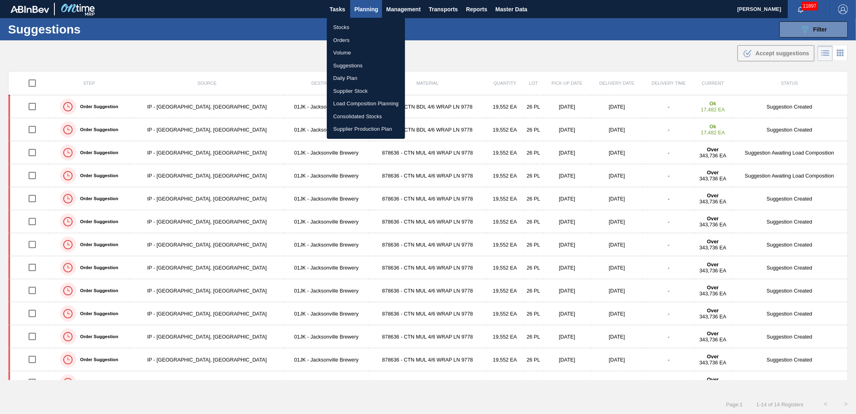
click at [476, 50] on div at bounding box center [428, 207] width 856 height 414
